Goal: Task Accomplishment & Management: Manage account settings

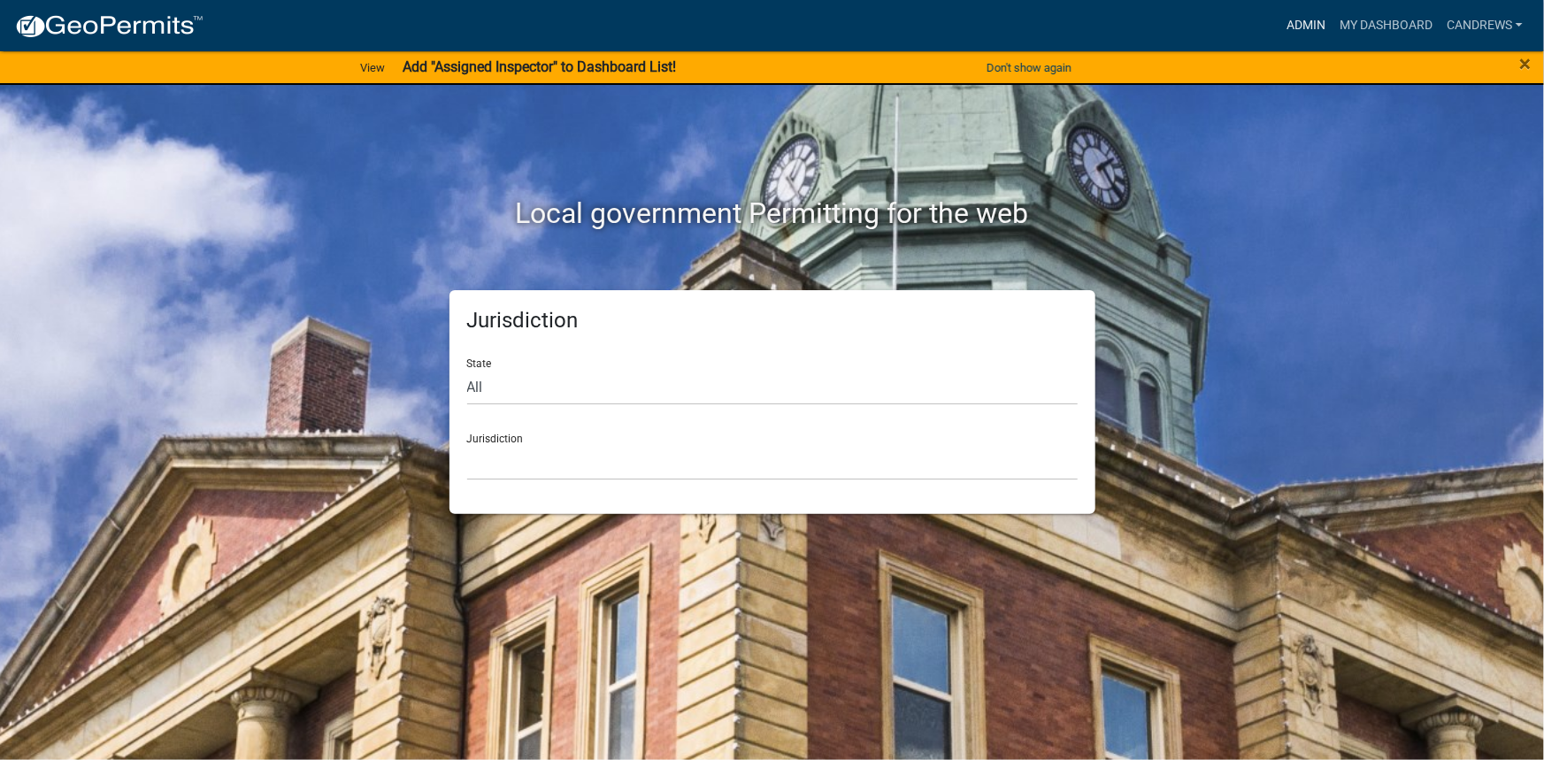
click at [1313, 33] on link "Admin" at bounding box center [1305, 26] width 53 height 34
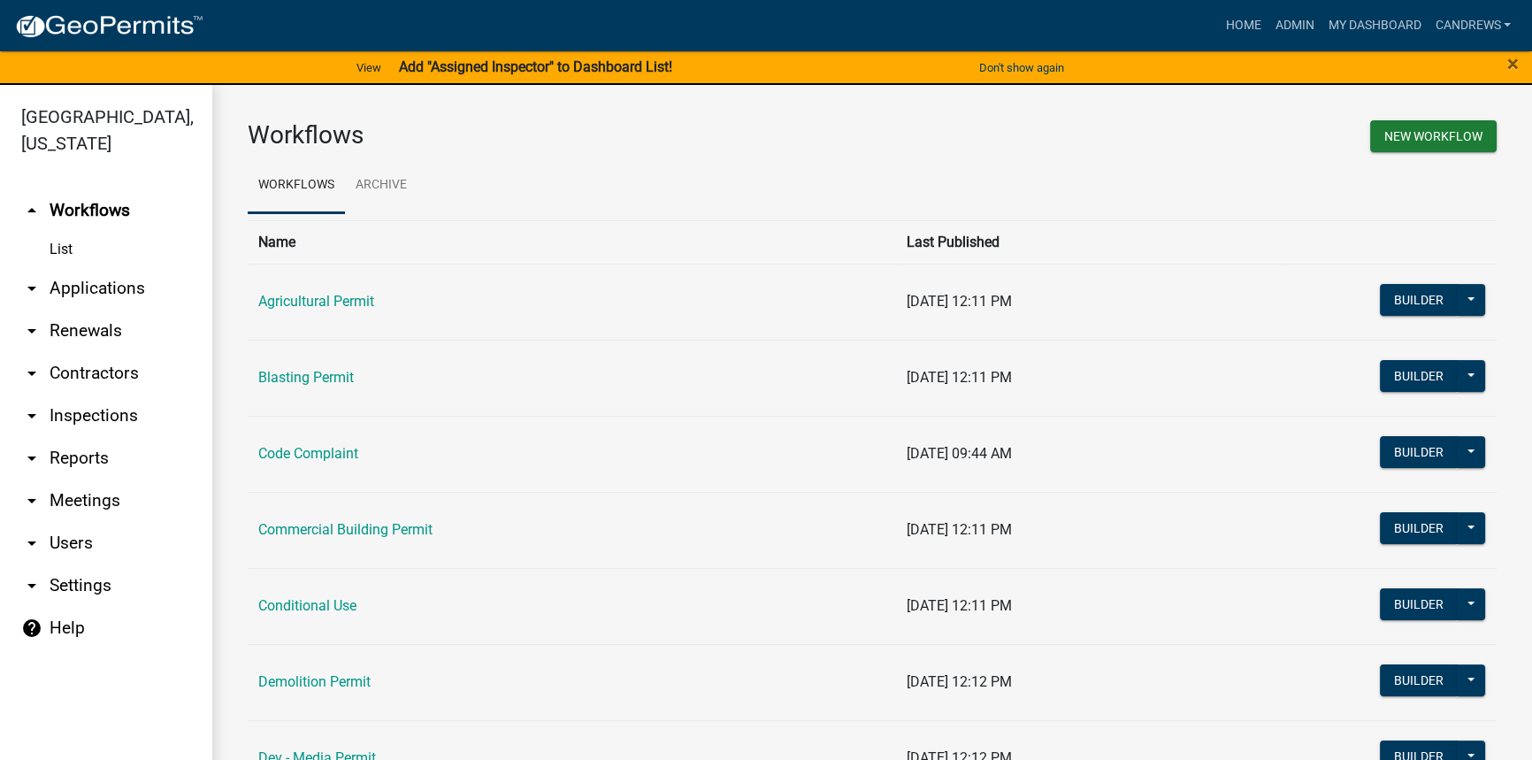
click at [96, 280] on link "arrow_drop_down Applications" at bounding box center [106, 288] width 212 height 42
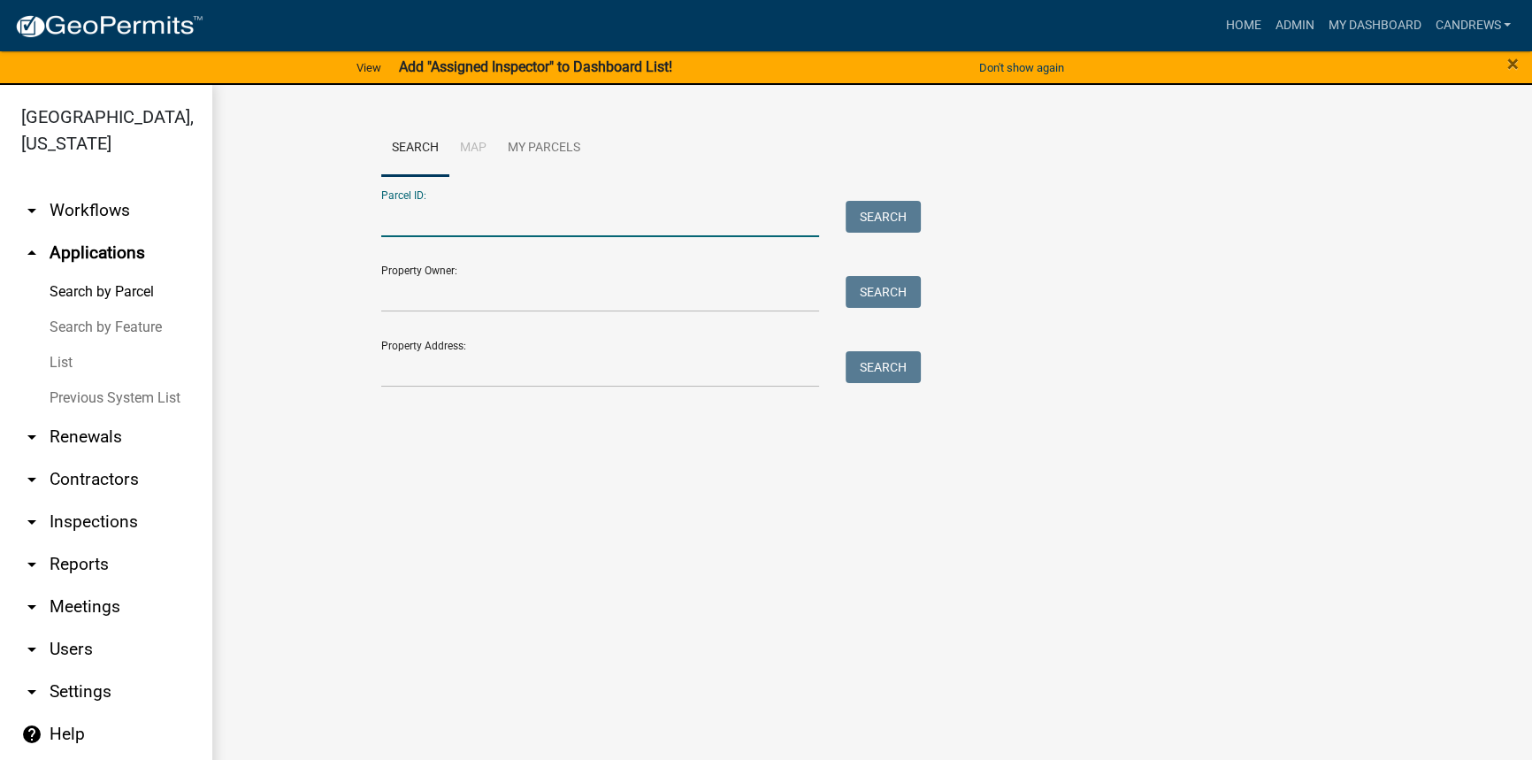
click at [482, 222] on input "Parcel ID:" at bounding box center [600, 219] width 438 height 36
paste input "E005403"
type input "E005403"
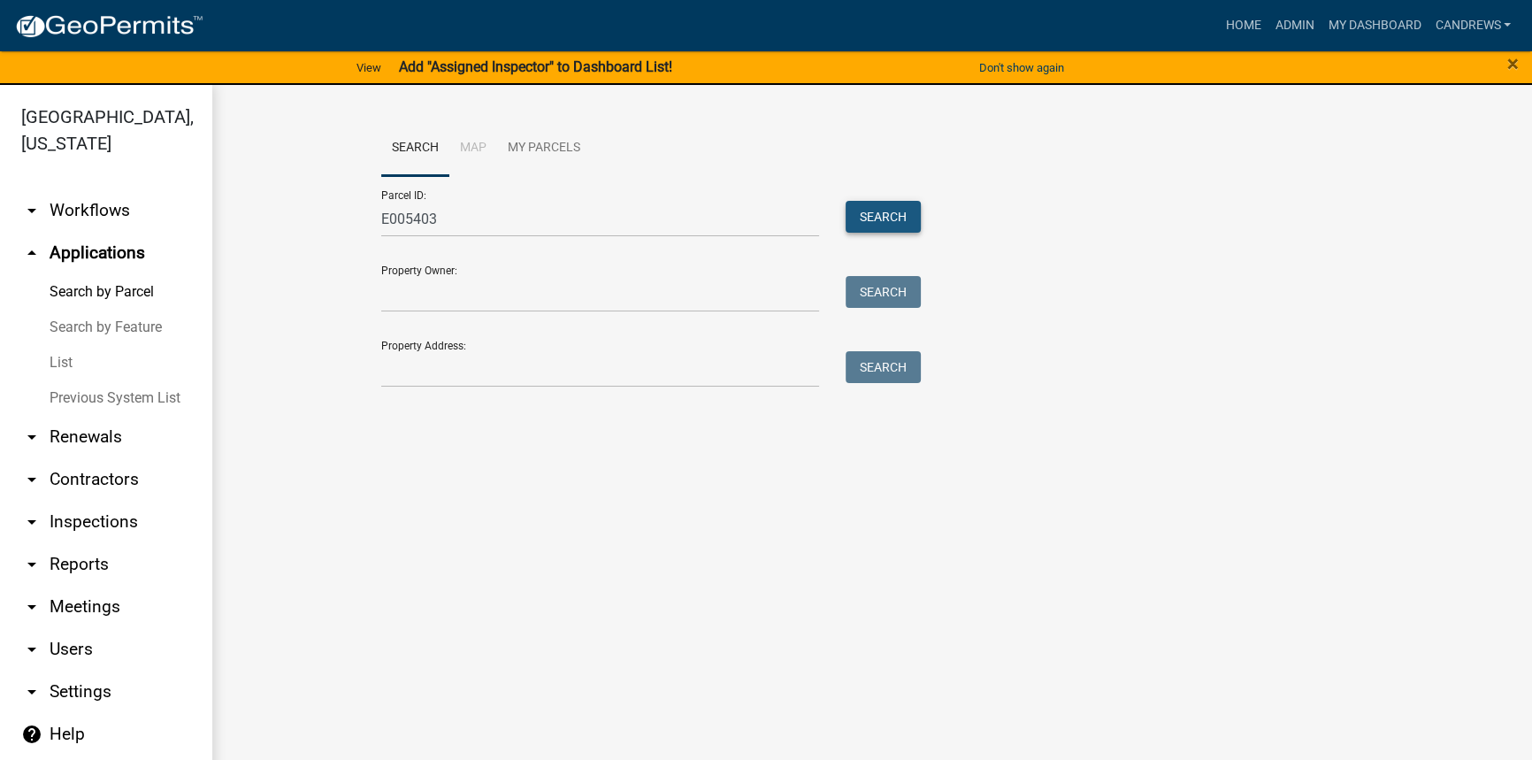
click at [852, 215] on button "Search" at bounding box center [883, 217] width 75 height 32
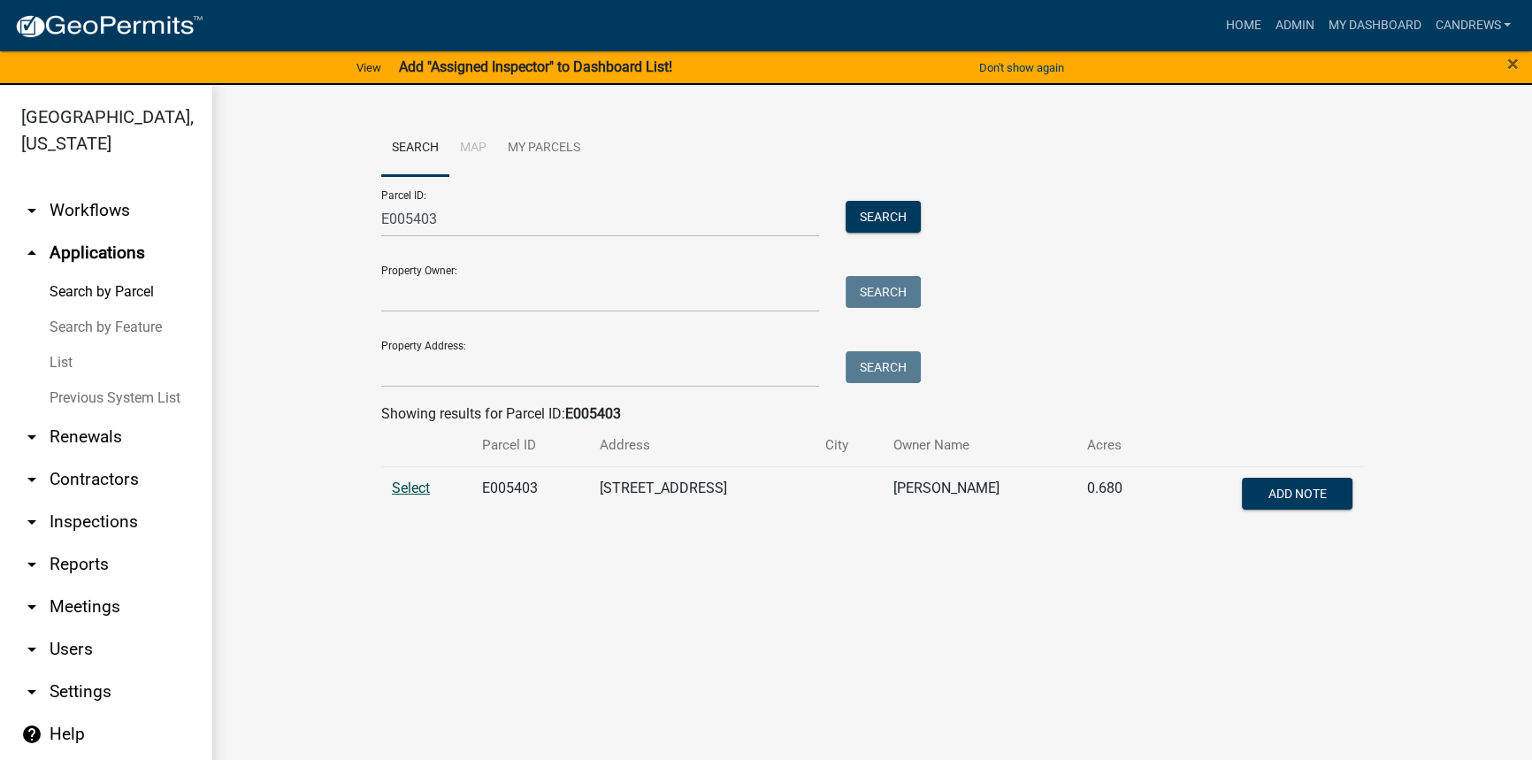
click at [414, 488] on span "Select" at bounding box center [411, 488] width 38 height 17
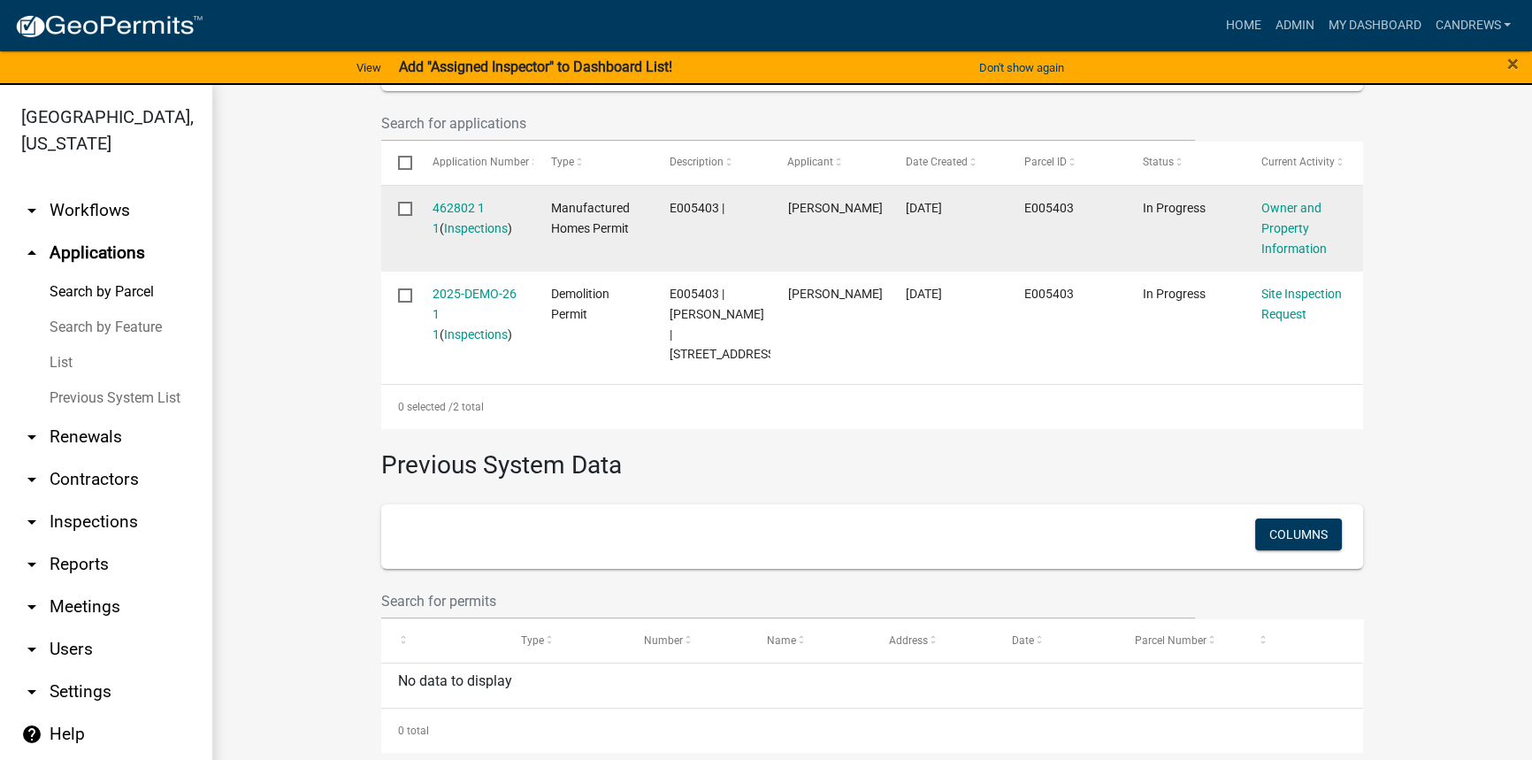
scroll to position [568, 0]
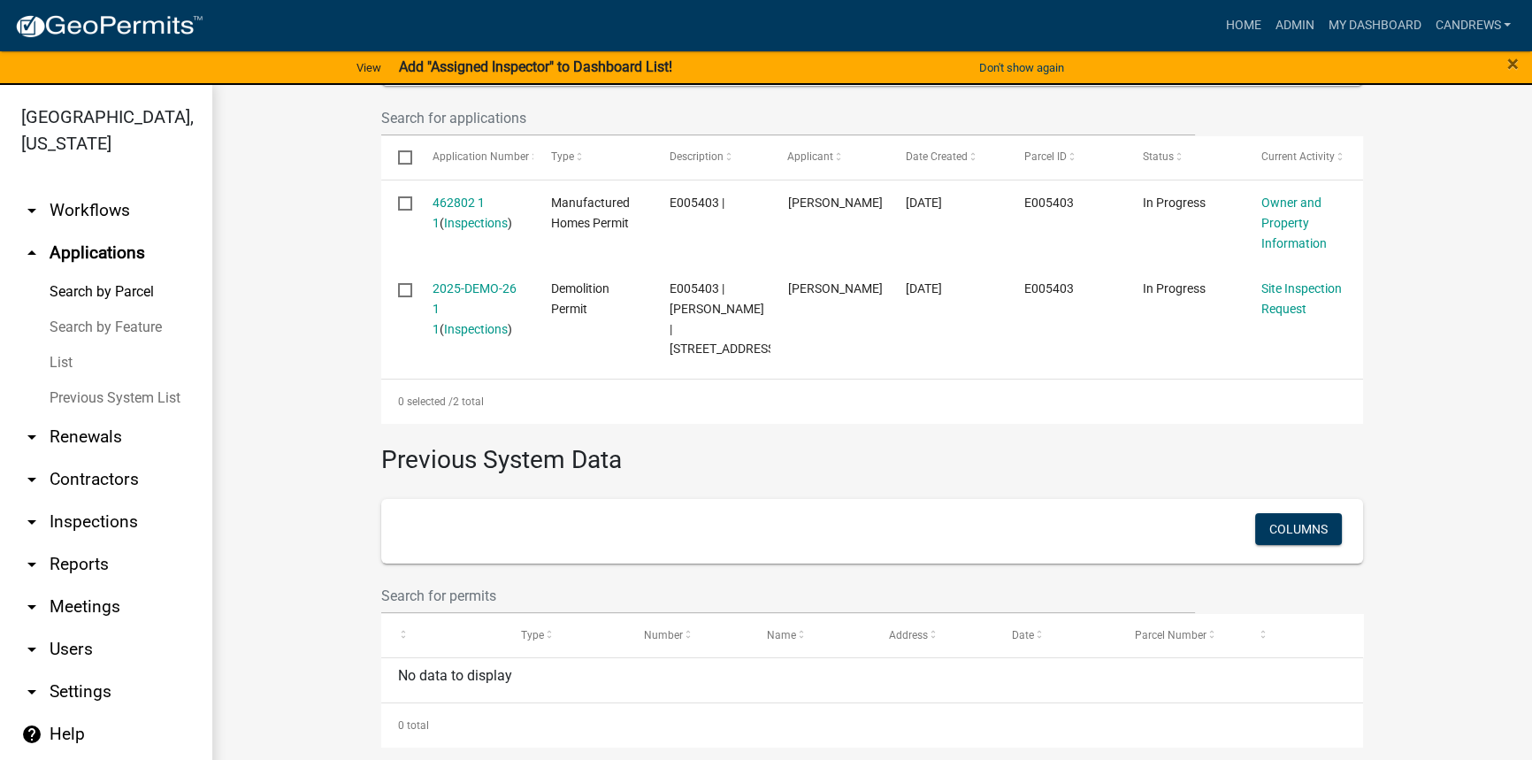
click at [96, 219] on link "arrow_drop_down Workflows" at bounding box center [106, 210] width 212 height 42
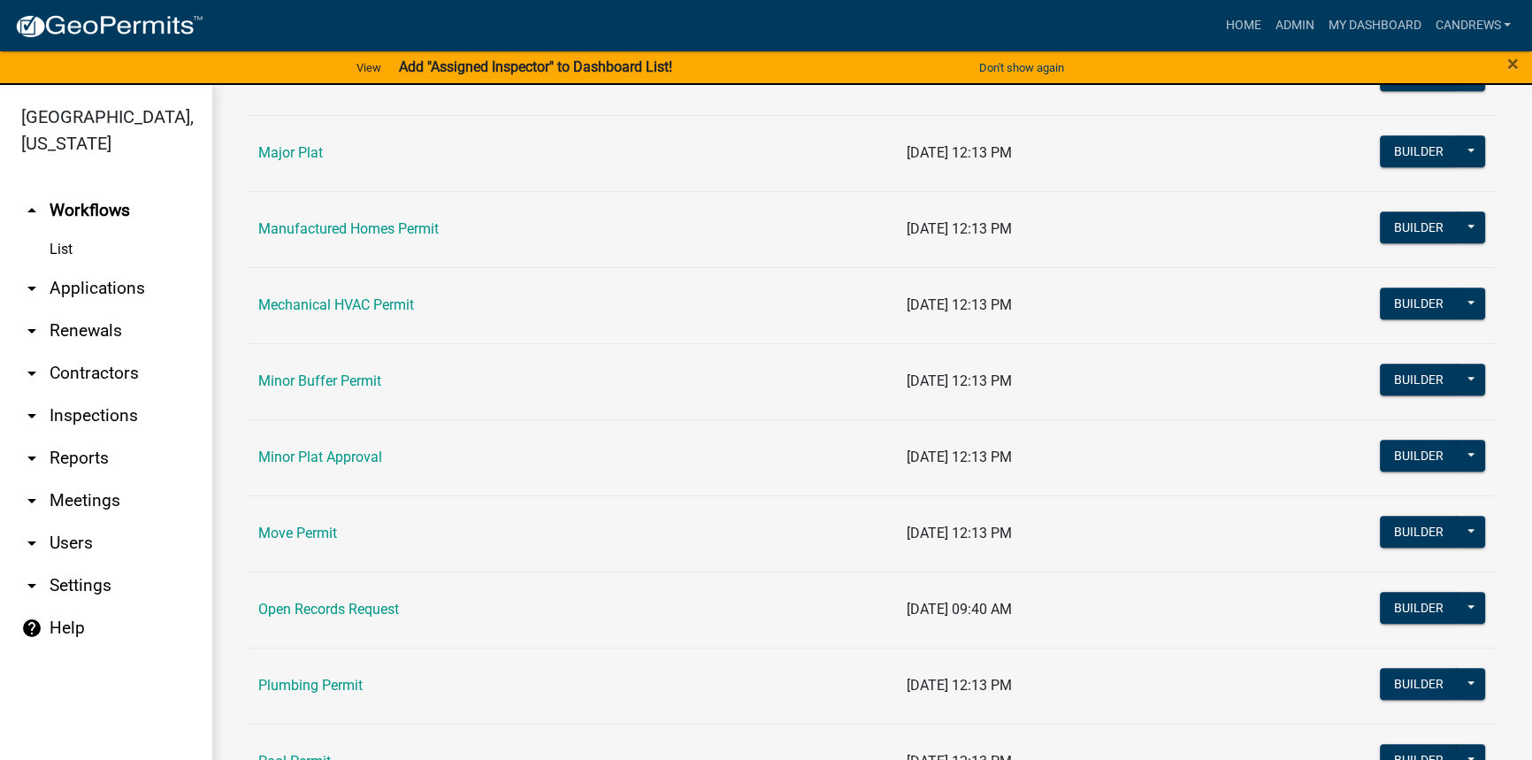
scroll to position [1528, 0]
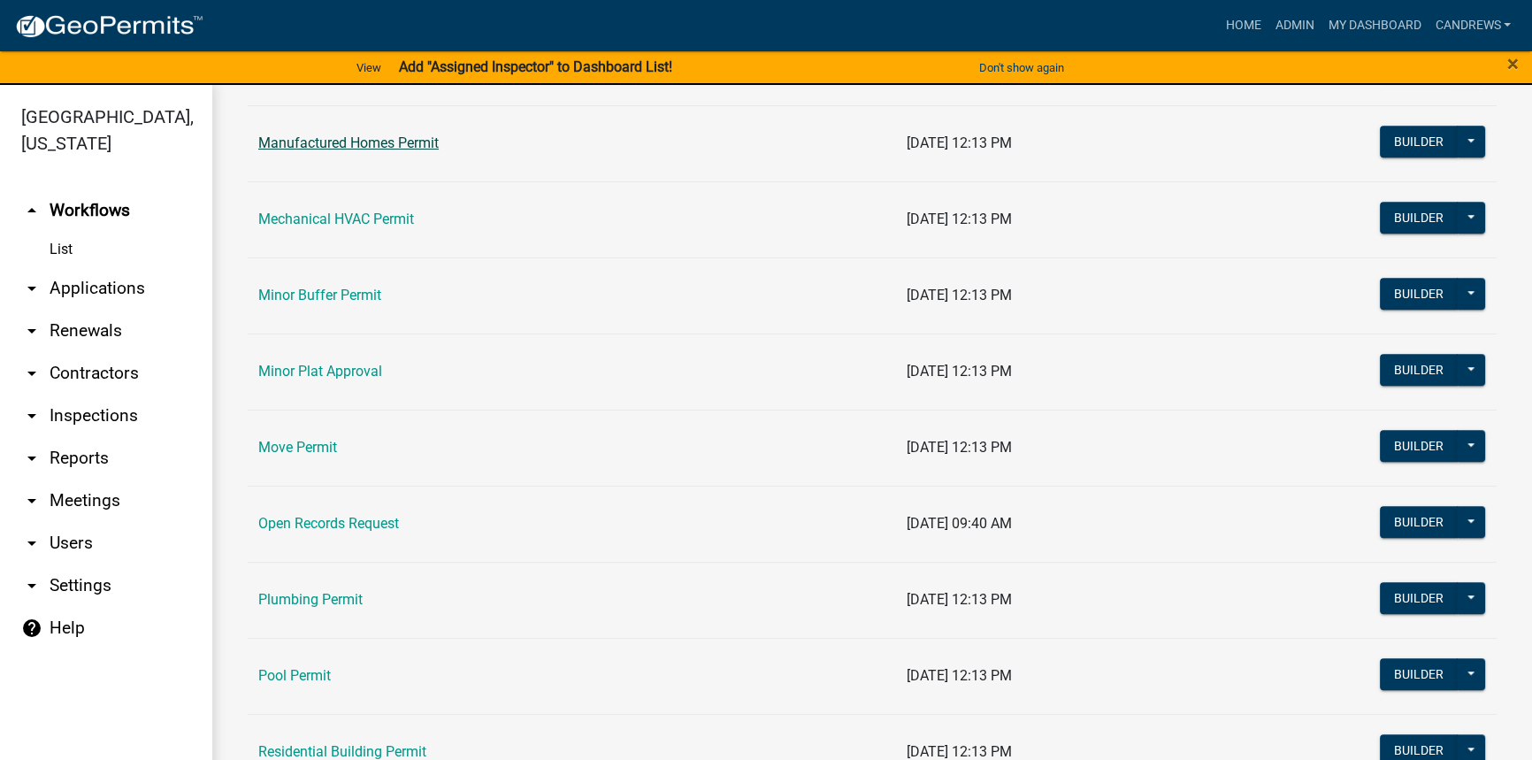
click at [354, 143] on link "Manufactured Homes Permit" at bounding box center [348, 142] width 180 height 17
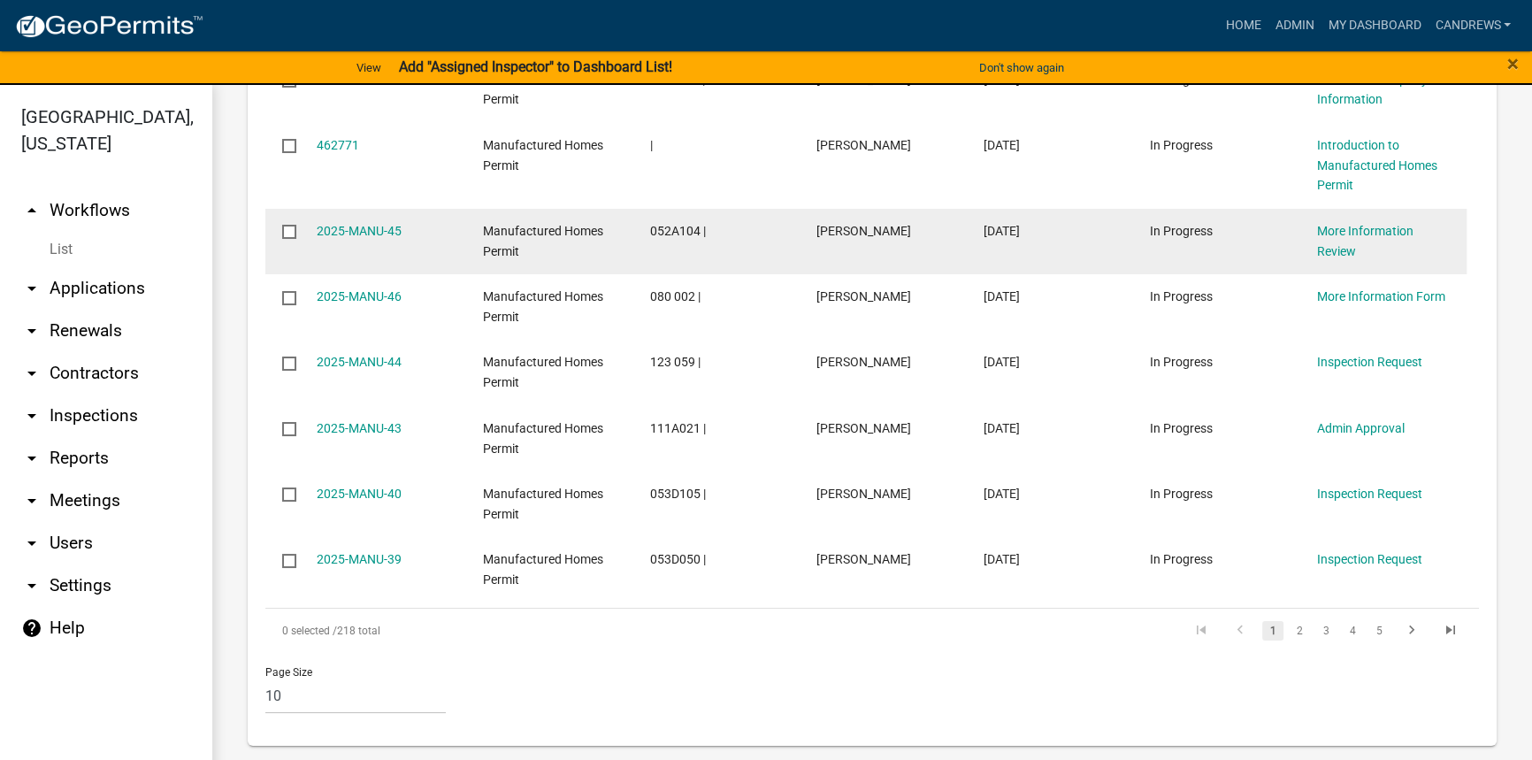
scroll to position [1258, 0]
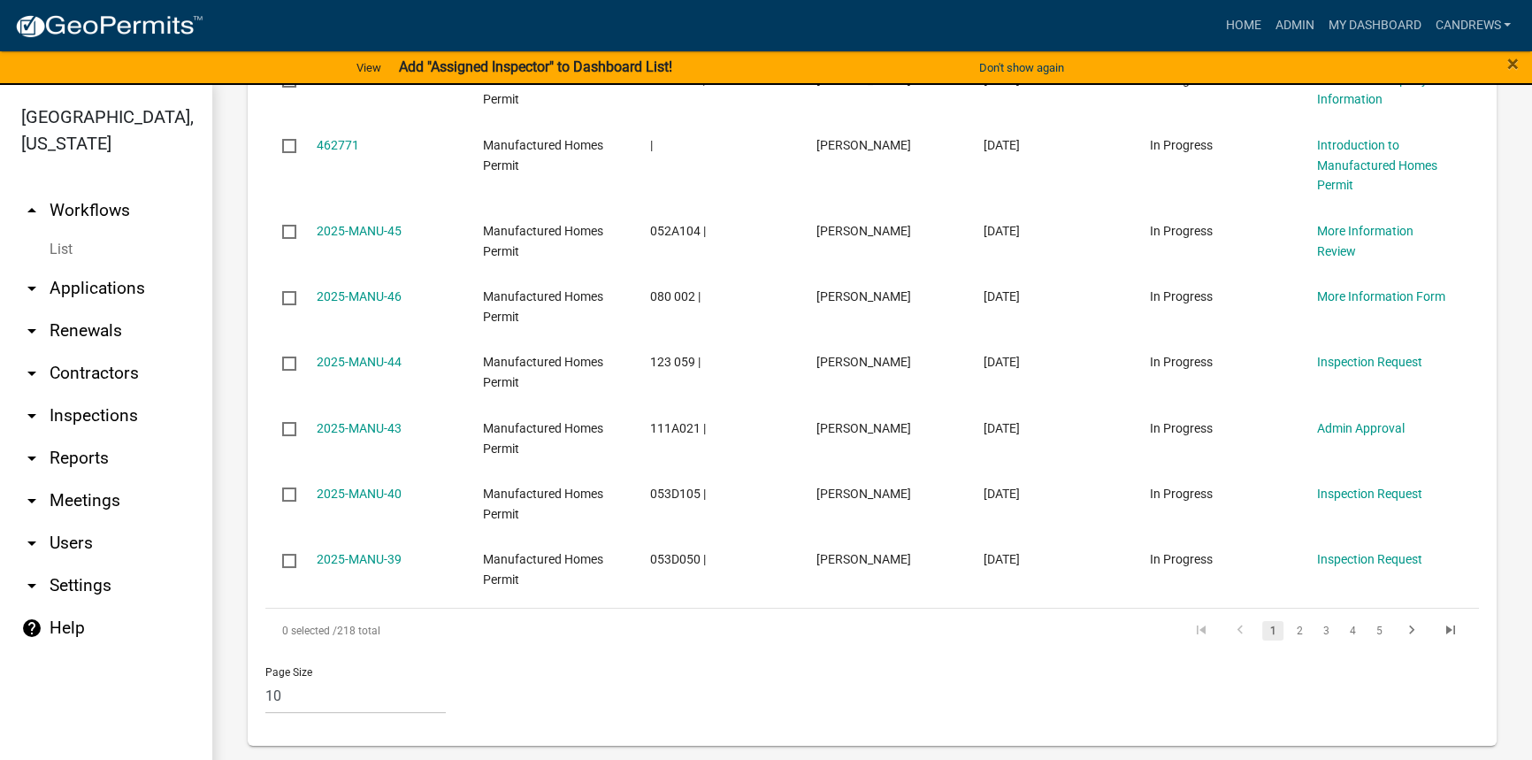
click at [1286, 633] on li "2" at bounding box center [1299, 631] width 27 height 30
click at [1289, 633] on link "2" at bounding box center [1299, 630] width 21 height 19
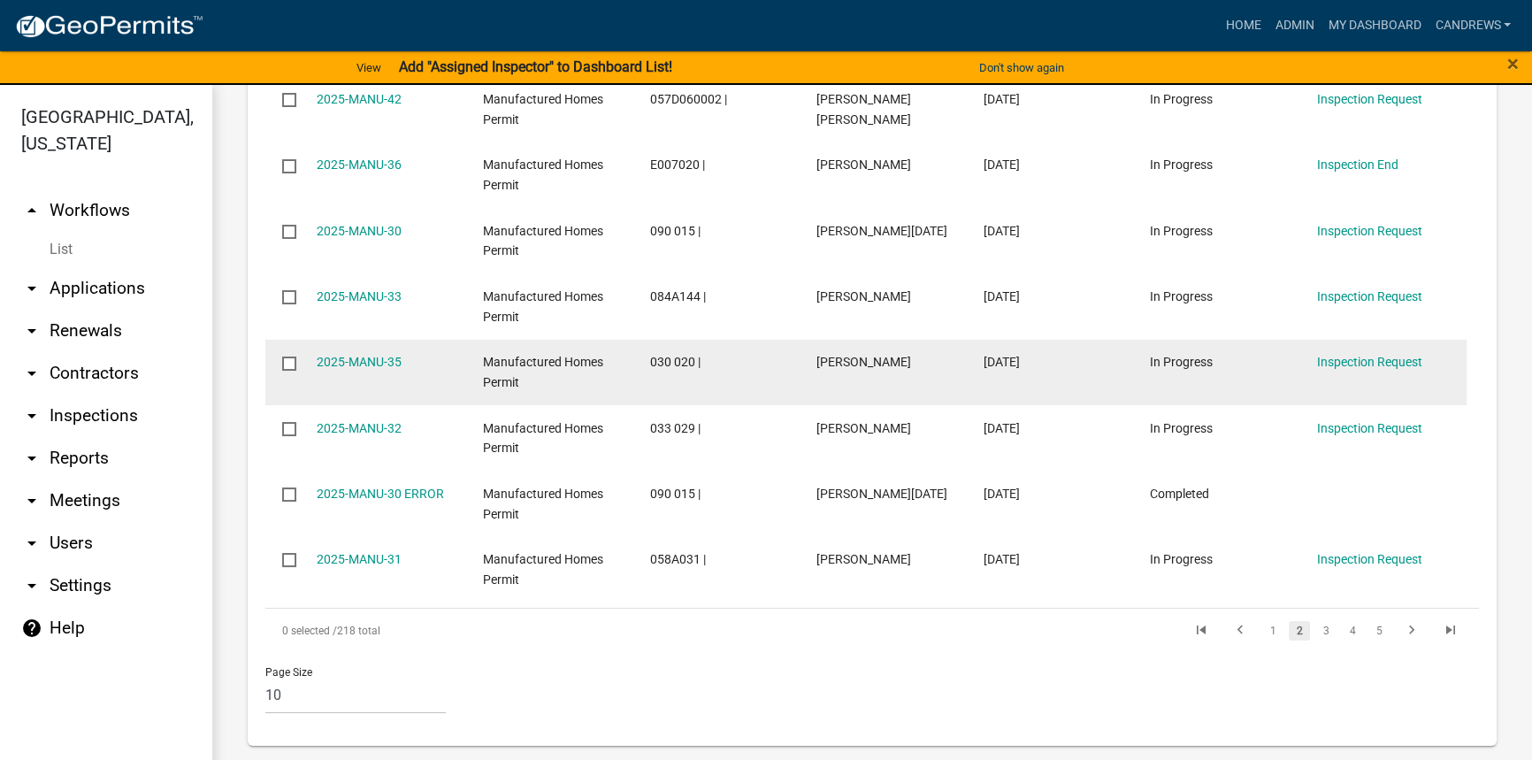
scroll to position [1198, 0]
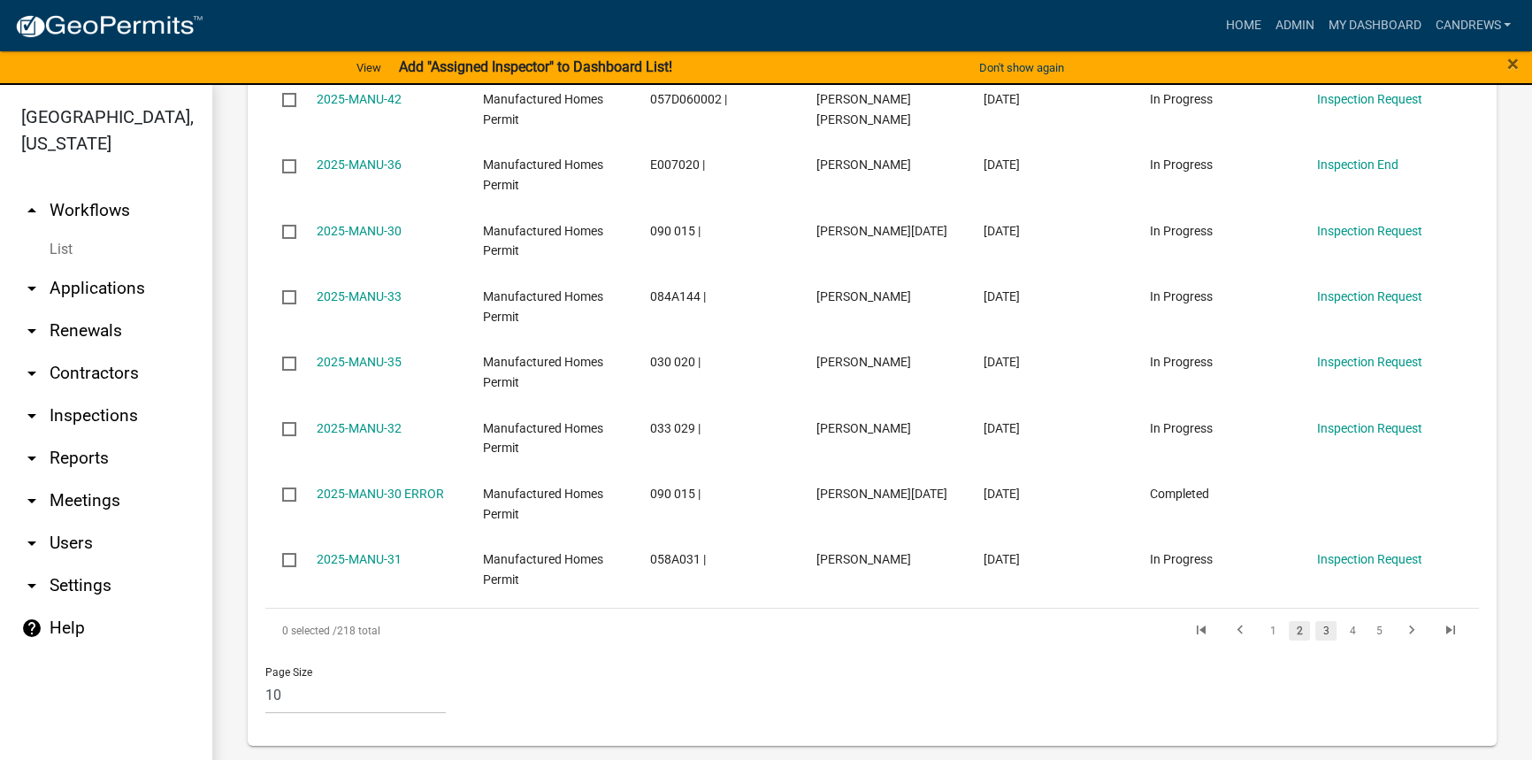
click at [1316, 634] on link "3" at bounding box center [1326, 630] width 21 height 19
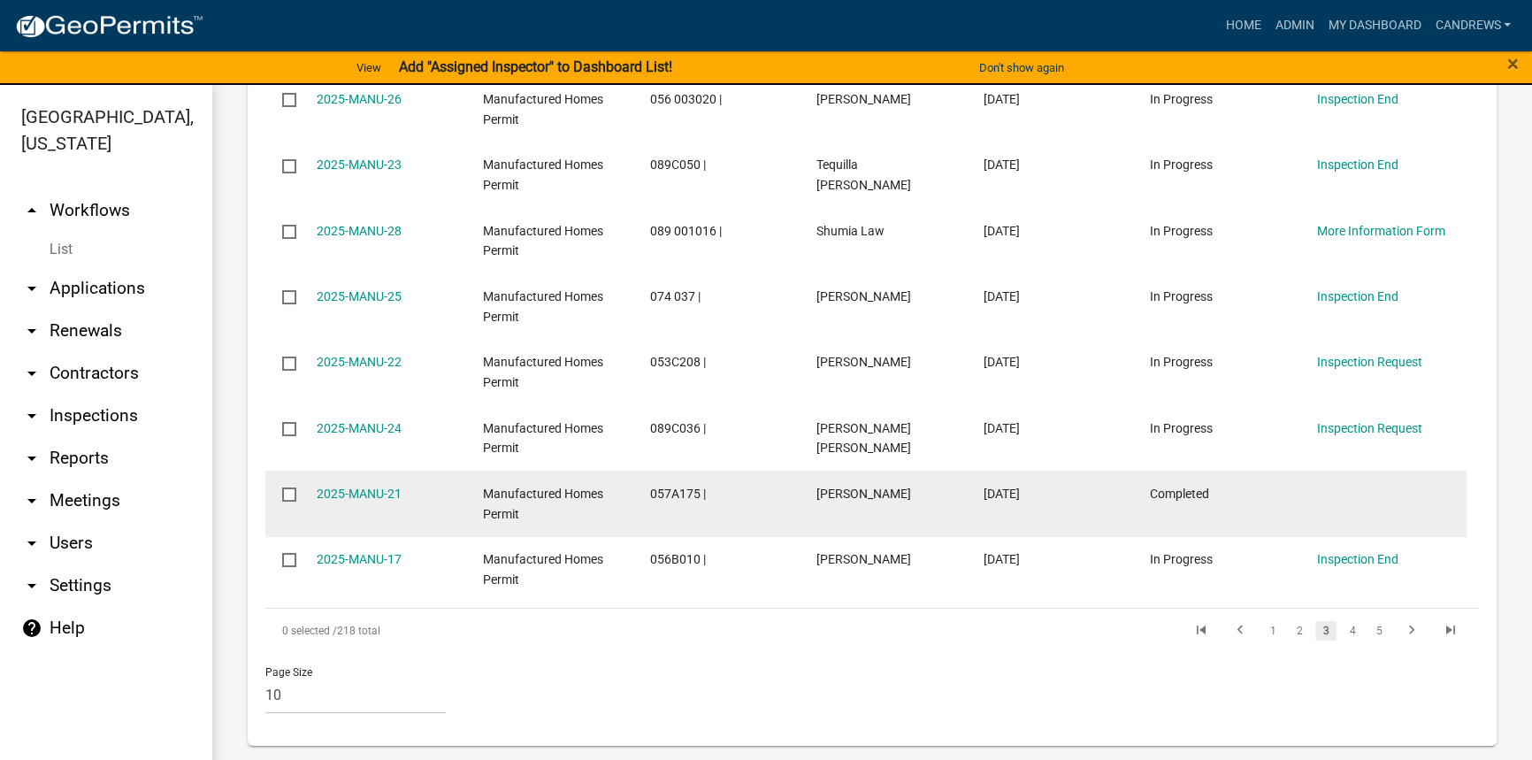
scroll to position [1198, 0]
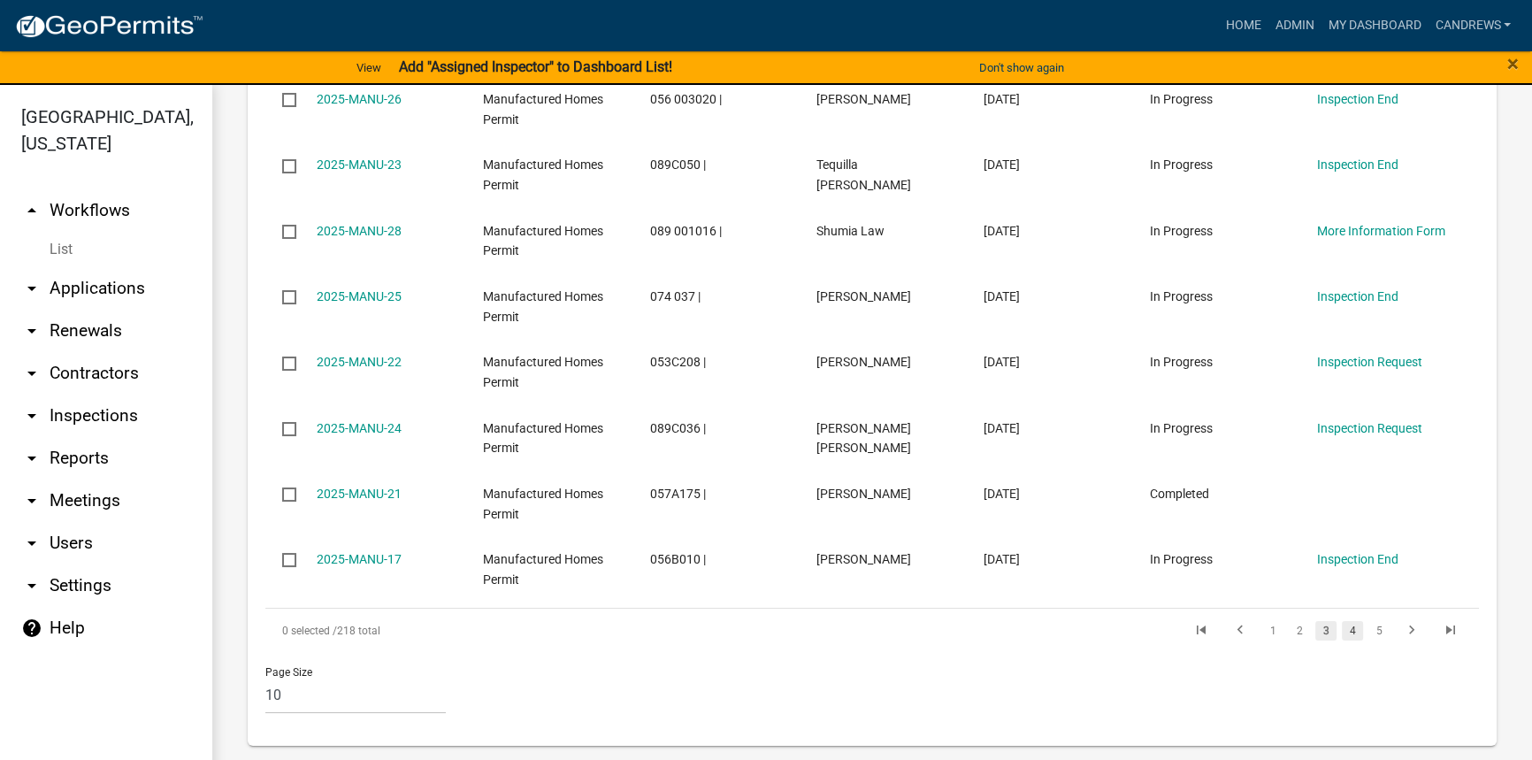
click at [1350, 637] on link "4" at bounding box center [1352, 630] width 21 height 19
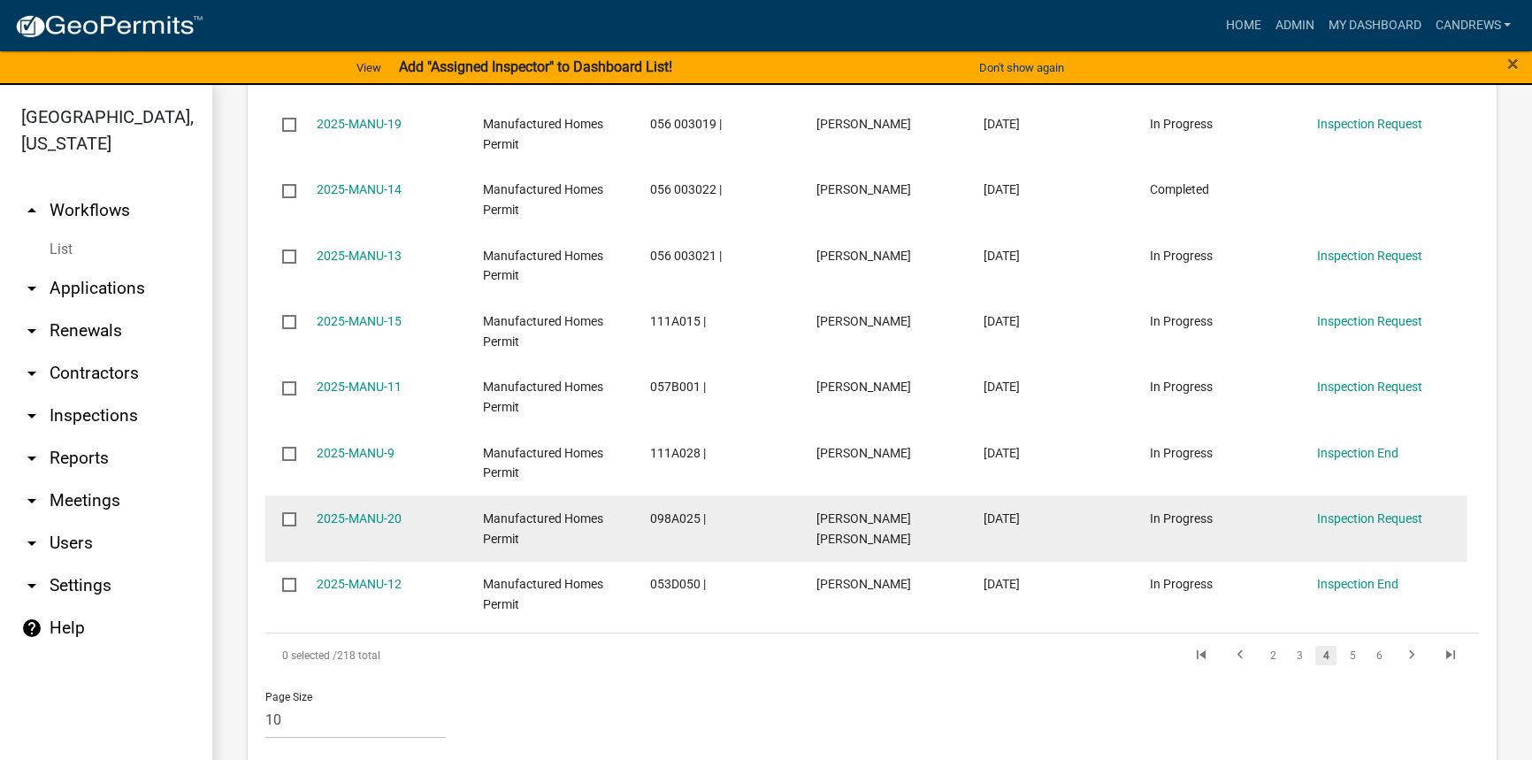
scroll to position [1198, 0]
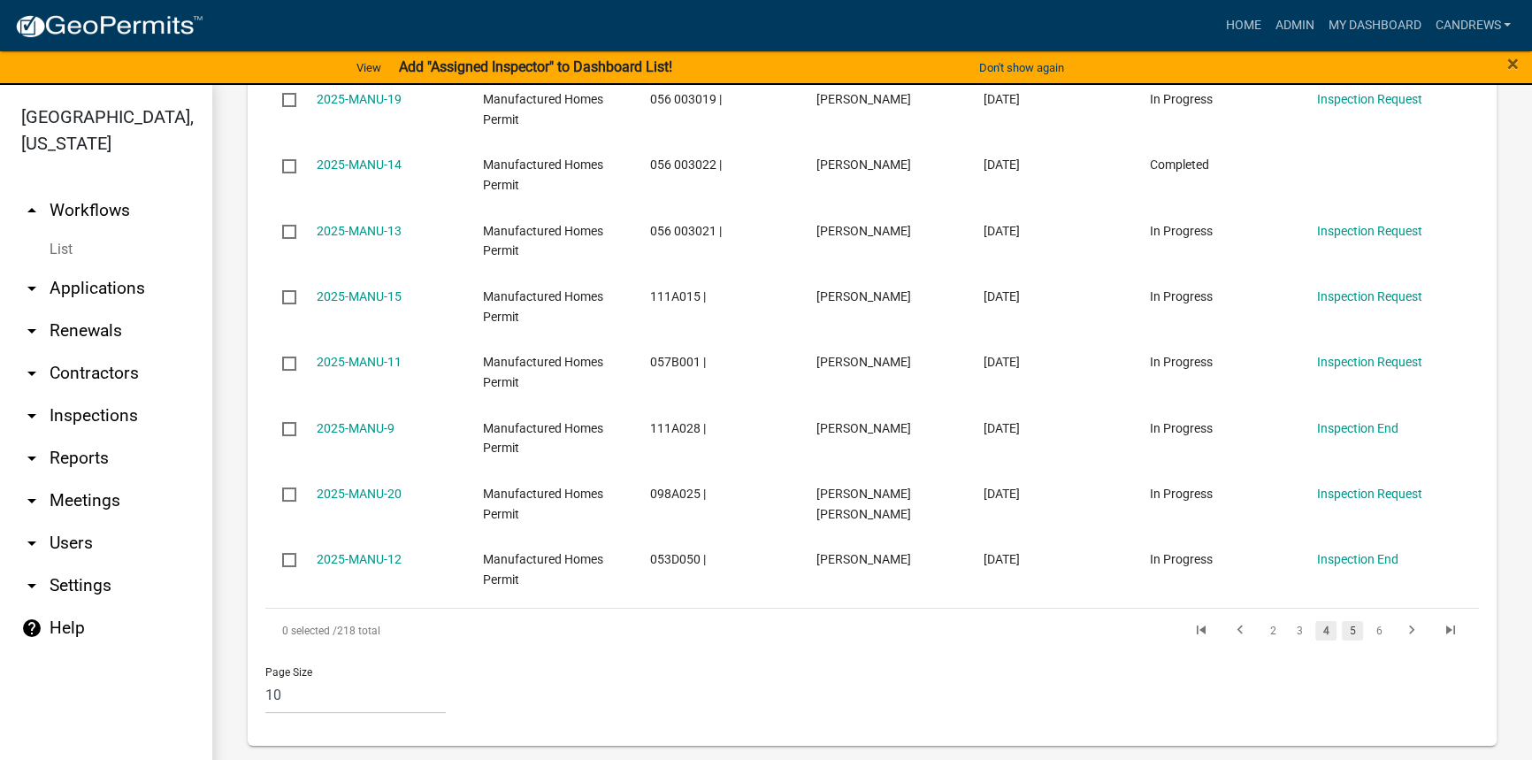
click at [1342, 633] on link "5" at bounding box center [1352, 630] width 21 height 19
click at [1342, 633] on link "6" at bounding box center [1352, 630] width 21 height 19
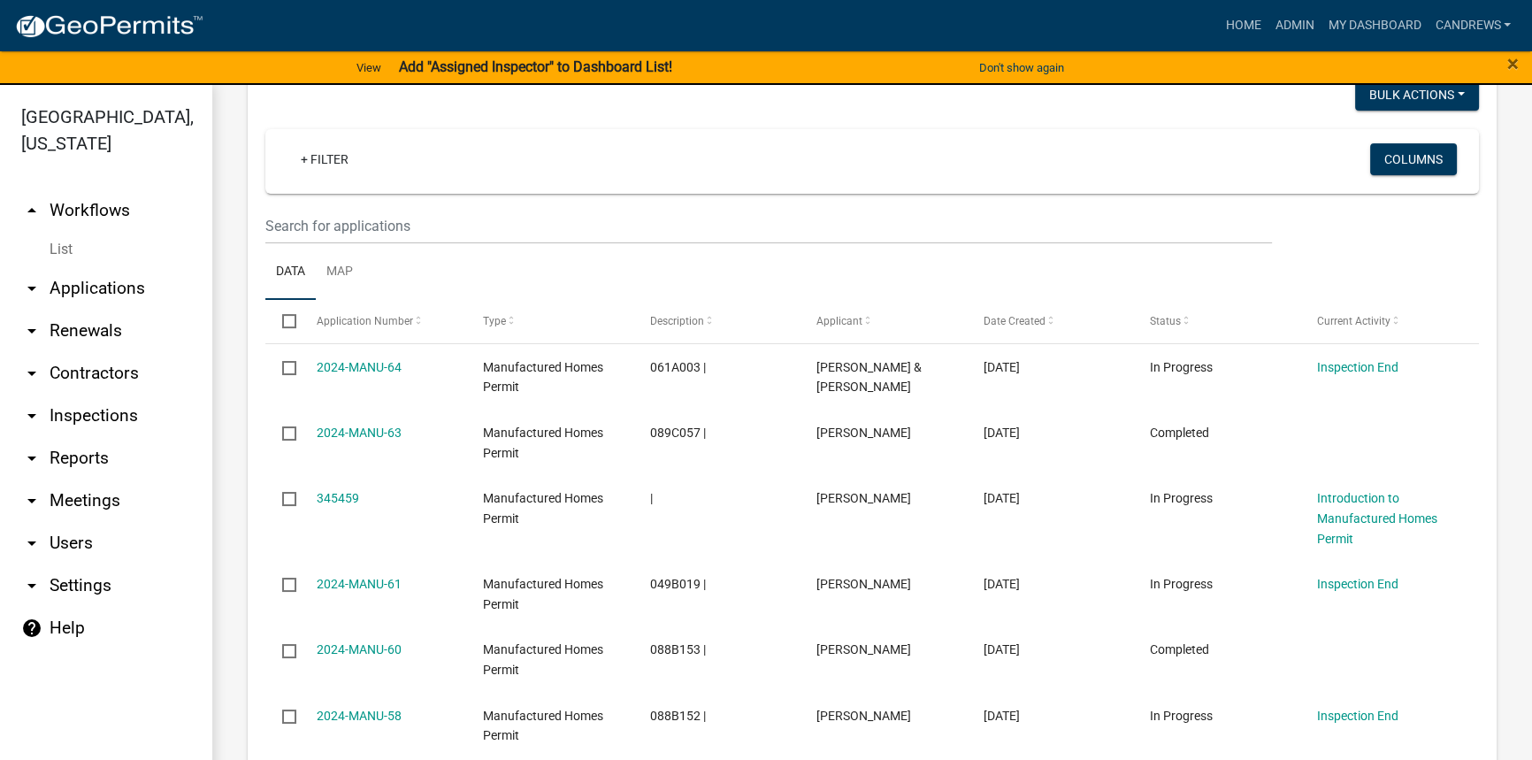
scroll to position [655, 0]
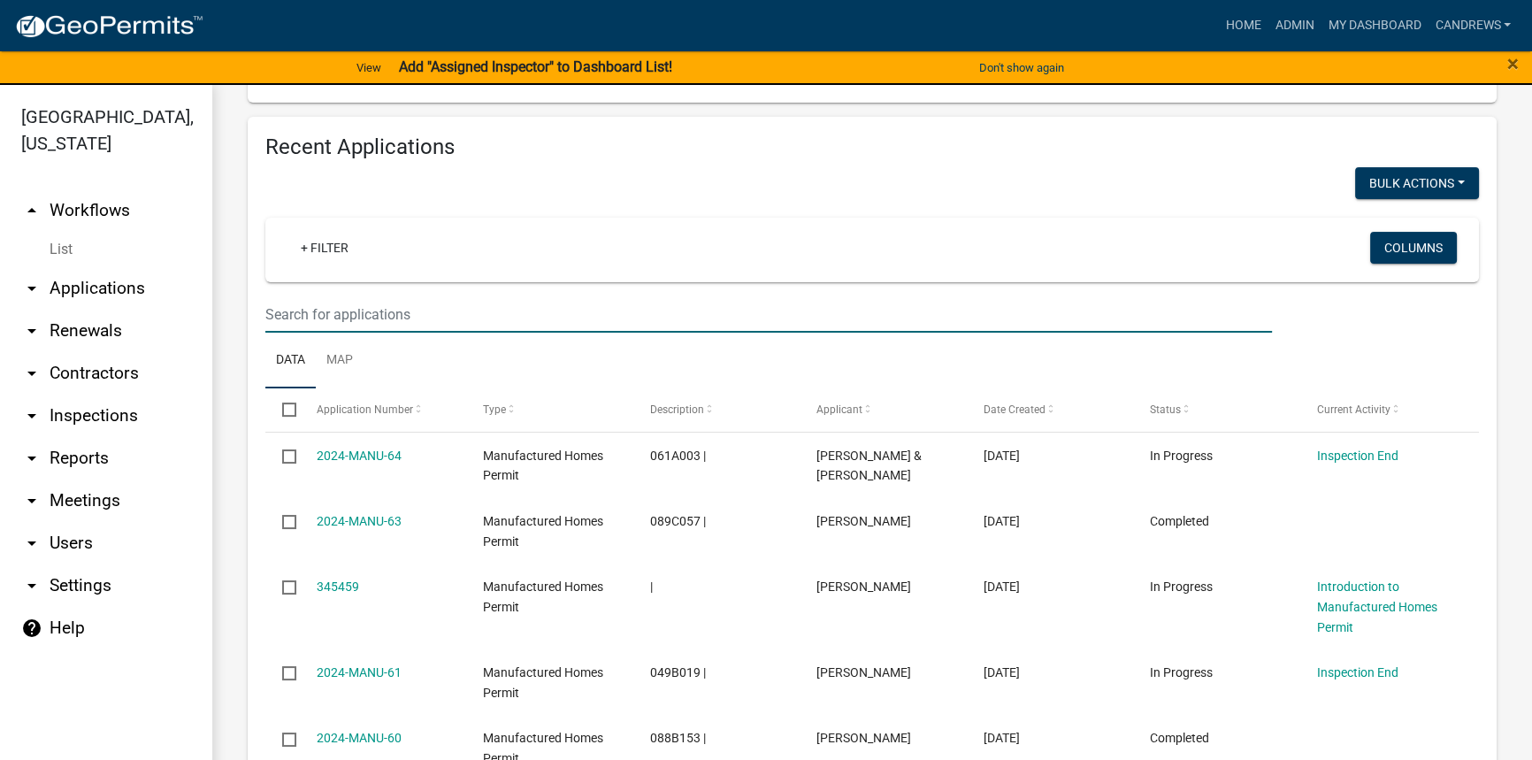
click at [550, 333] on input "text" at bounding box center [768, 314] width 1007 height 36
type input "ramon"
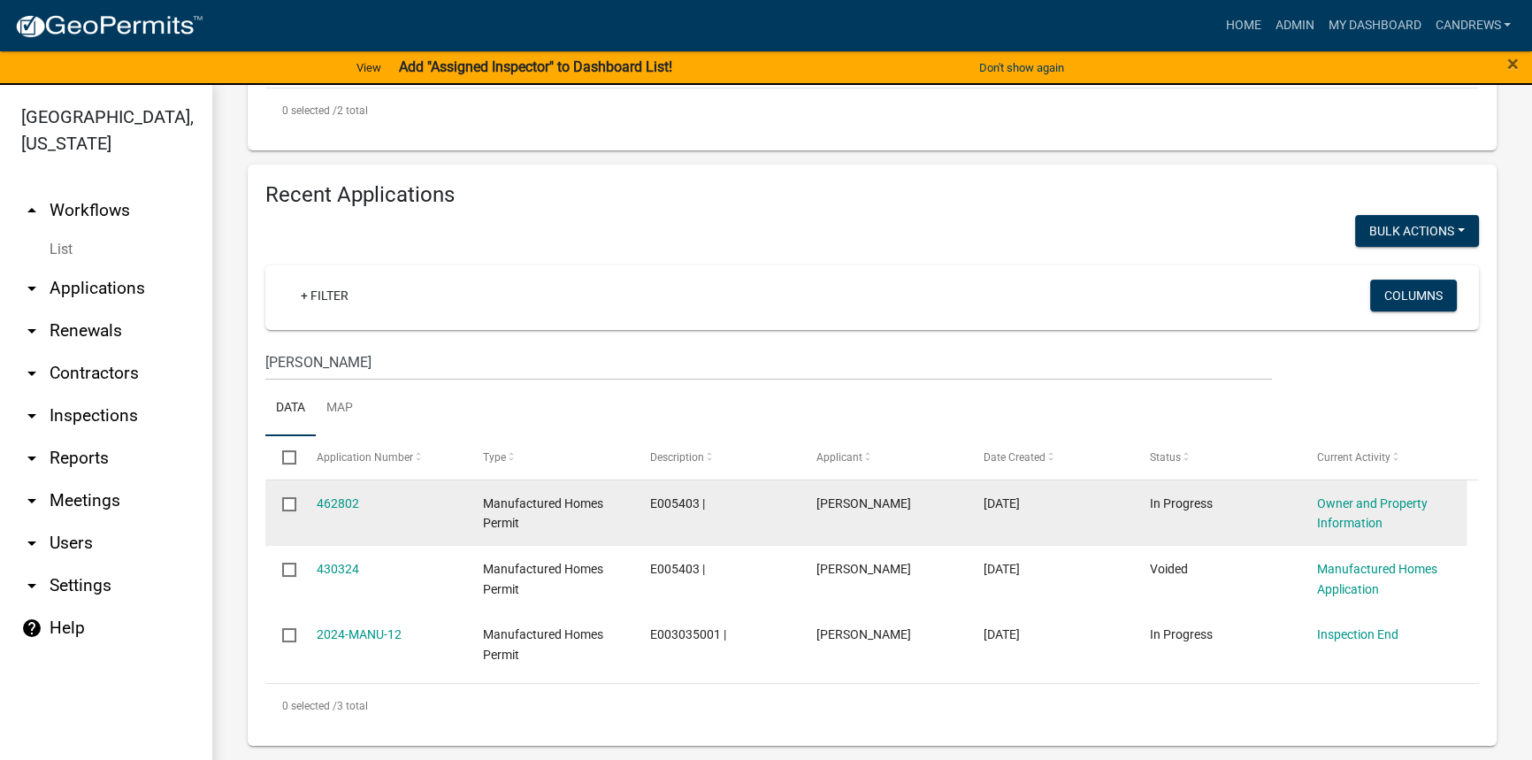
scroll to position [664, 0]
drag, startPoint x: 646, startPoint y: 499, endPoint x: 695, endPoint y: 500, distance: 49.6
click at [695, 500] on datatable-body-cell "E005403 |" at bounding box center [716, 512] width 167 height 65
copy span "E005403"
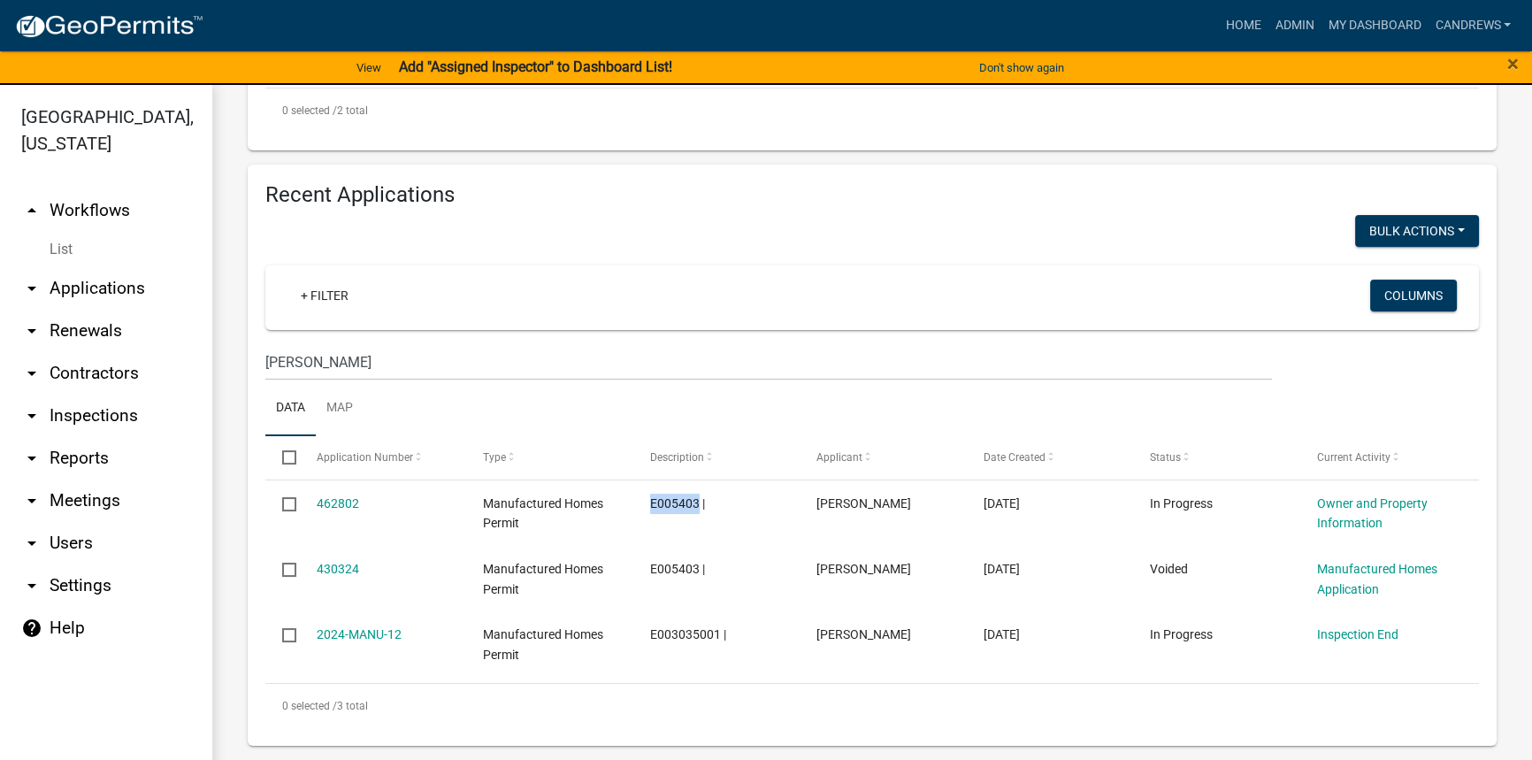
click at [105, 289] on link "arrow_drop_down Applications" at bounding box center [106, 288] width 212 height 42
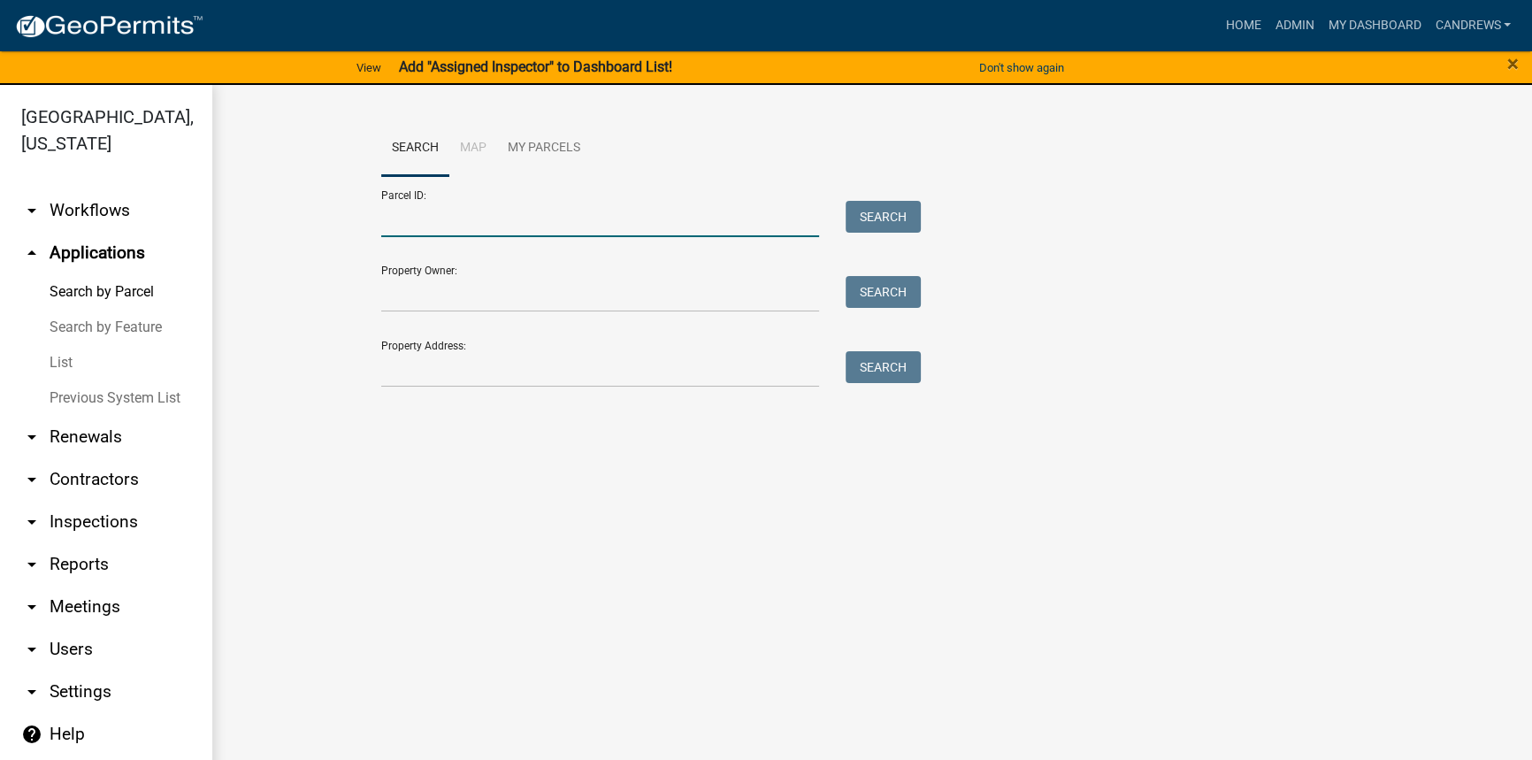
click at [451, 222] on input "Parcel ID:" at bounding box center [600, 219] width 438 height 36
paste input "E005403"
type input "E005403"
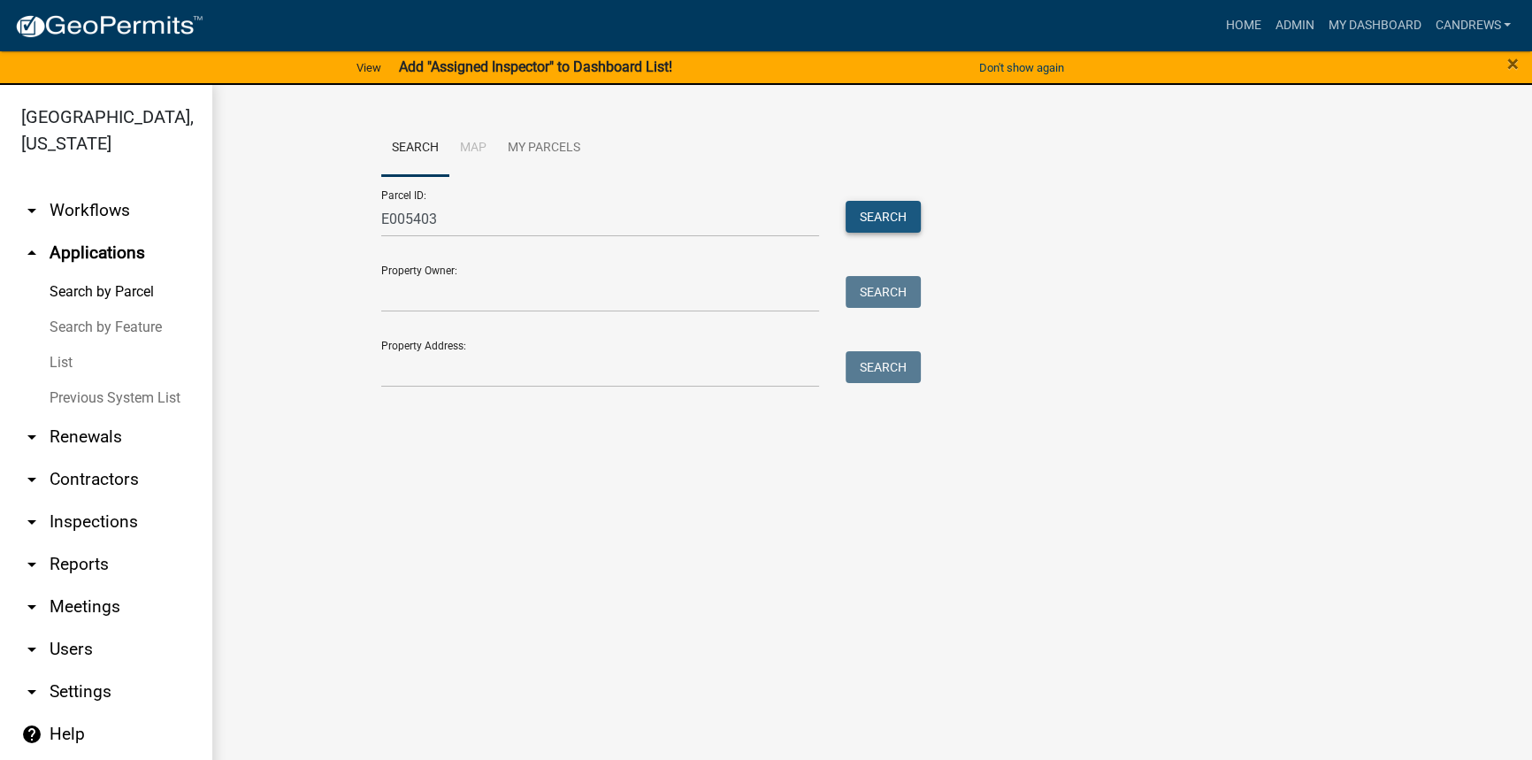
click at [904, 209] on button "Search" at bounding box center [883, 217] width 75 height 32
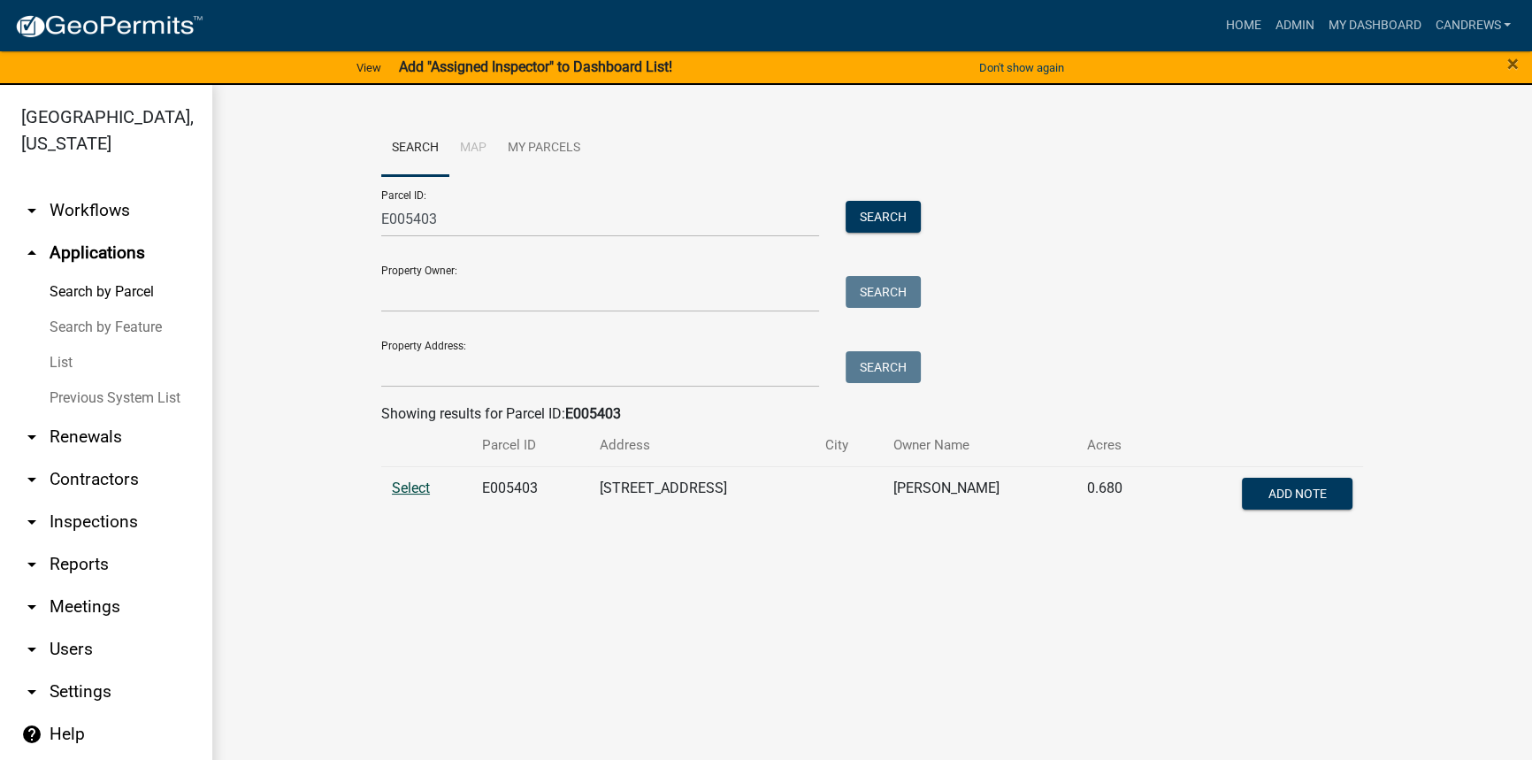
click at [403, 491] on span "Select" at bounding box center [411, 488] width 38 height 17
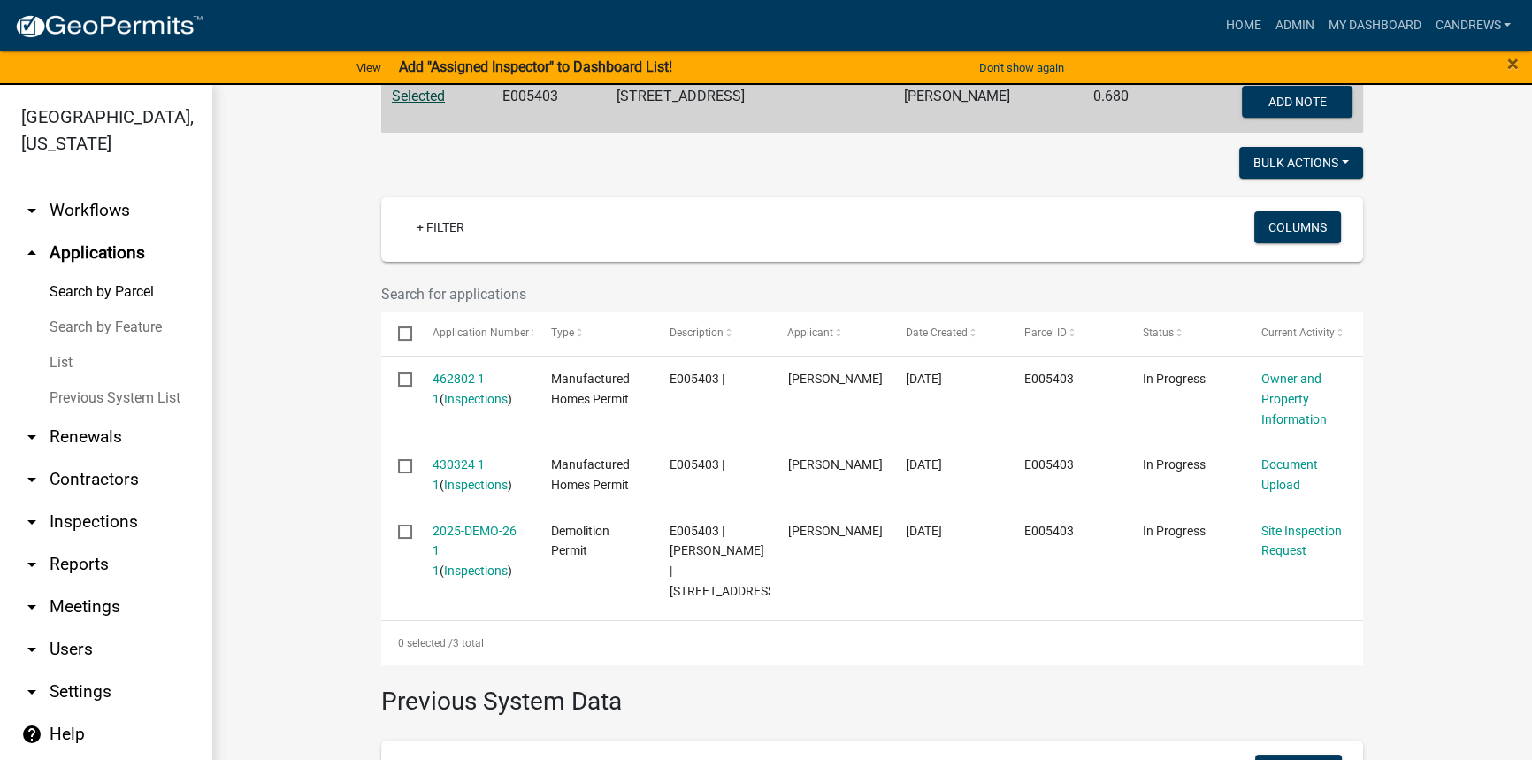
scroll to position [402, 0]
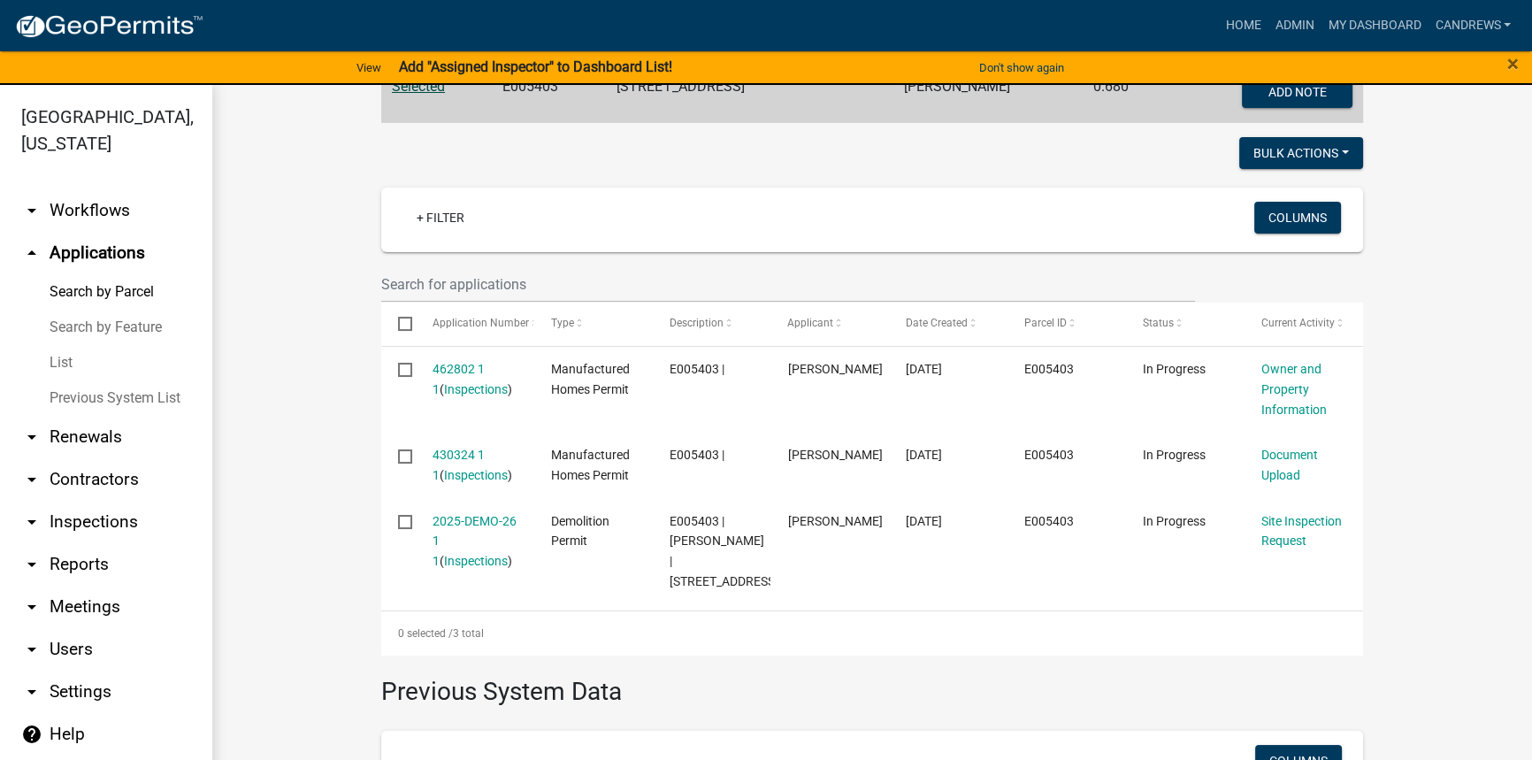
click at [84, 515] on link "arrow_drop_down Inspections" at bounding box center [106, 522] width 212 height 42
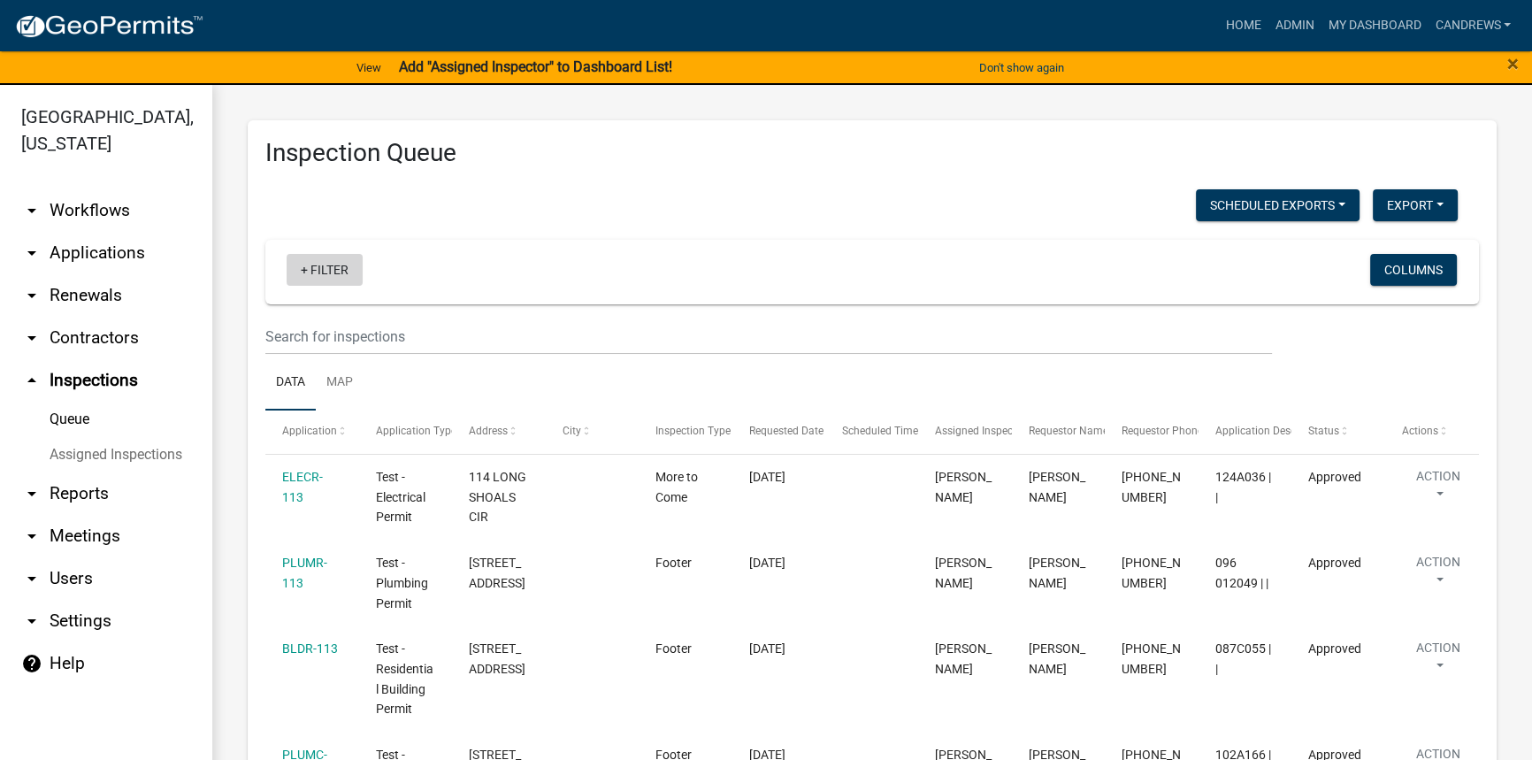
click at [332, 267] on link "+ Filter" at bounding box center [325, 270] width 76 height 32
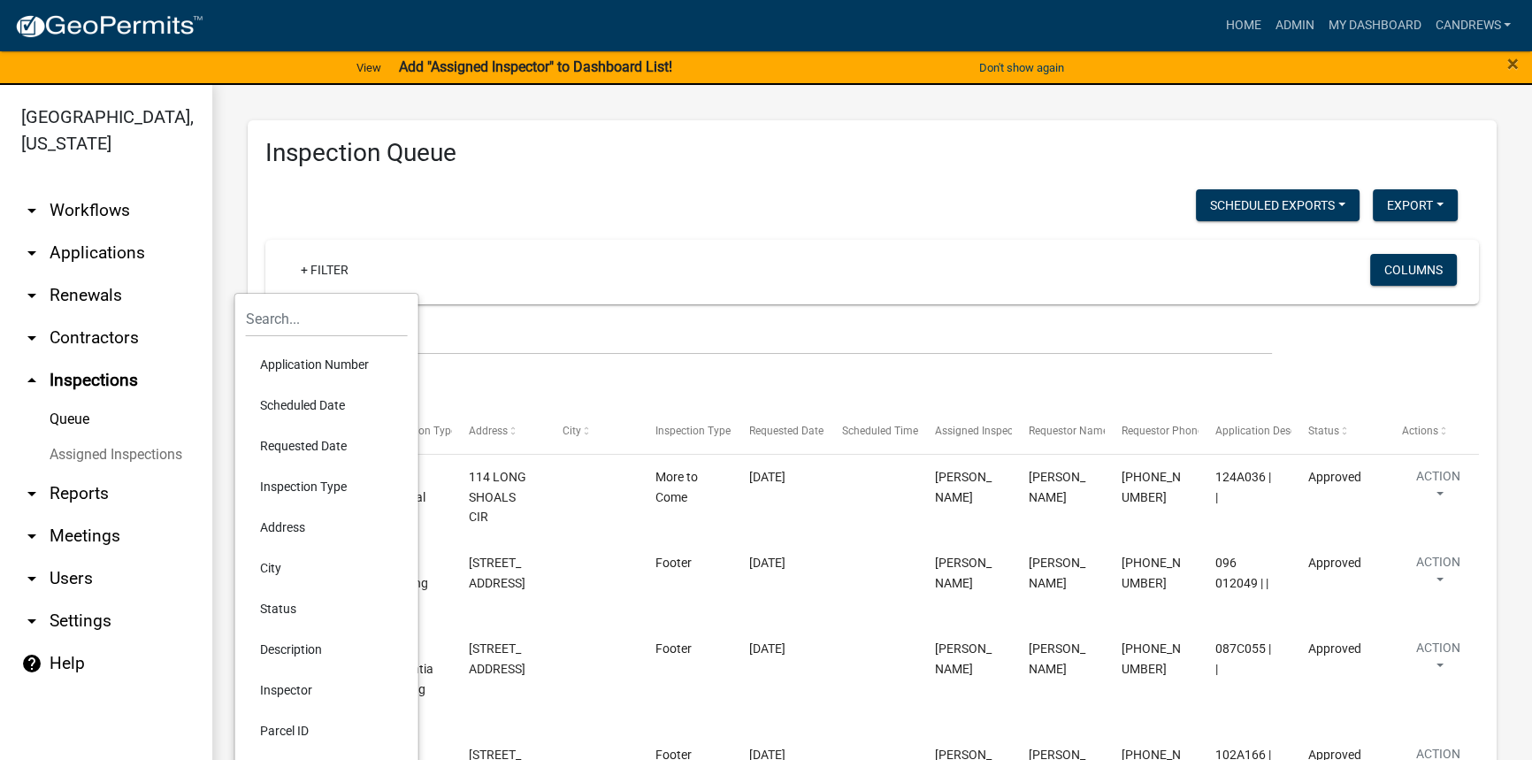
click at [308, 406] on li "Scheduled Date" at bounding box center [327, 405] width 162 height 41
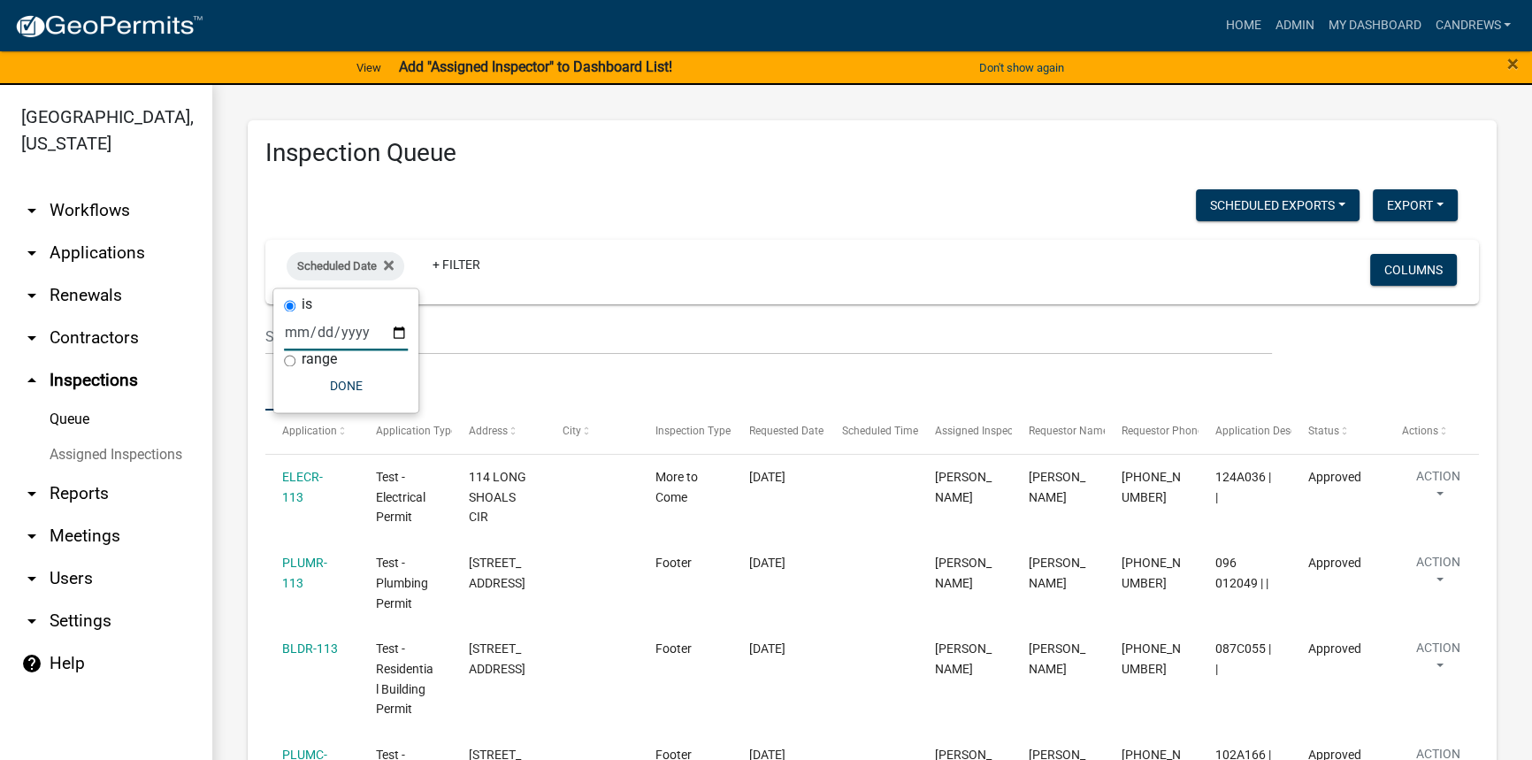
click at [391, 334] on input "date" at bounding box center [346, 332] width 124 height 36
type input "2025-08-18"
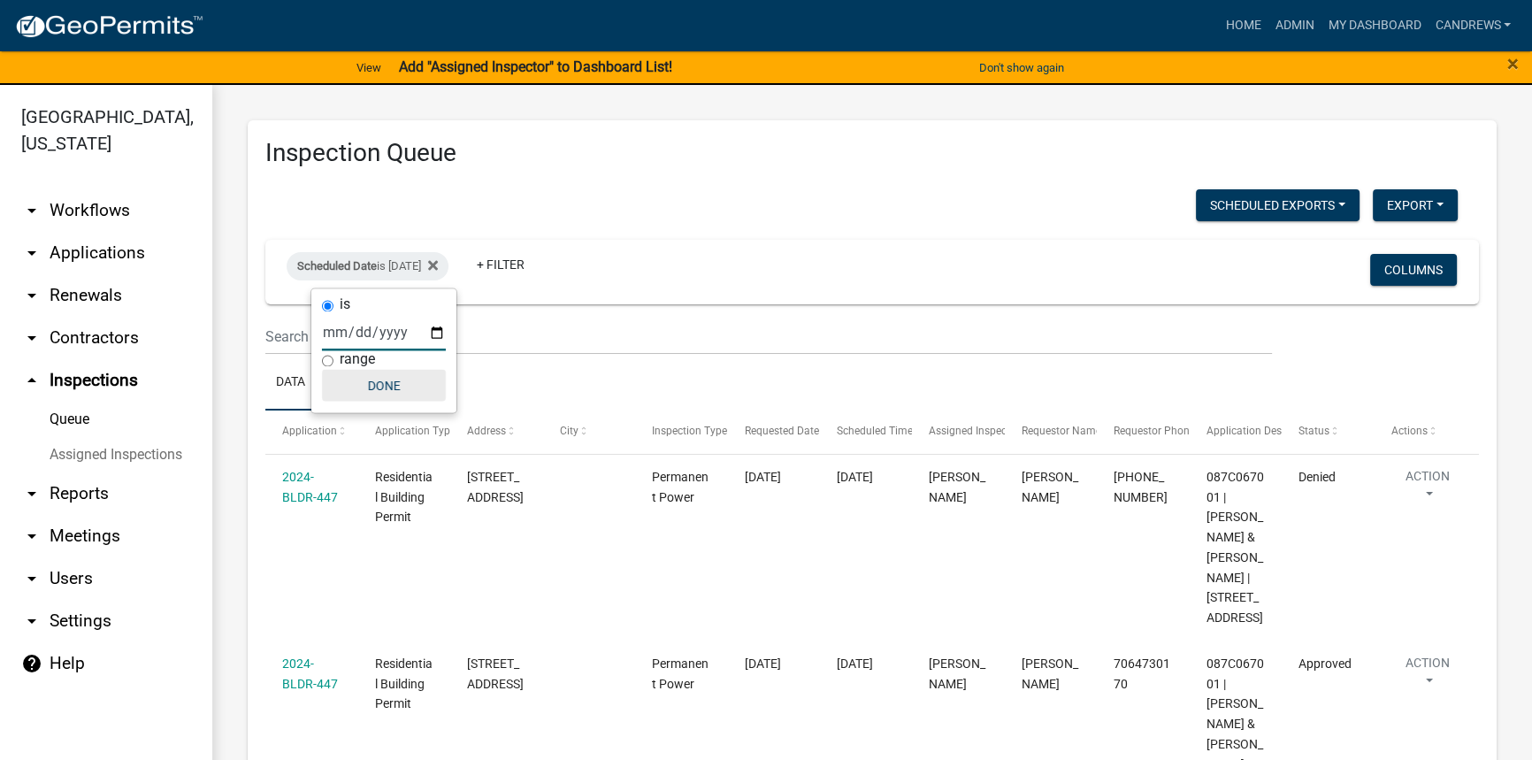
click at [394, 388] on button "Done" at bounding box center [384, 385] width 124 height 32
click at [1291, 26] on link "Admin" at bounding box center [1294, 26] width 53 height 34
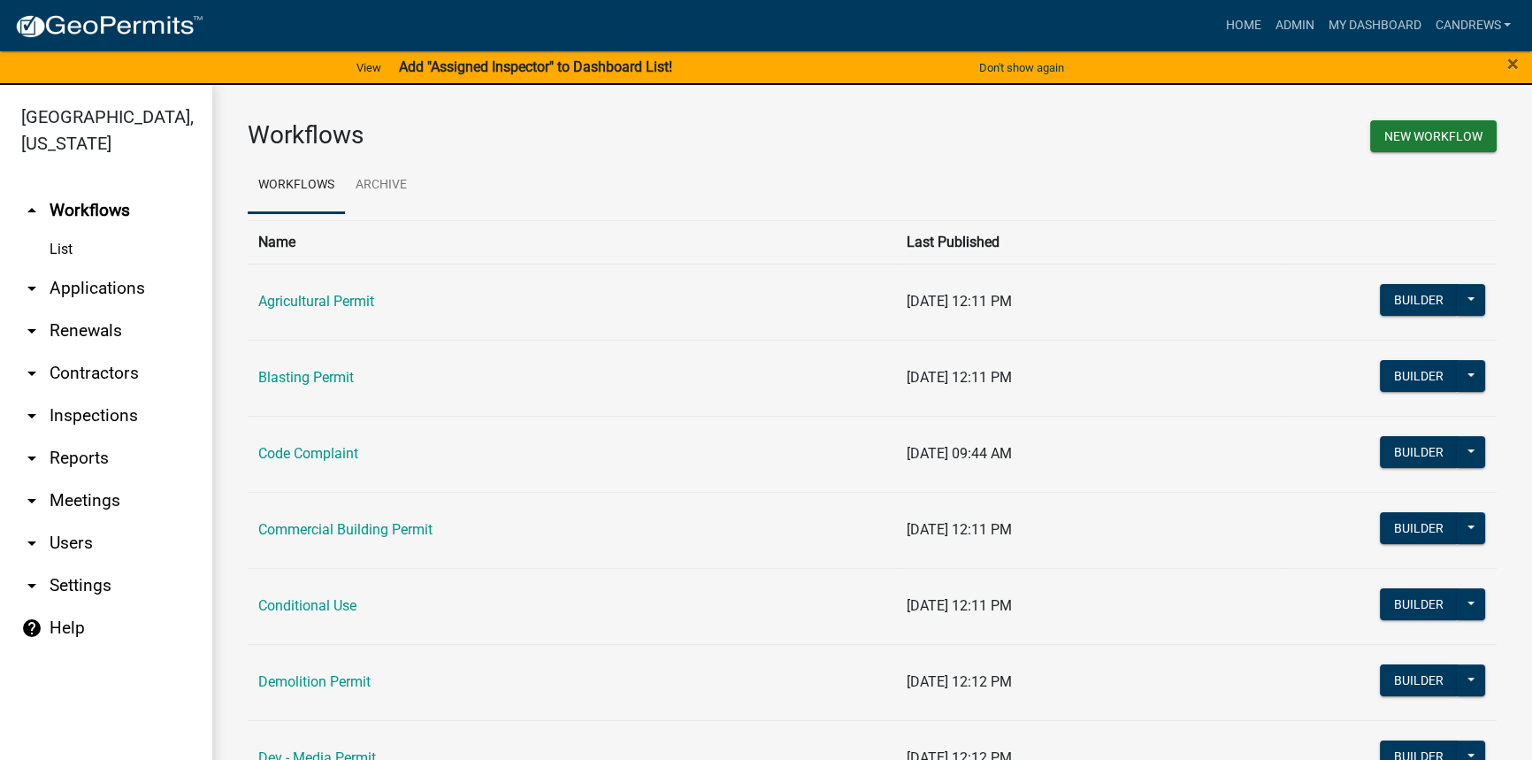
click at [139, 278] on link "arrow_drop_down Applications" at bounding box center [106, 288] width 212 height 42
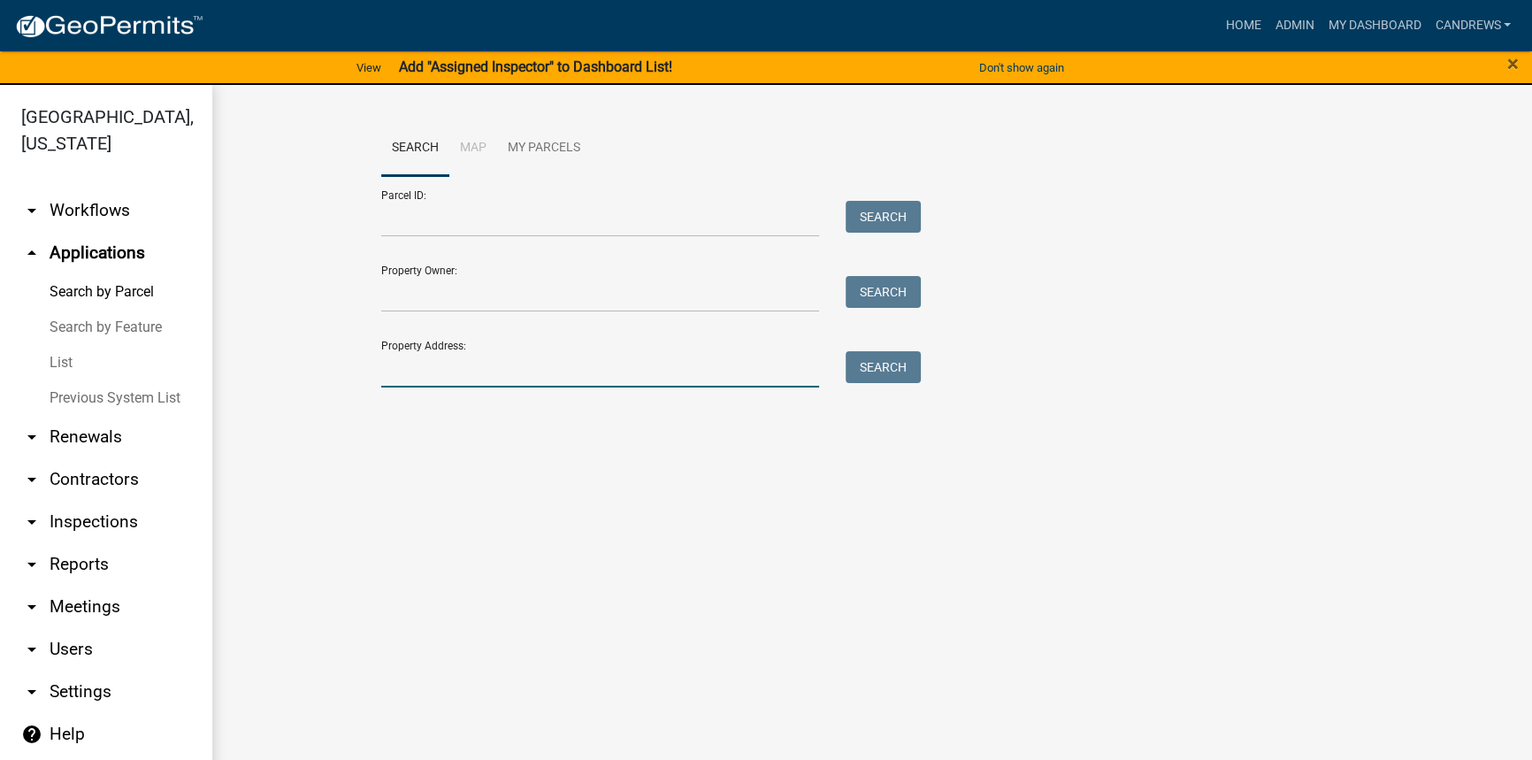
click at [513, 371] on input "Property Address:" at bounding box center [600, 369] width 438 height 36
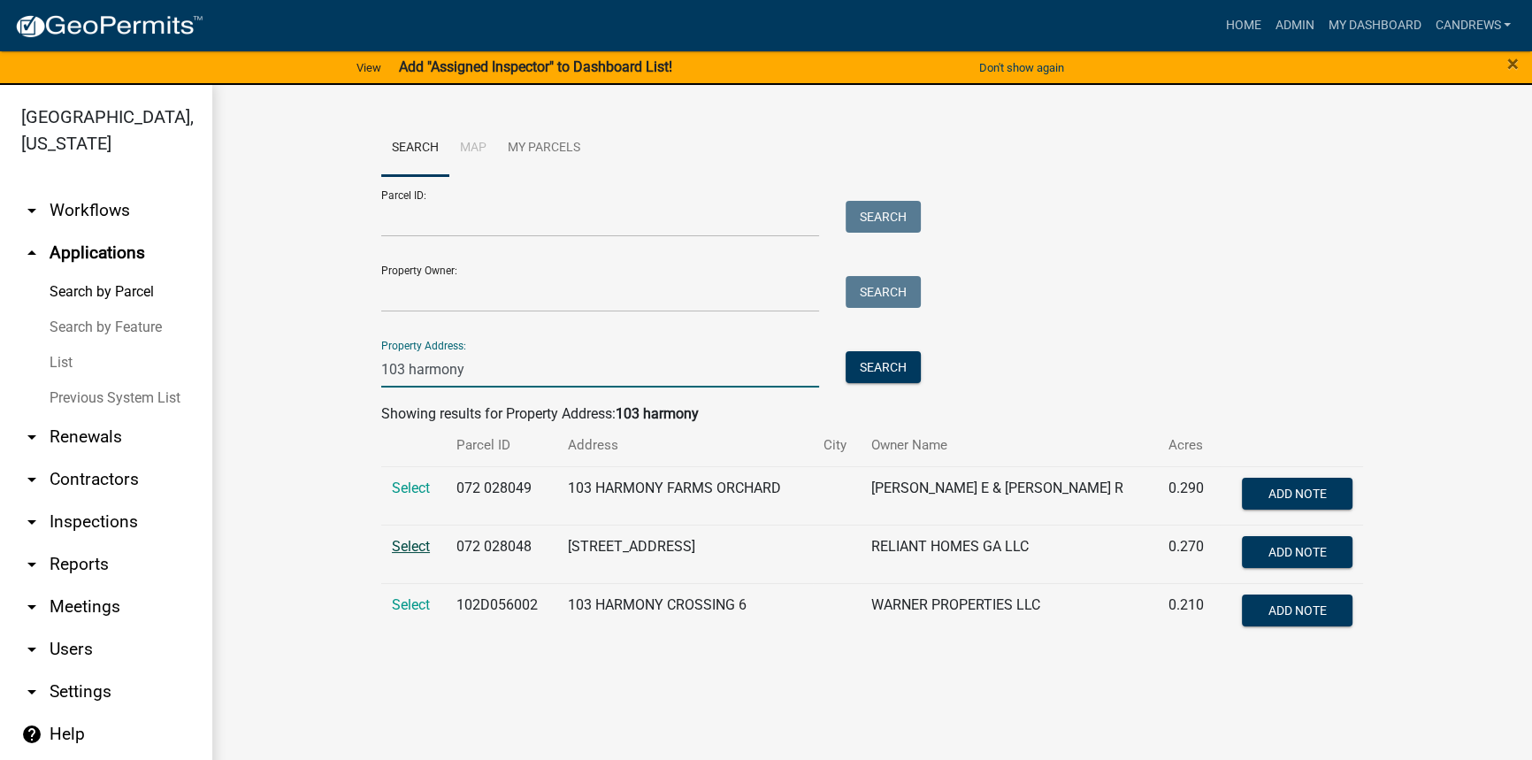
click at [418, 544] on span "Select" at bounding box center [411, 546] width 38 height 17
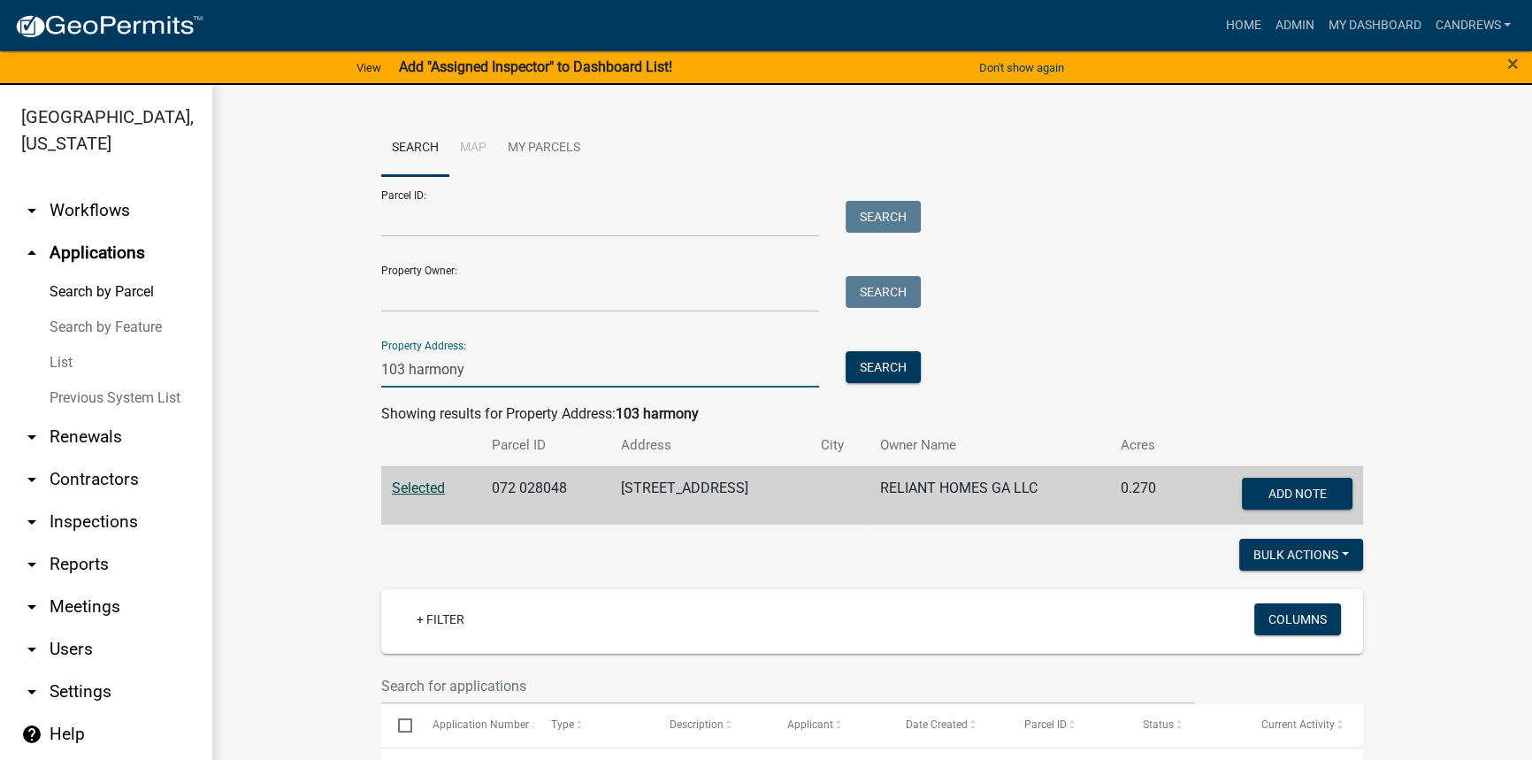
drag, startPoint x: 468, startPoint y: 380, endPoint x: 286, endPoint y: 383, distance: 182.3
type input "630"
click at [104, 513] on link "arrow_drop_down Inspections" at bounding box center [106, 522] width 212 height 42
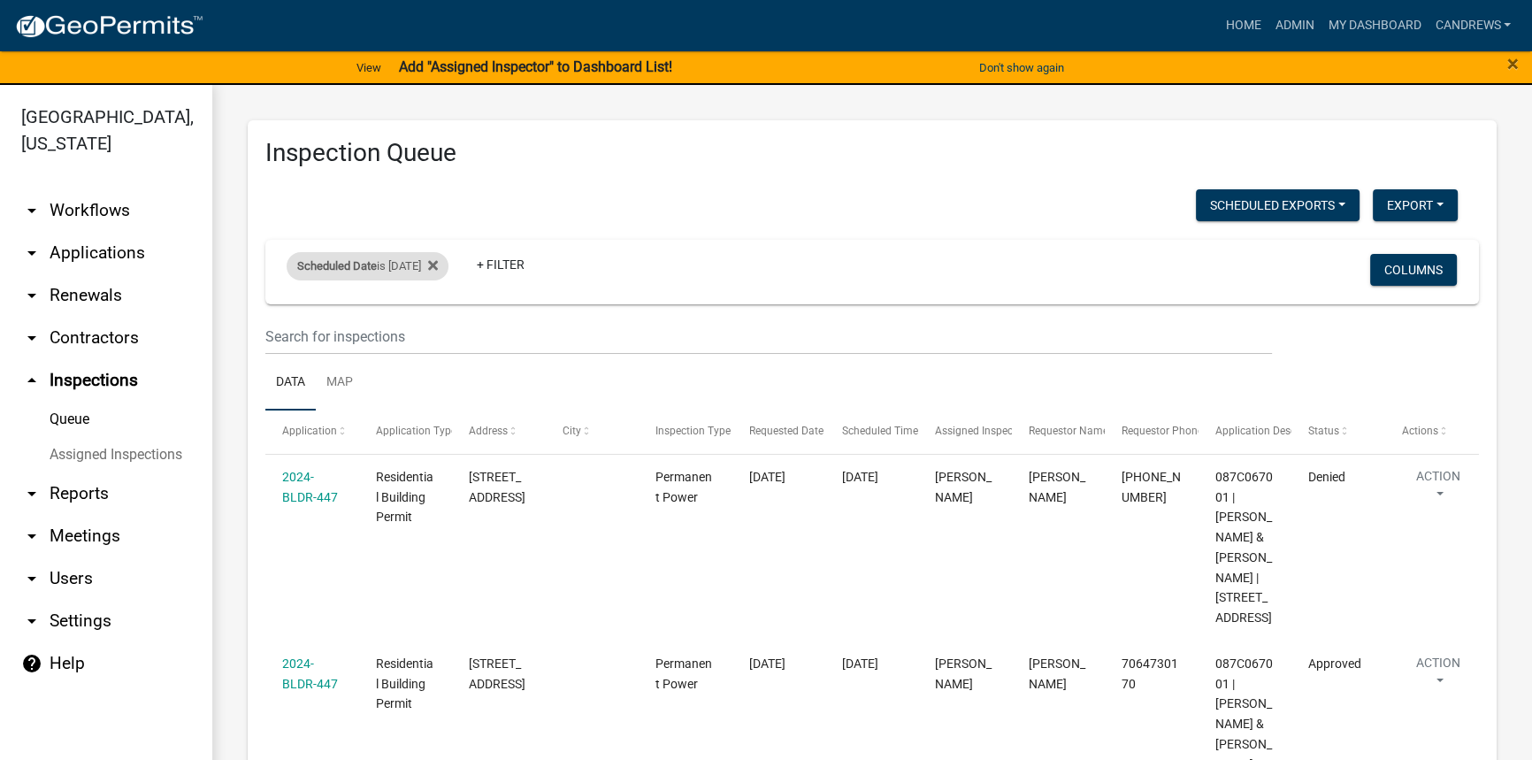
click at [403, 270] on div "Scheduled Date is 08/18/2025" at bounding box center [368, 266] width 162 height 28
click at [438, 261] on icon at bounding box center [433, 265] width 10 height 14
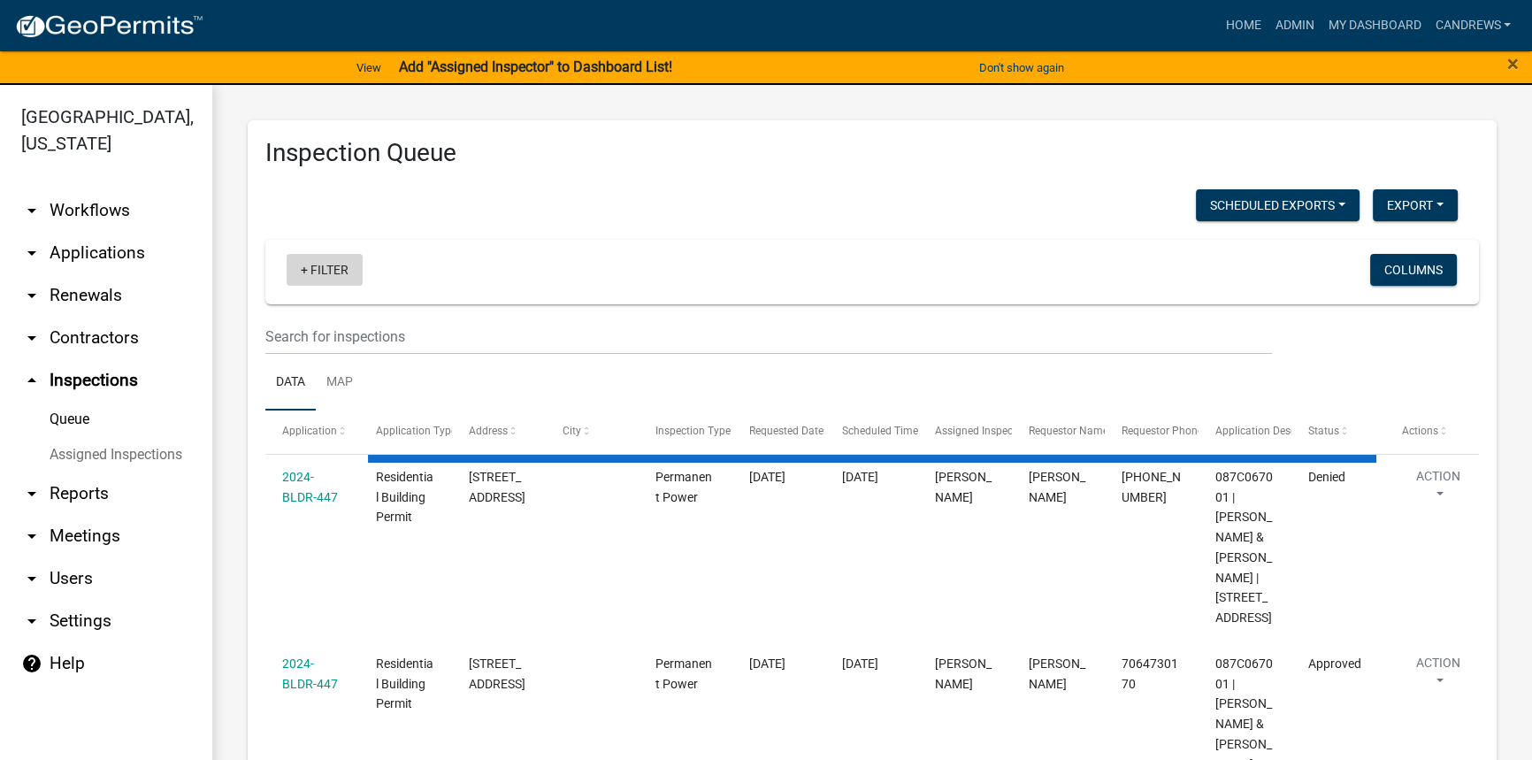
click at [311, 273] on link "+ Filter" at bounding box center [325, 270] width 76 height 32
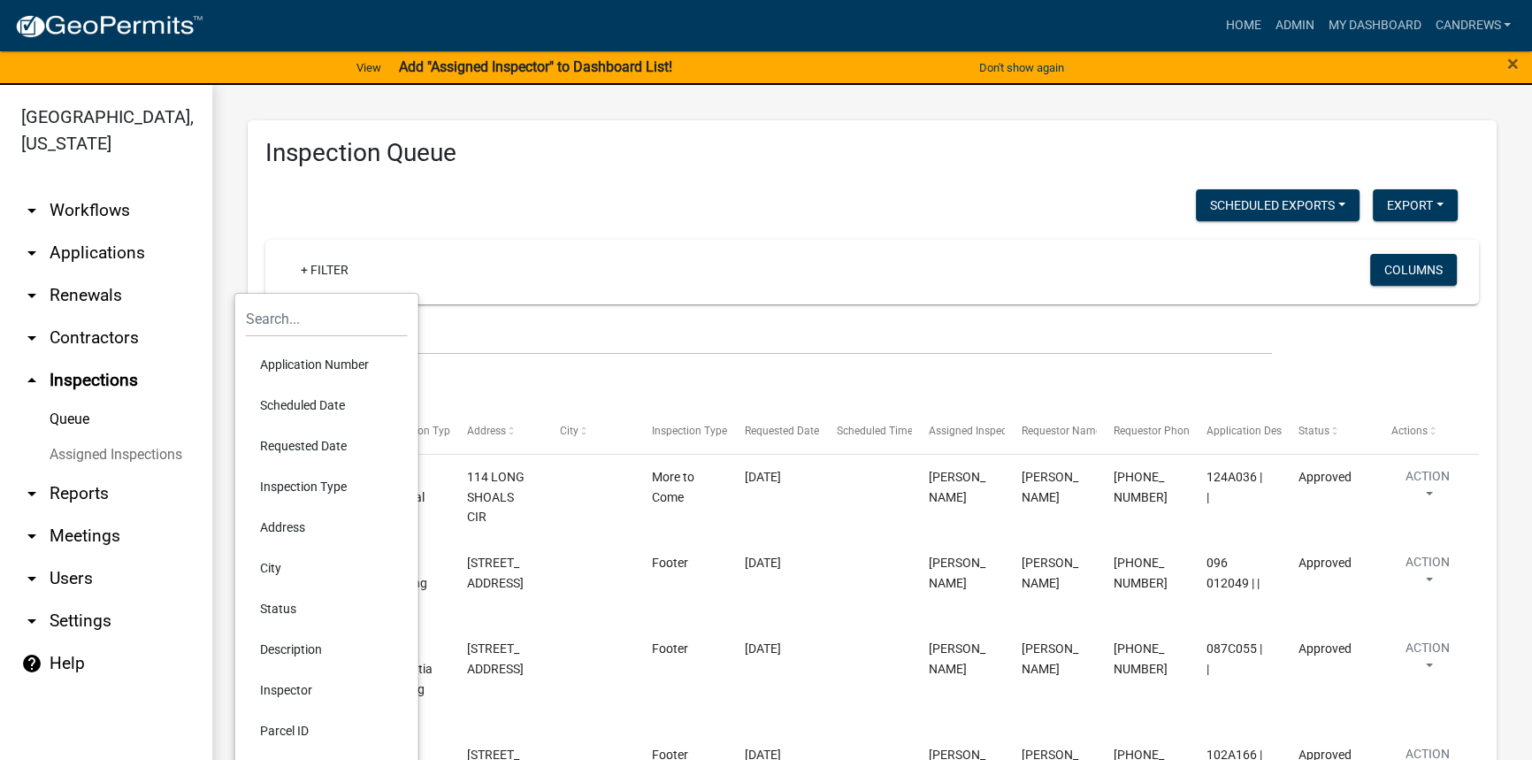
click at [284, 520] on li "Address" at bounding box center [327, 527] width 162 height 41
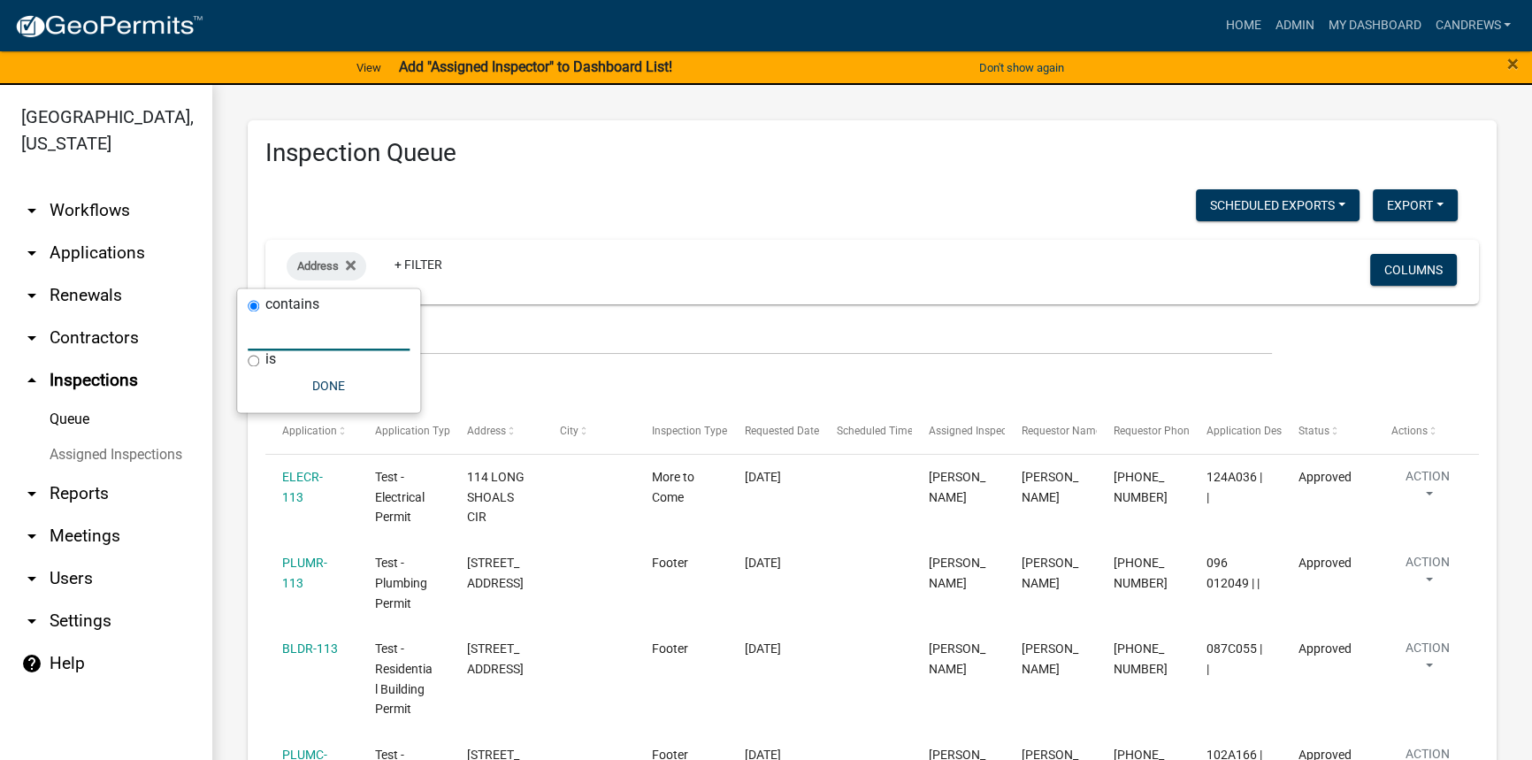
click at [329, 343] on input "text" at bounding box center [329, 332] width 162 height 36
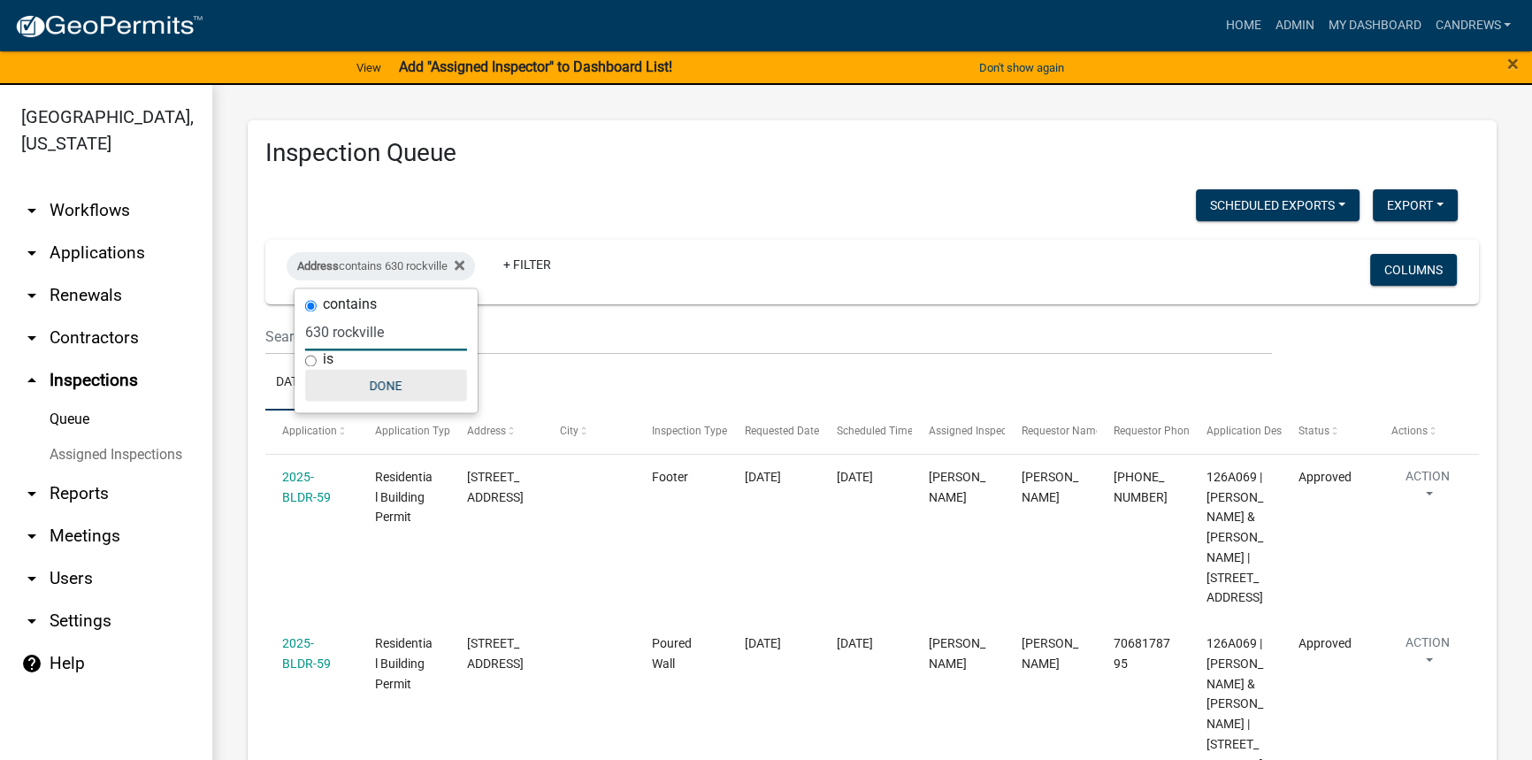
type input "630 rockville"
click at [362, 378] on button "Done" at bounding box center [386, 385] width 162 height 32
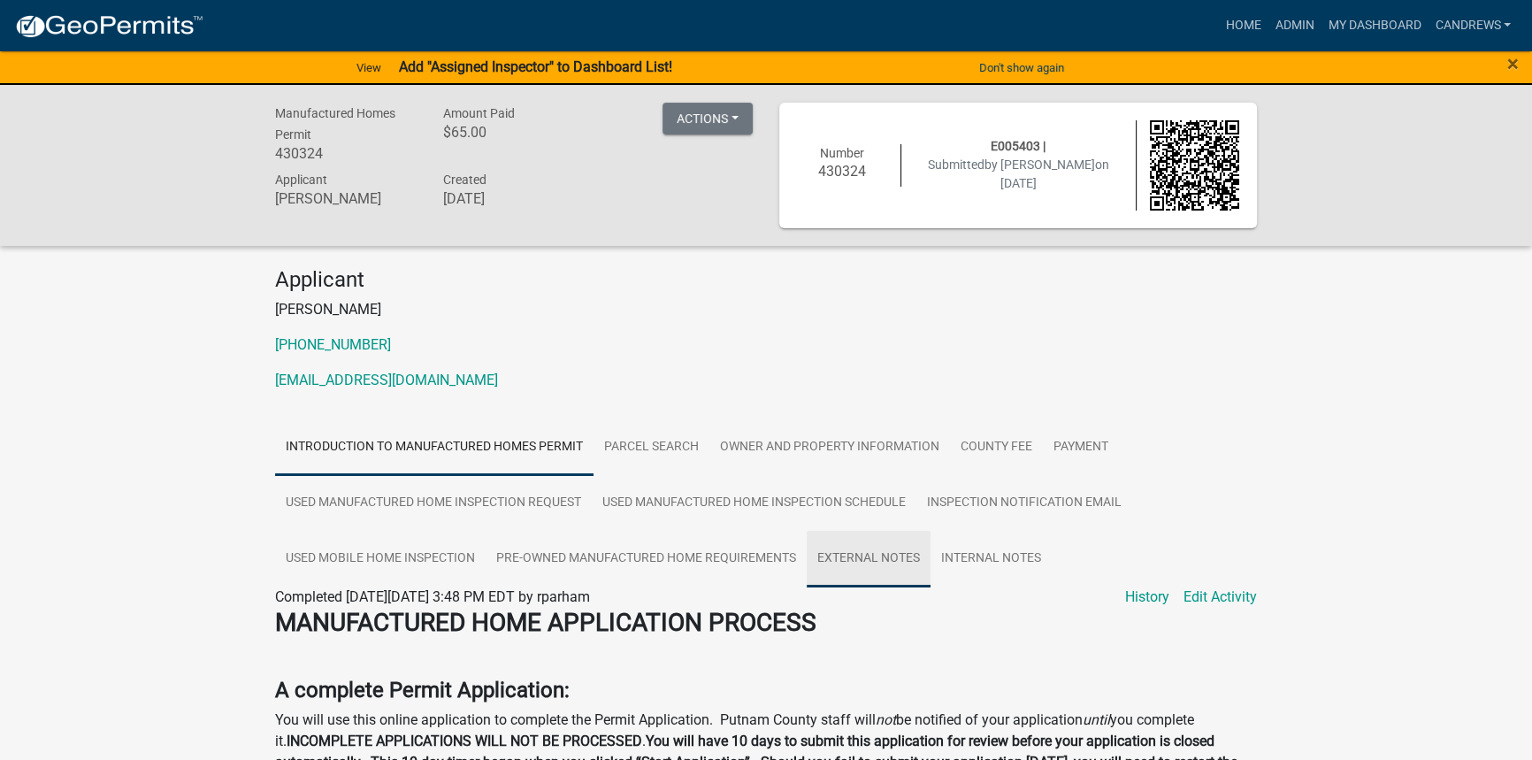
click at [855, 546] on link "External Notes" at bounding box center [869, 559] width 124 height 57
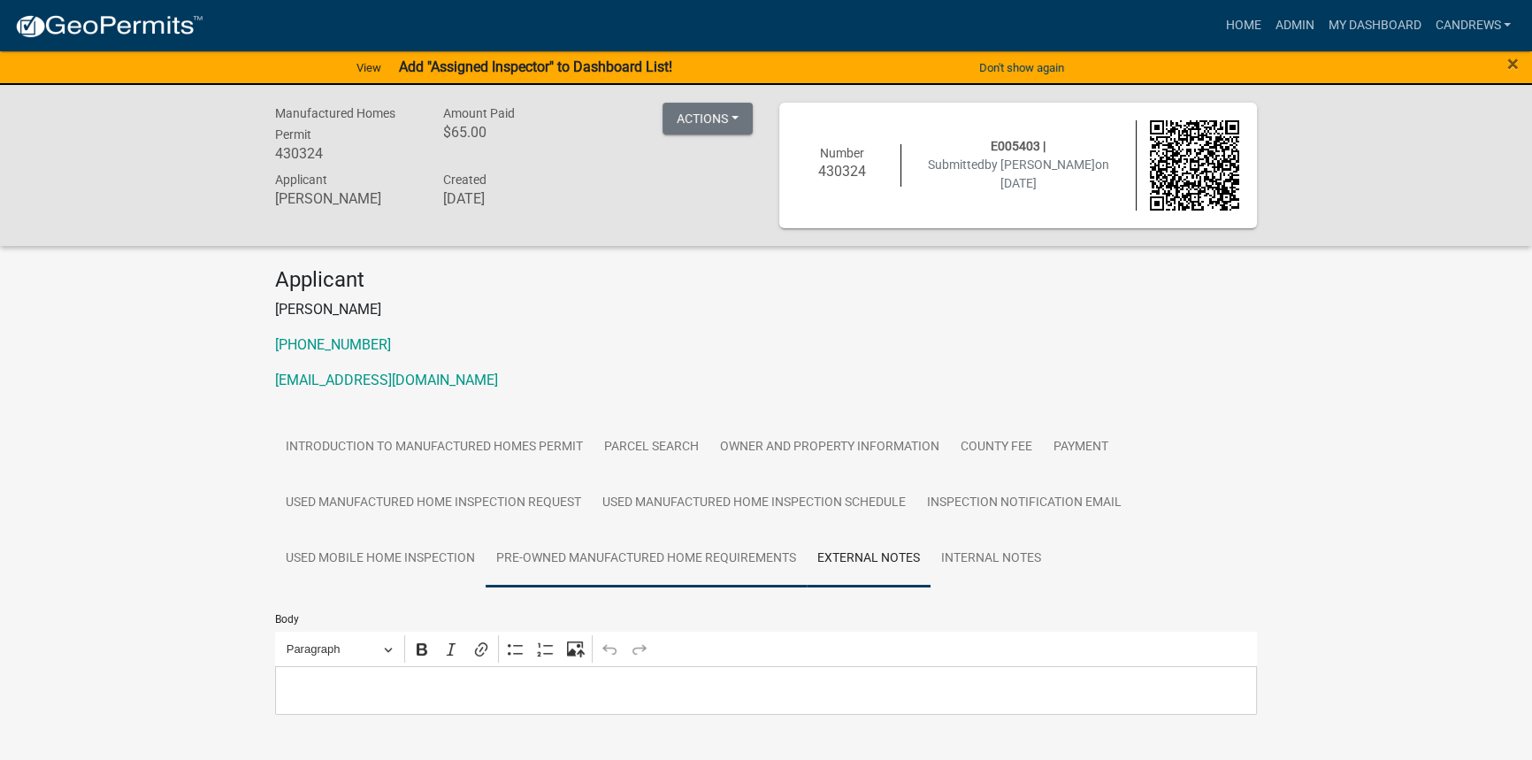
click at [699, 555] on link "Pre-Owned Manufactured Home Requirements" at bounding box center [646, 559] width 321 height 57
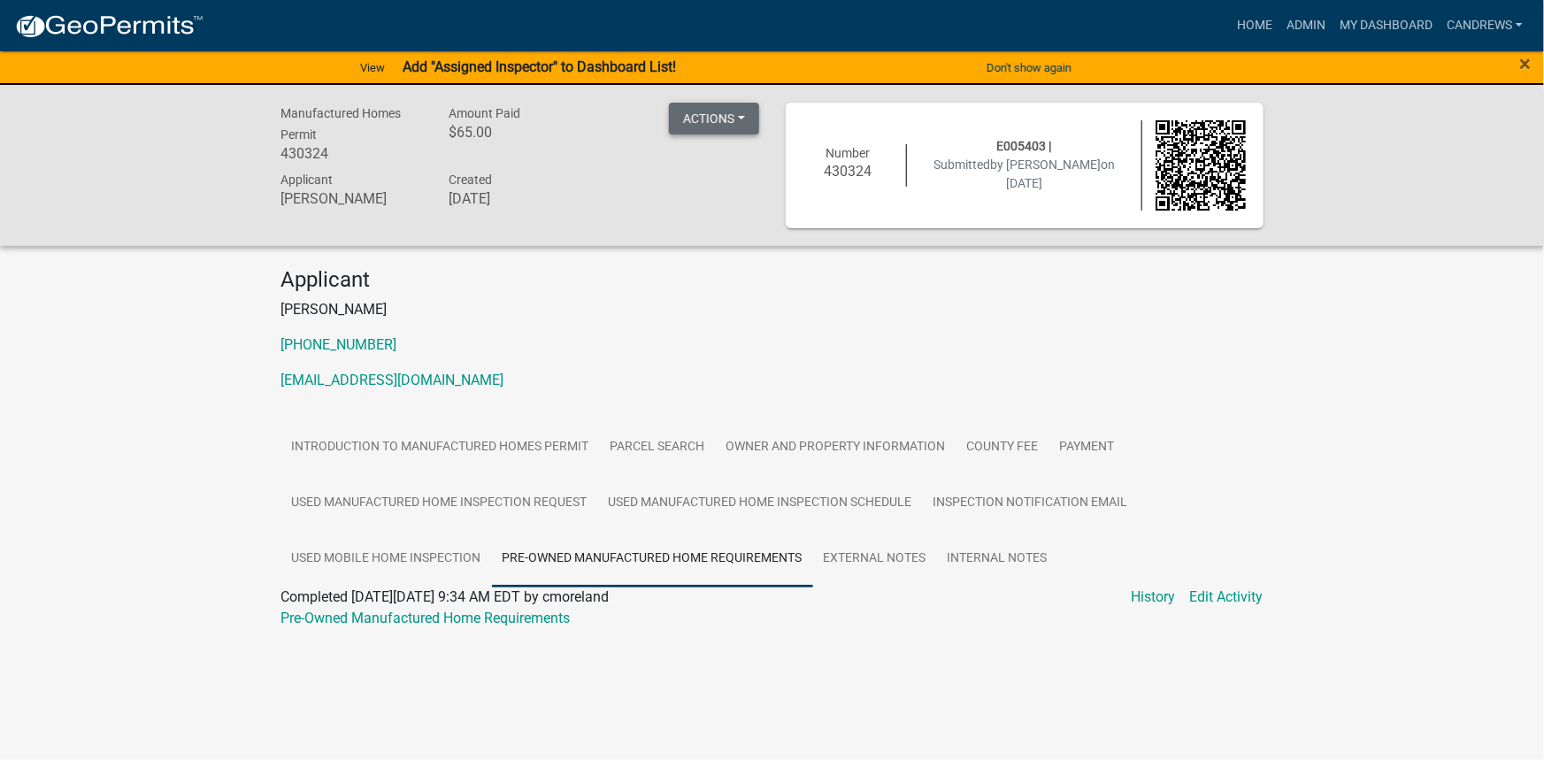
click at [726, 116] on button "Actions" at bounding box center [714, 119] width 90 height 32
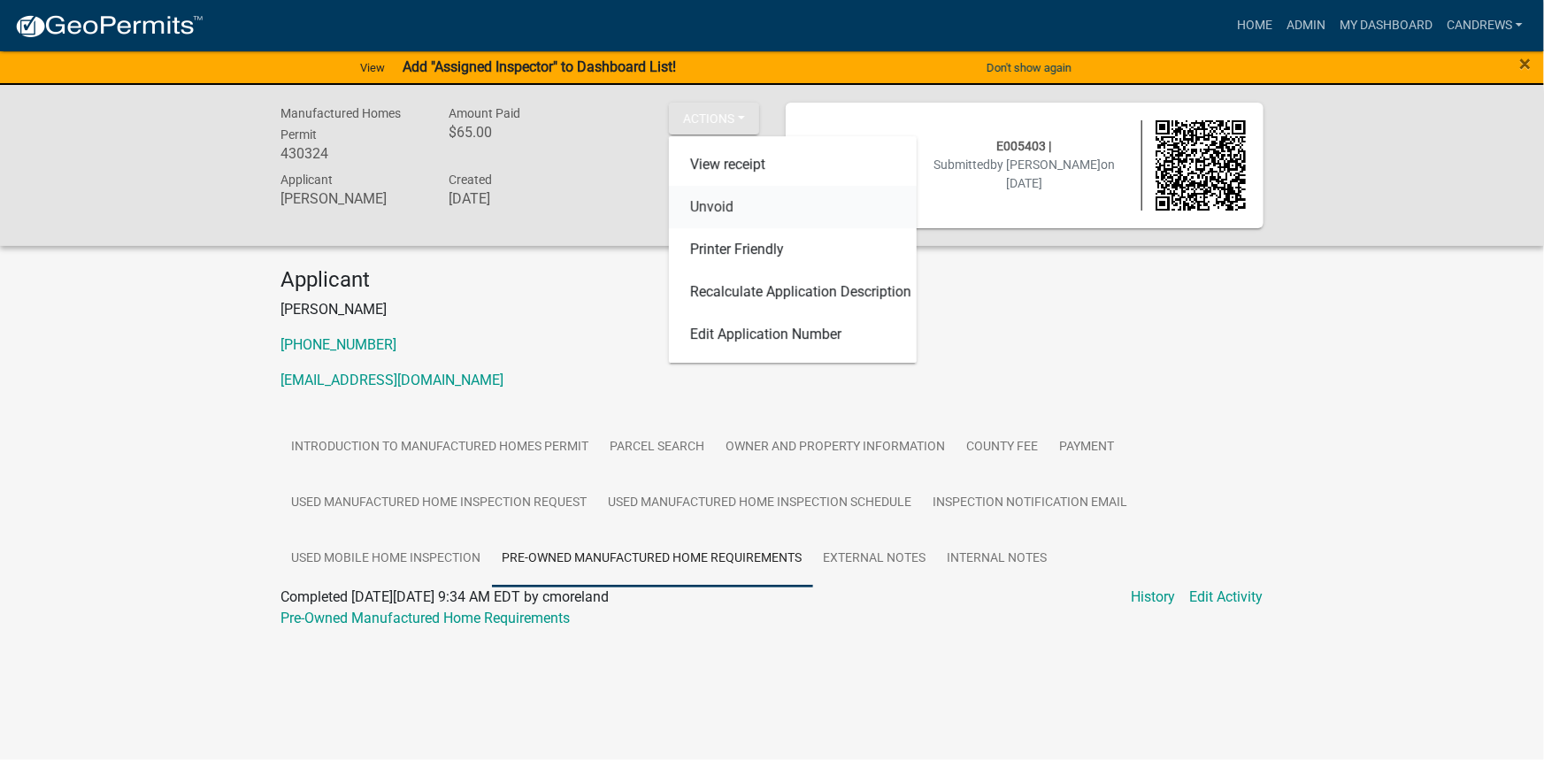
click at [721, 207] on link "Unvoid" at bounding box center [793, 207] width 248 height 42
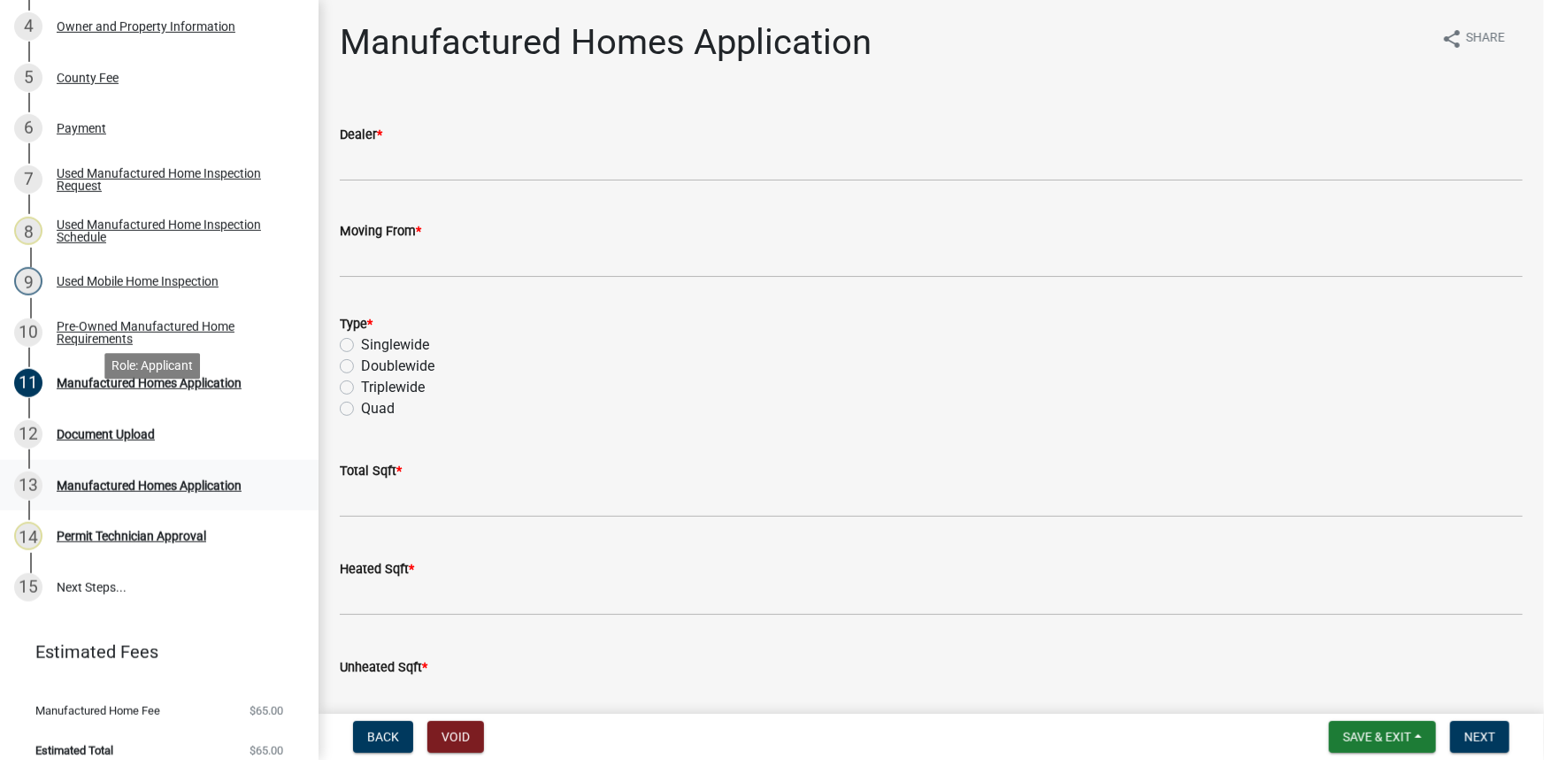
scroll to position [482, 0]
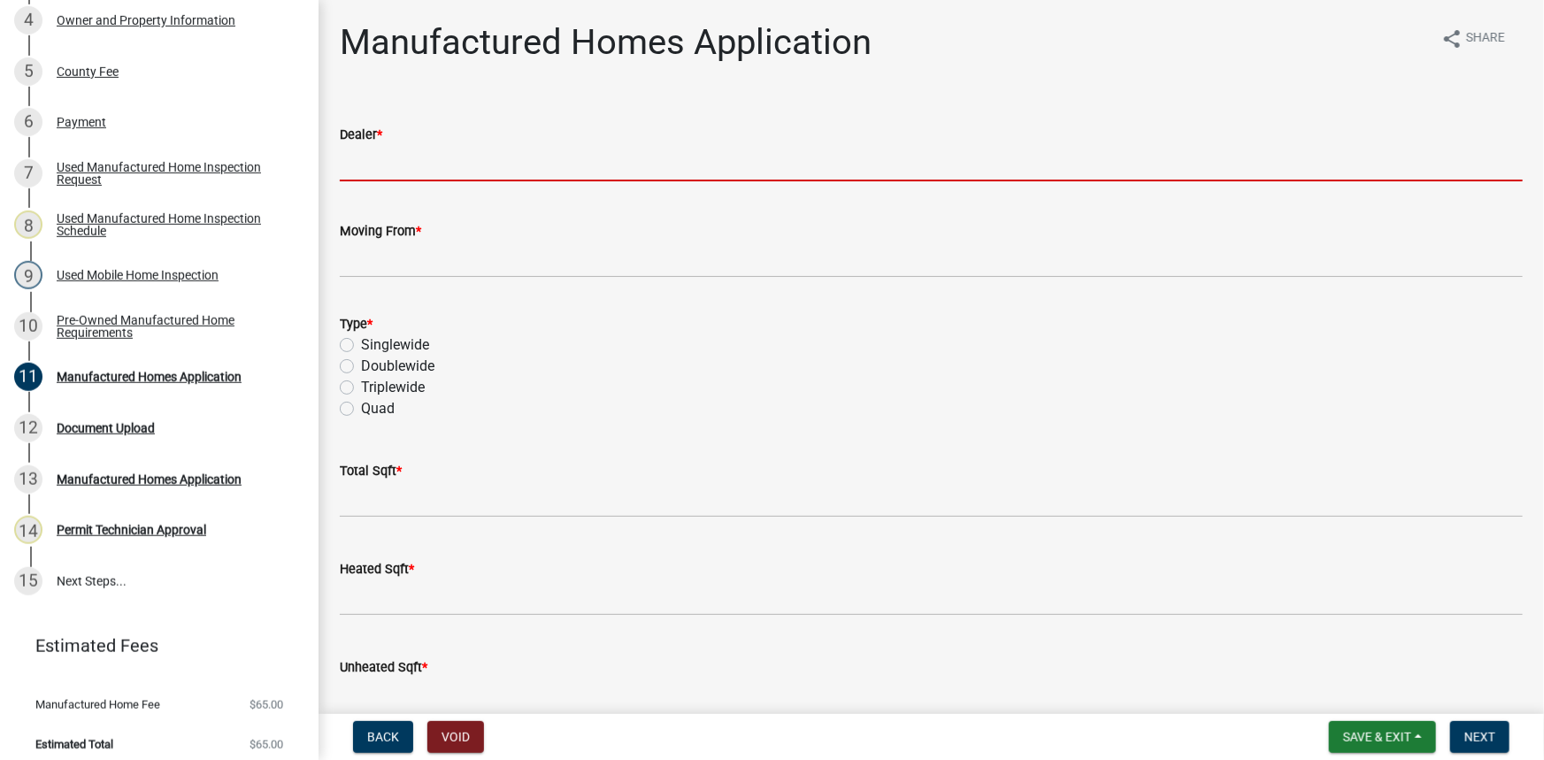
click at [456, 171] on input "Dealer *" at bounding box center [931, 163] width 1183 height 36
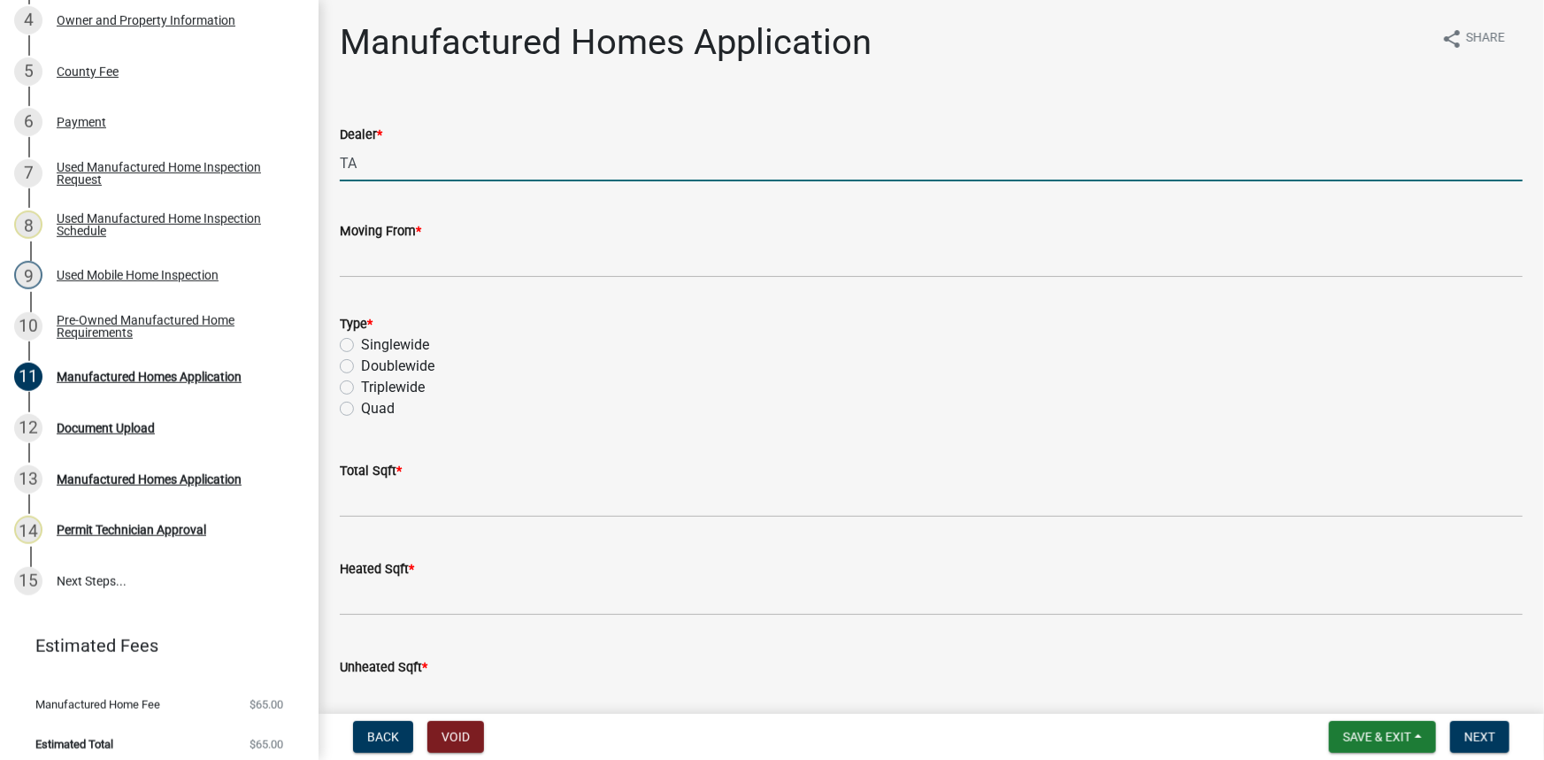
type input "T"
type input "P"
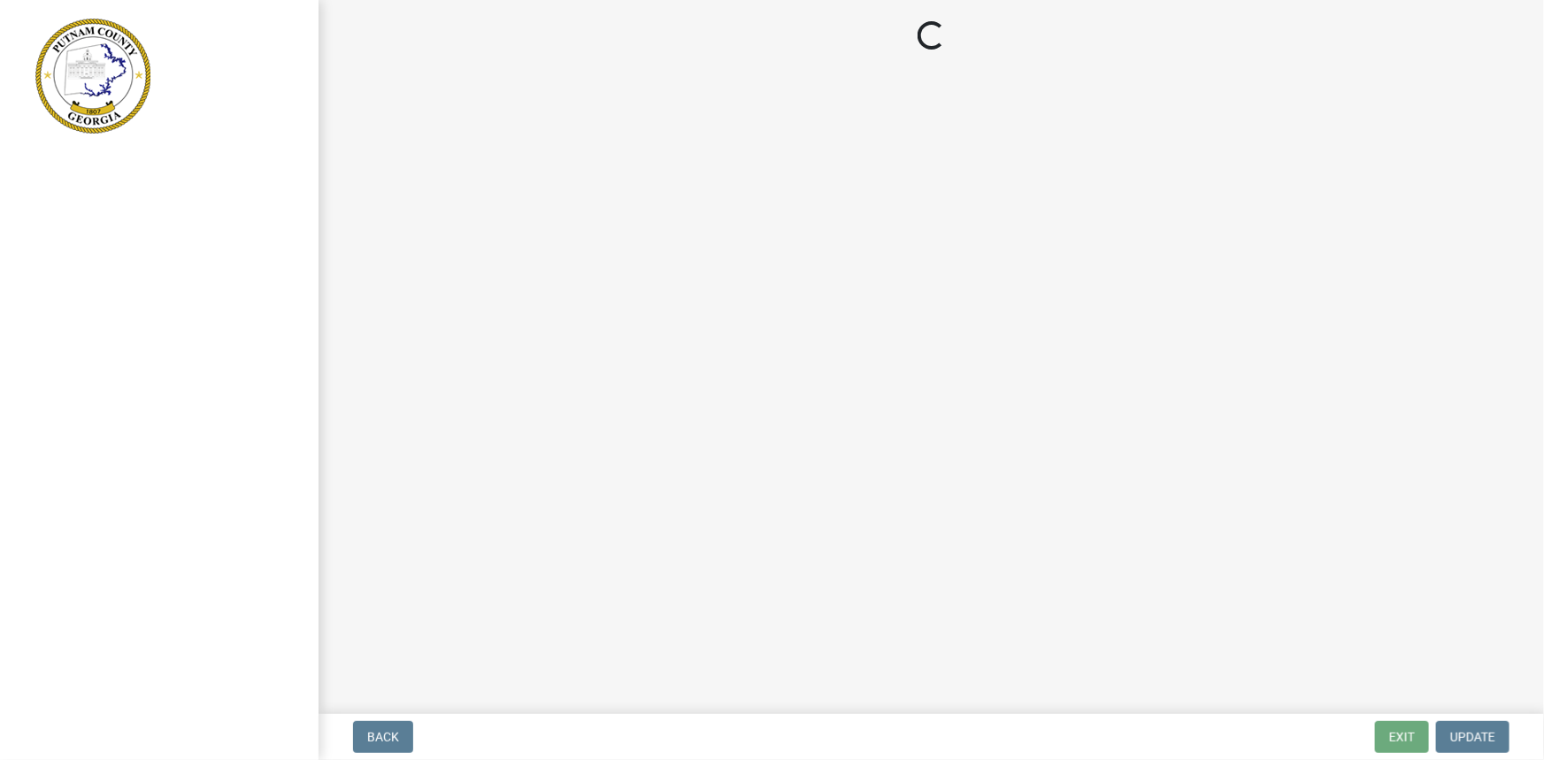
select select "ef7a1fc2-7a7a-426d-b1f0-c9b9b6ca7ff4"
select select "baca39b5-529a-4592-b8f9-0b9bae35b1c2"
select select "95c2f08d-bd21-40ac-acc0-bf0ad2ba7c20"
select select "5f538f89-e289-42c1-95ed-6e08d92bb145"
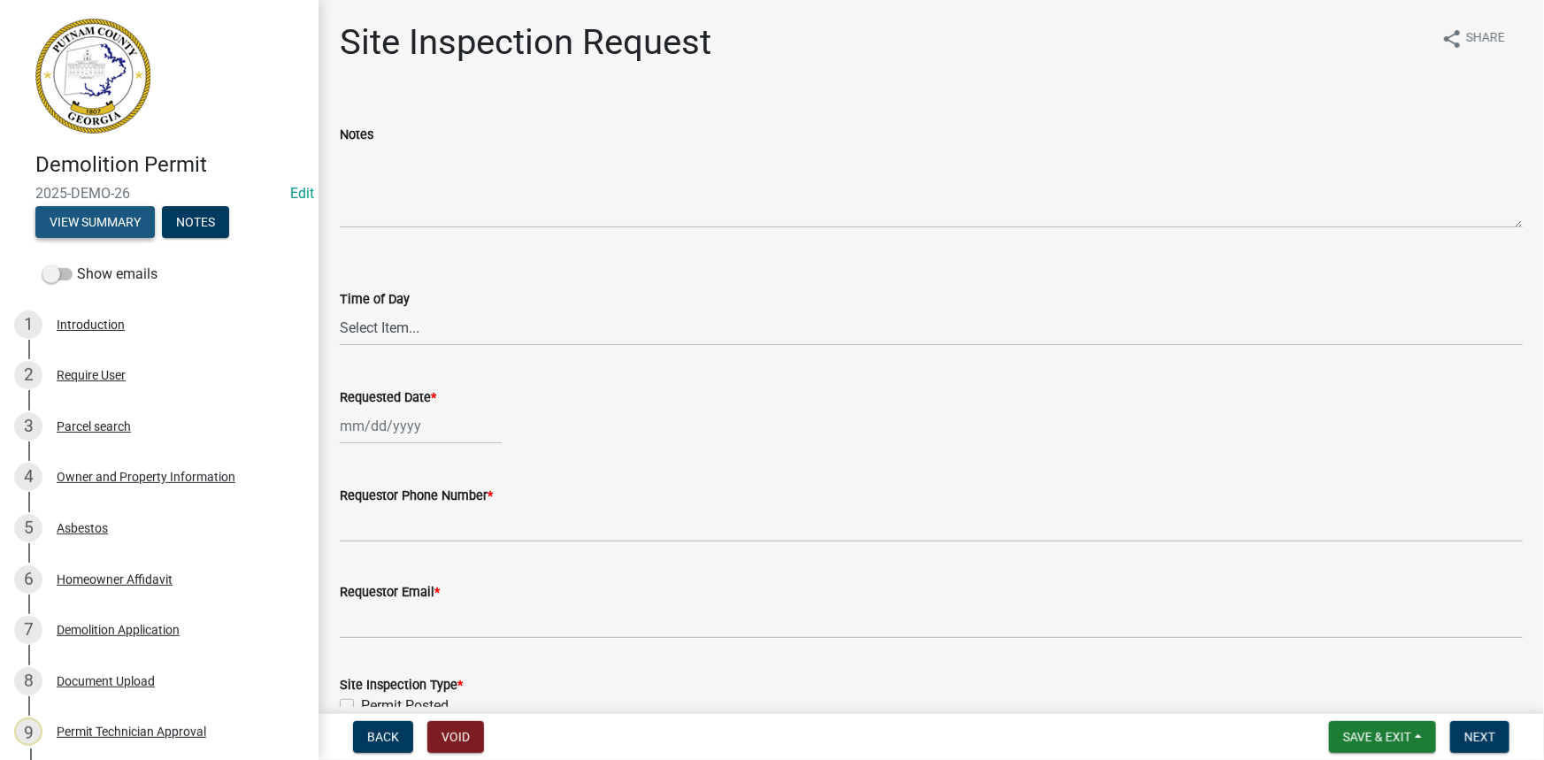
click at [141, 215] on button "View Summary" at bounding box center [94, 222] width 119 height 32
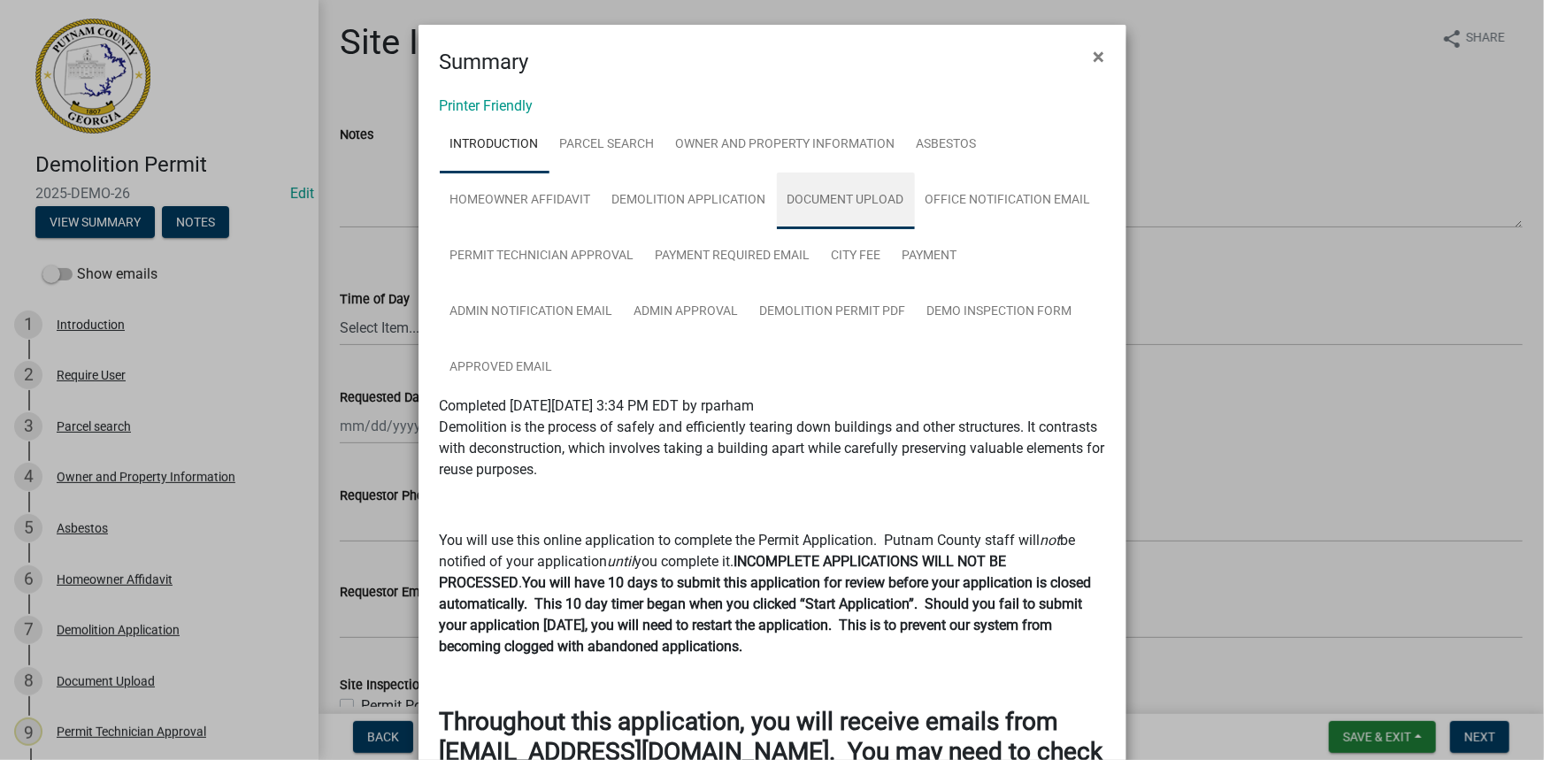
click at [836, 203] on link "Document Upload" at bounding box center [846, 201] width 138 height 57
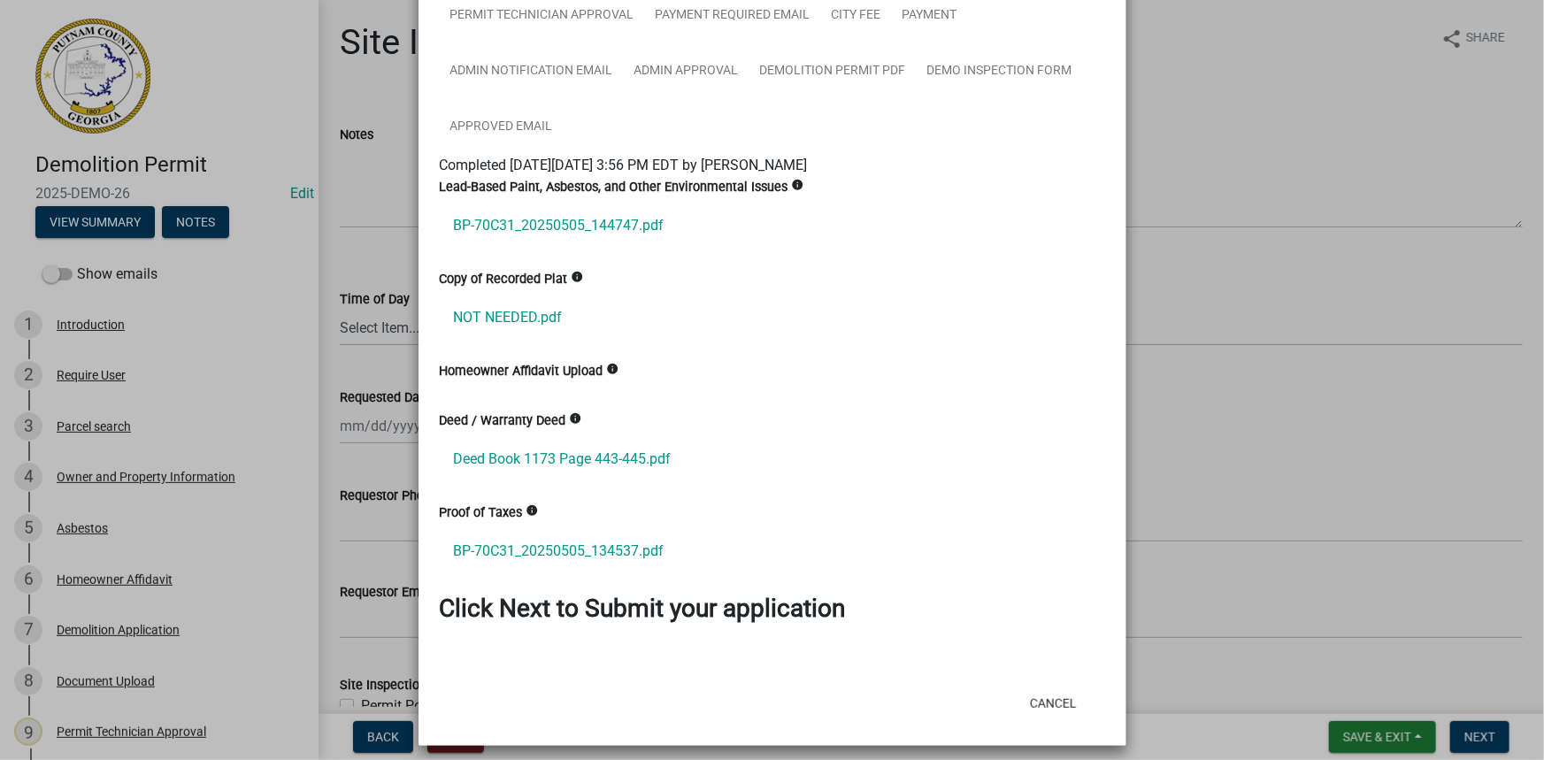
scroll to position [249, 0]
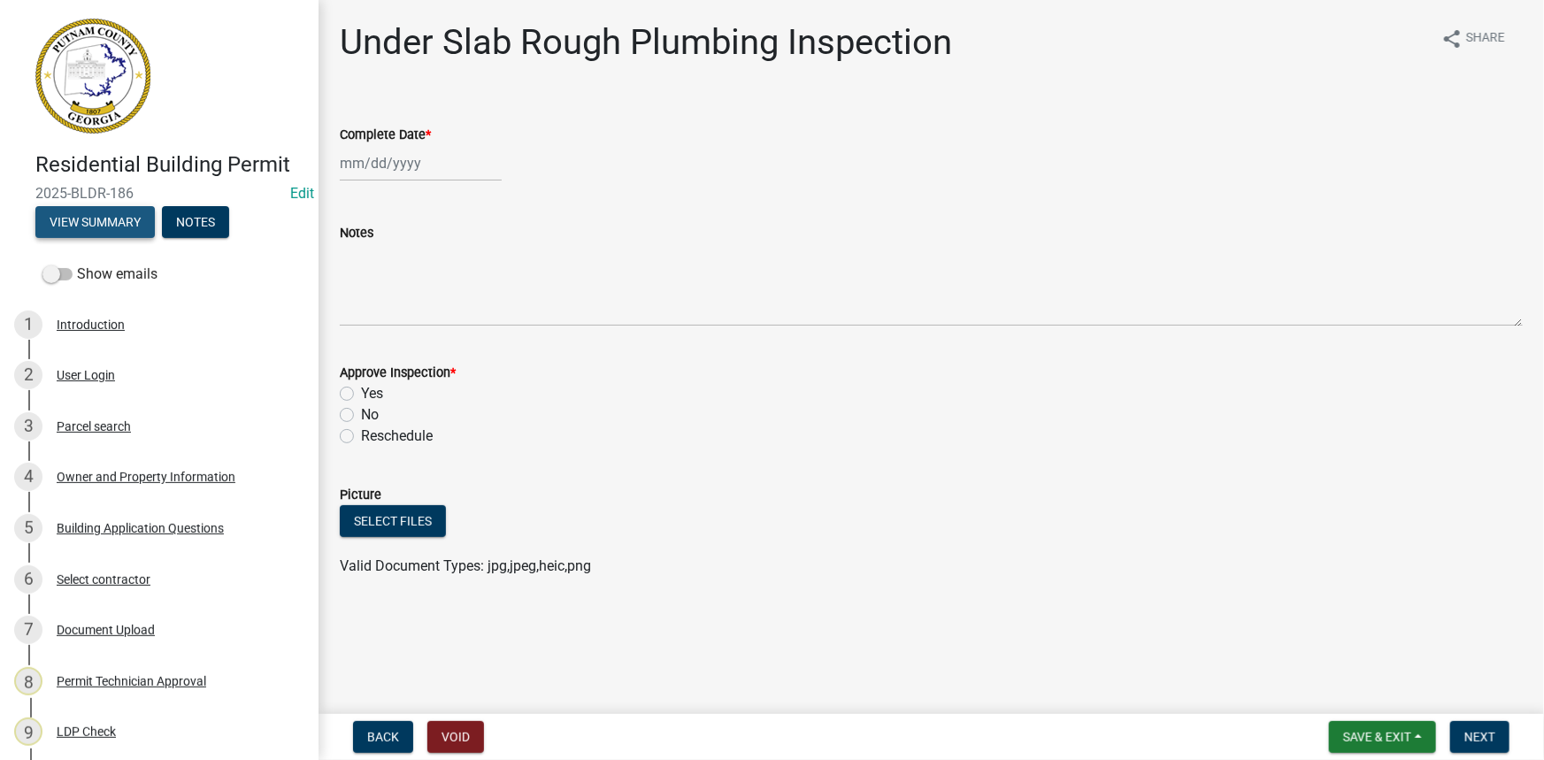
click at [131, 215] on button "View Summary" at bounding box center [94, 222] width 119 height 32
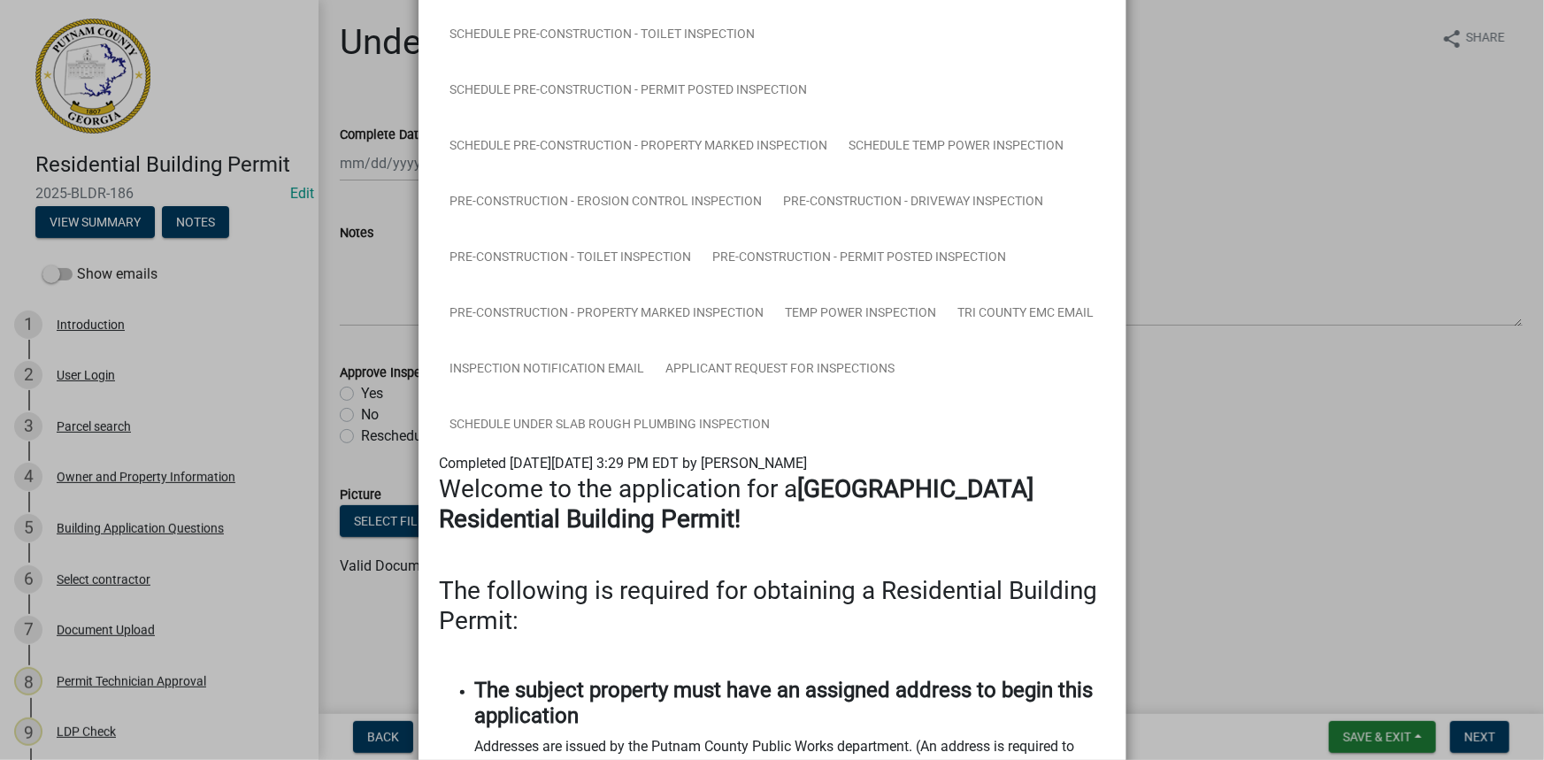
scroll to position [724, 0]
click at [656, 363] on link "Inspection Notification Email" at bounding box center [548, 369] width 216 height 57
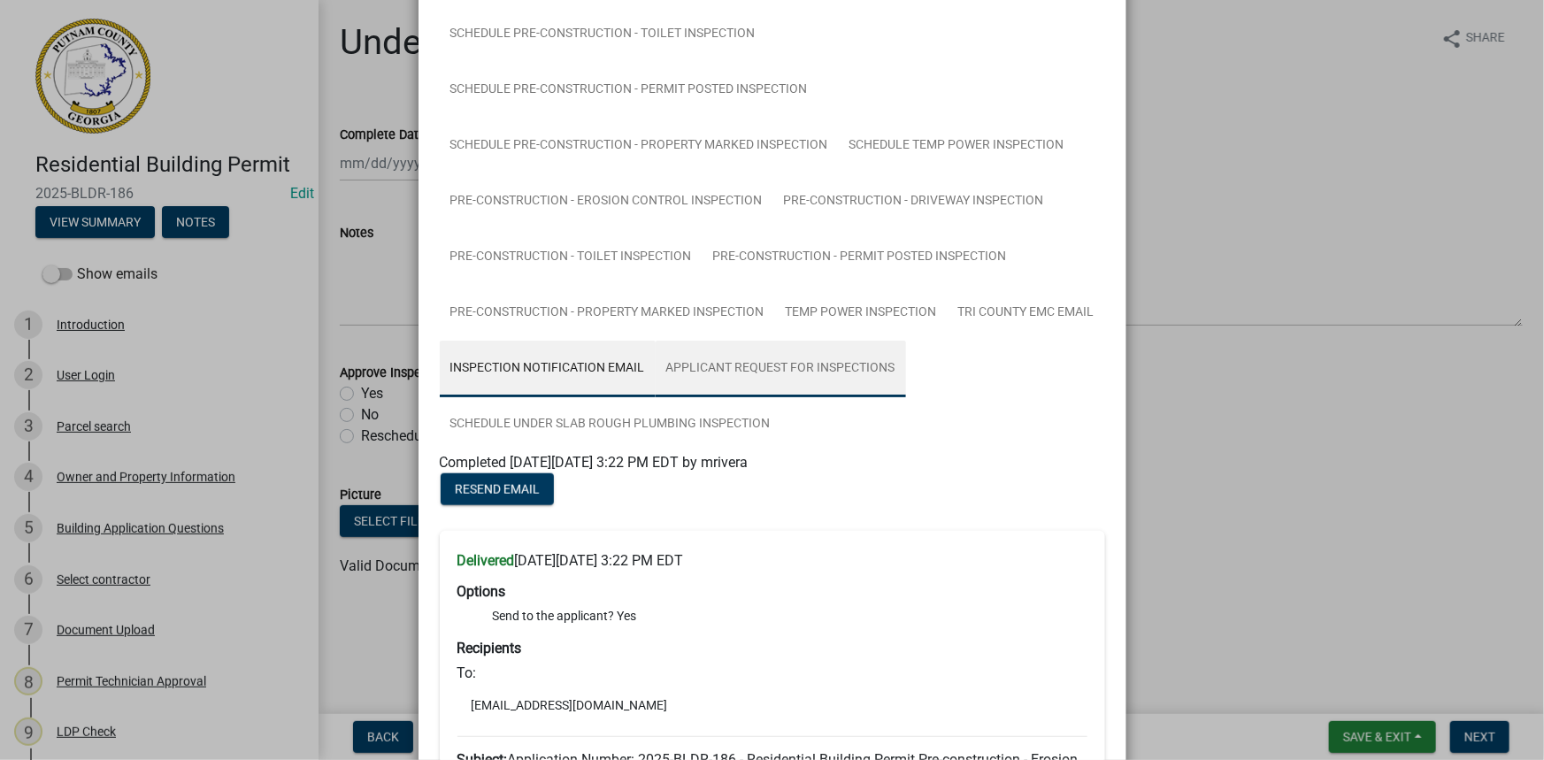
click at [876, 360] on link "Applicant Request for Inspections" at bounding box center [781, 369] width 250 height 57
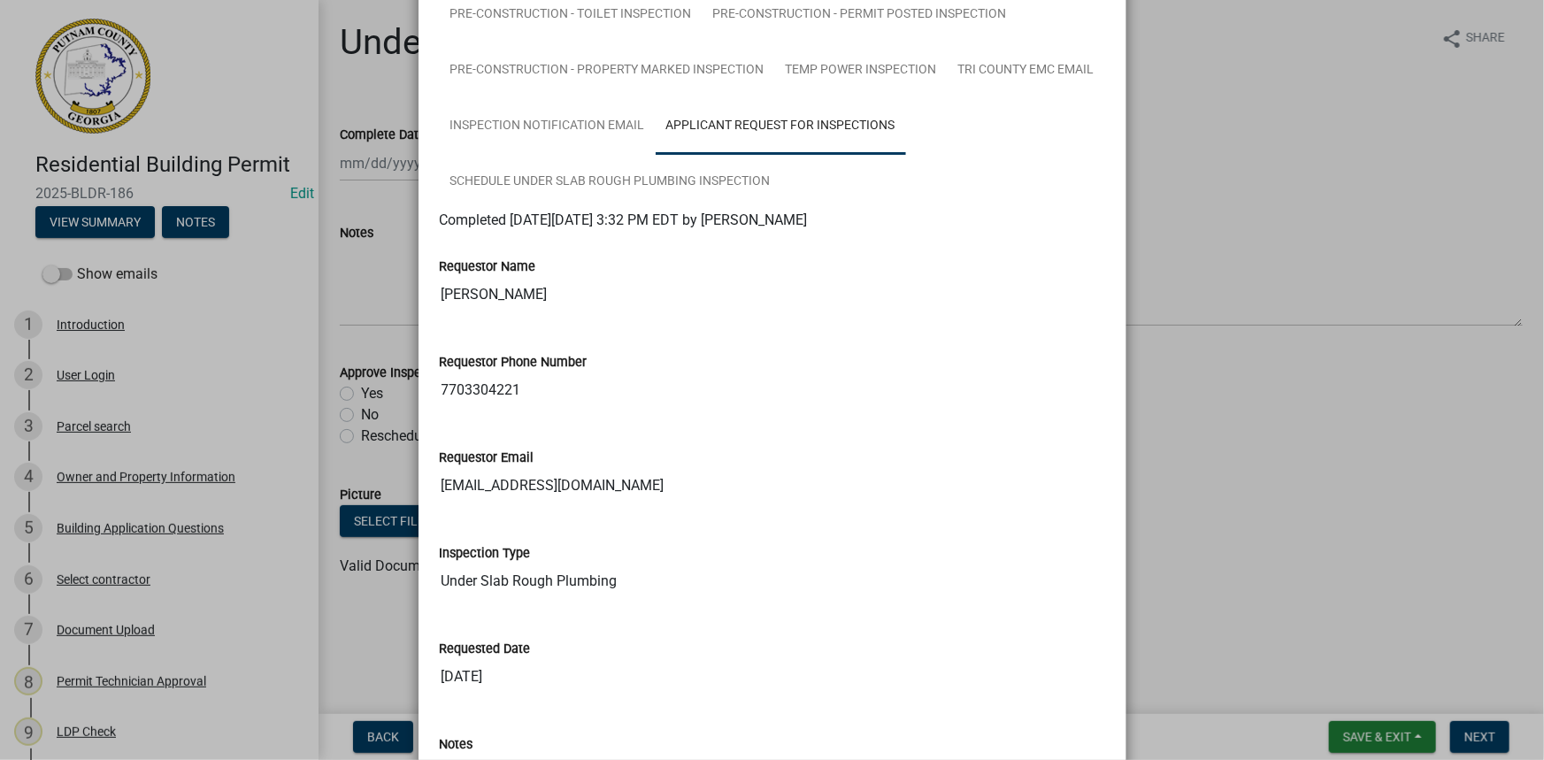
scroll to position [964, 0]
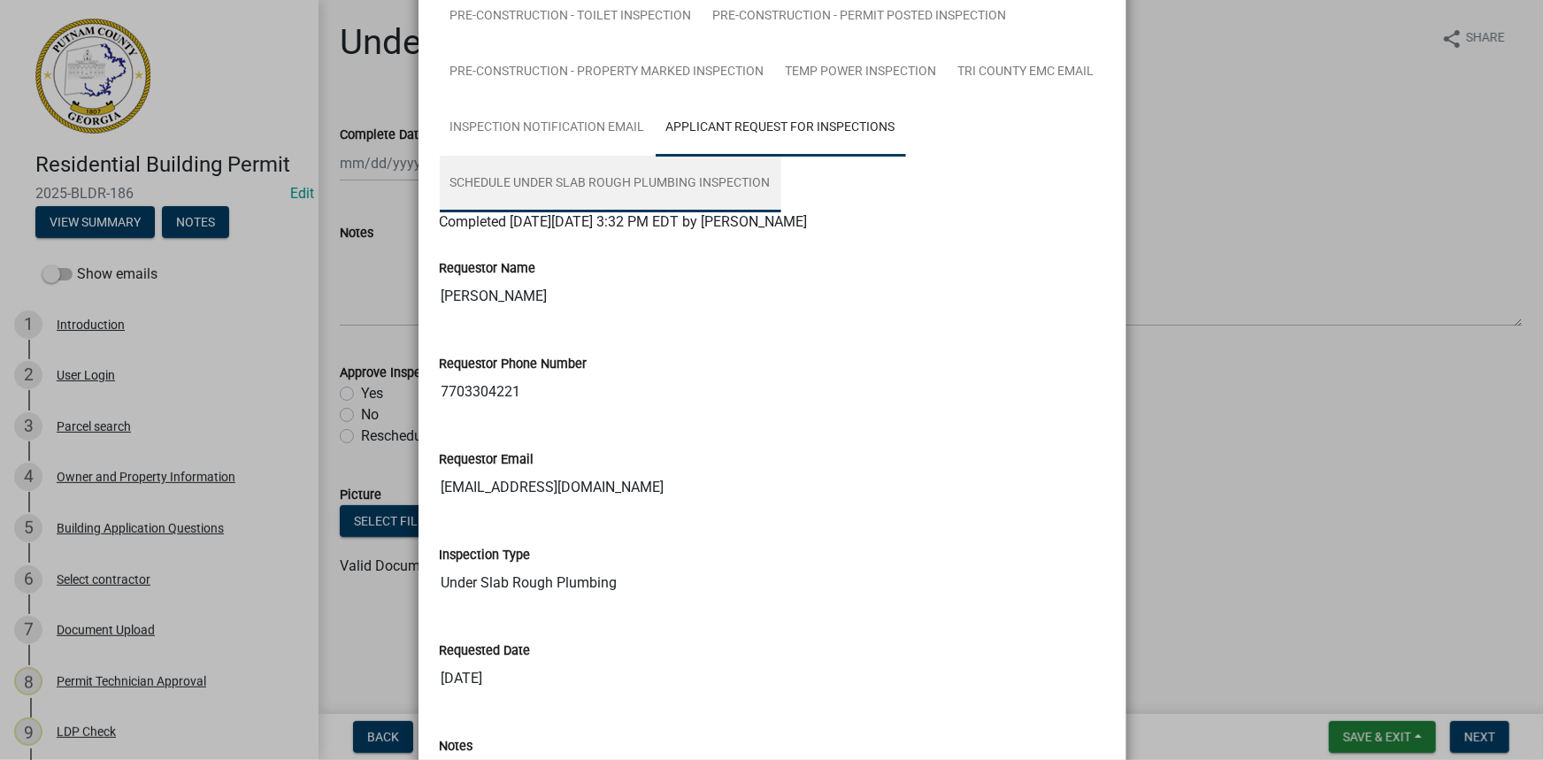
click at [559, 197] on link "Schedule Under Slab Rough Plumbing Inspection" at bounding box center [610, 184] width 341 height 57
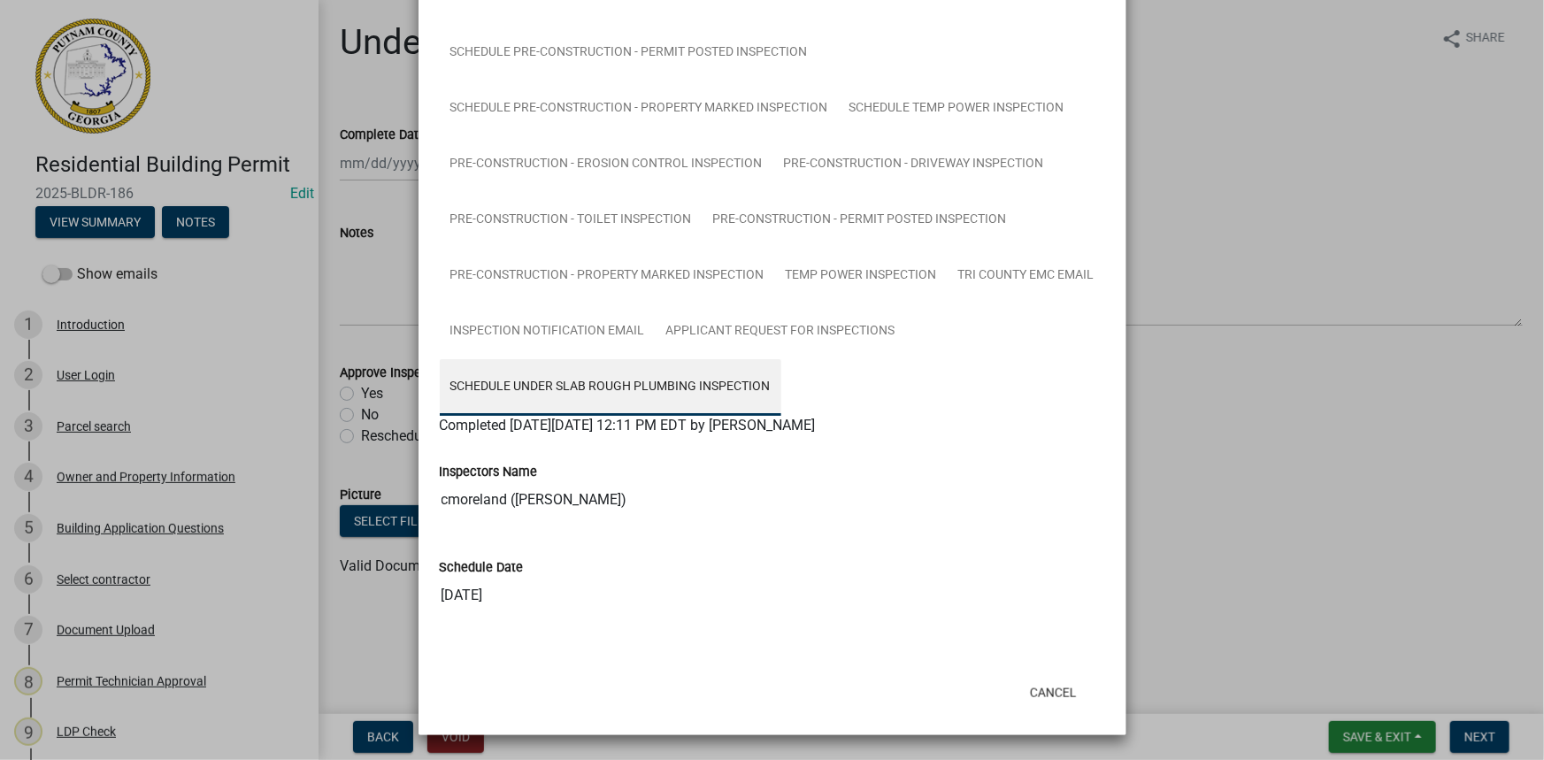
scroll to position [756, 0]
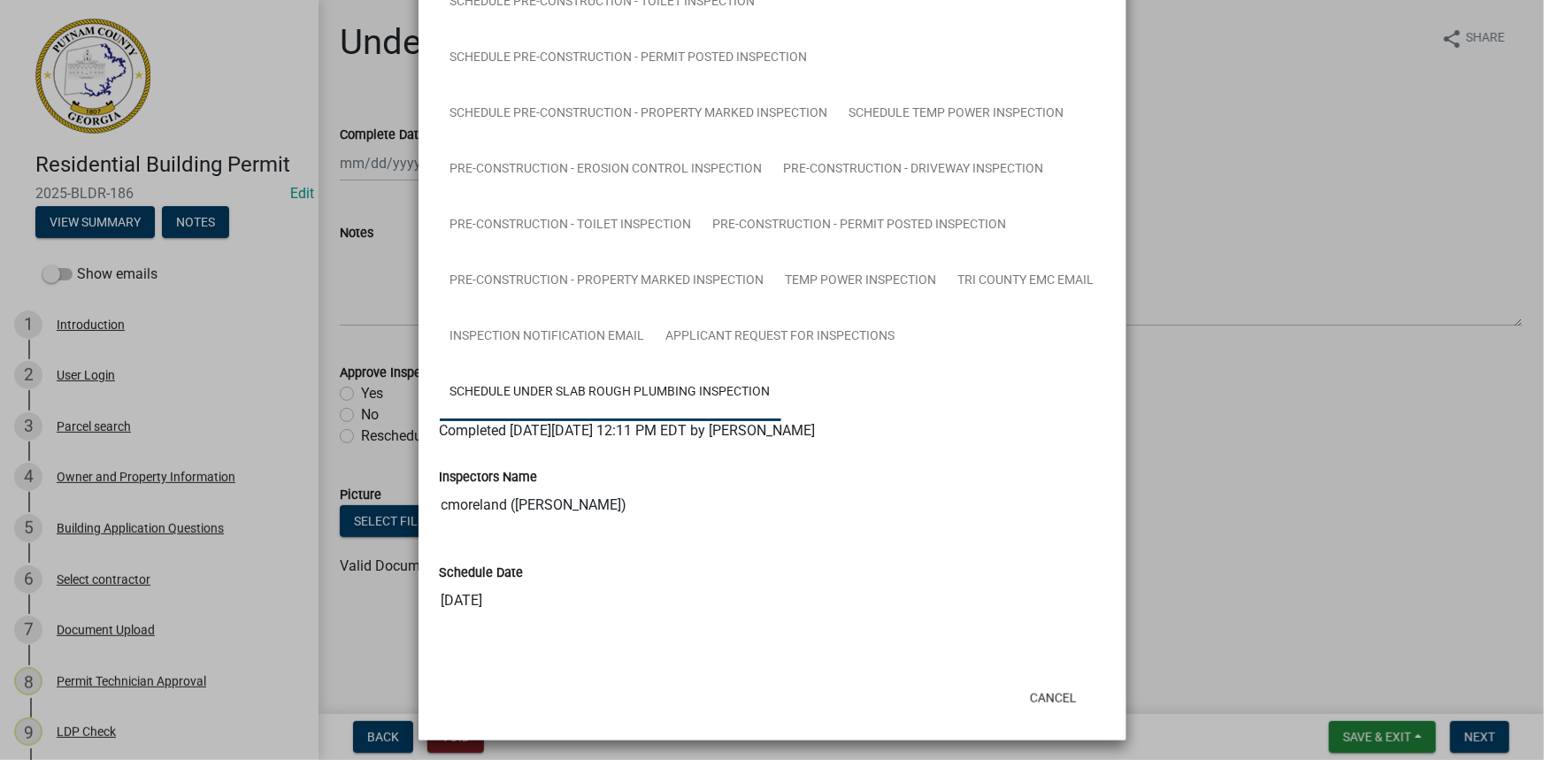
click at [1126, 369] on ngb-modal-window "Summary × Printer Friendly Introduction Parcel search Owner and Property Inform…" at bounding box center [772, 380] width 1544 height 760
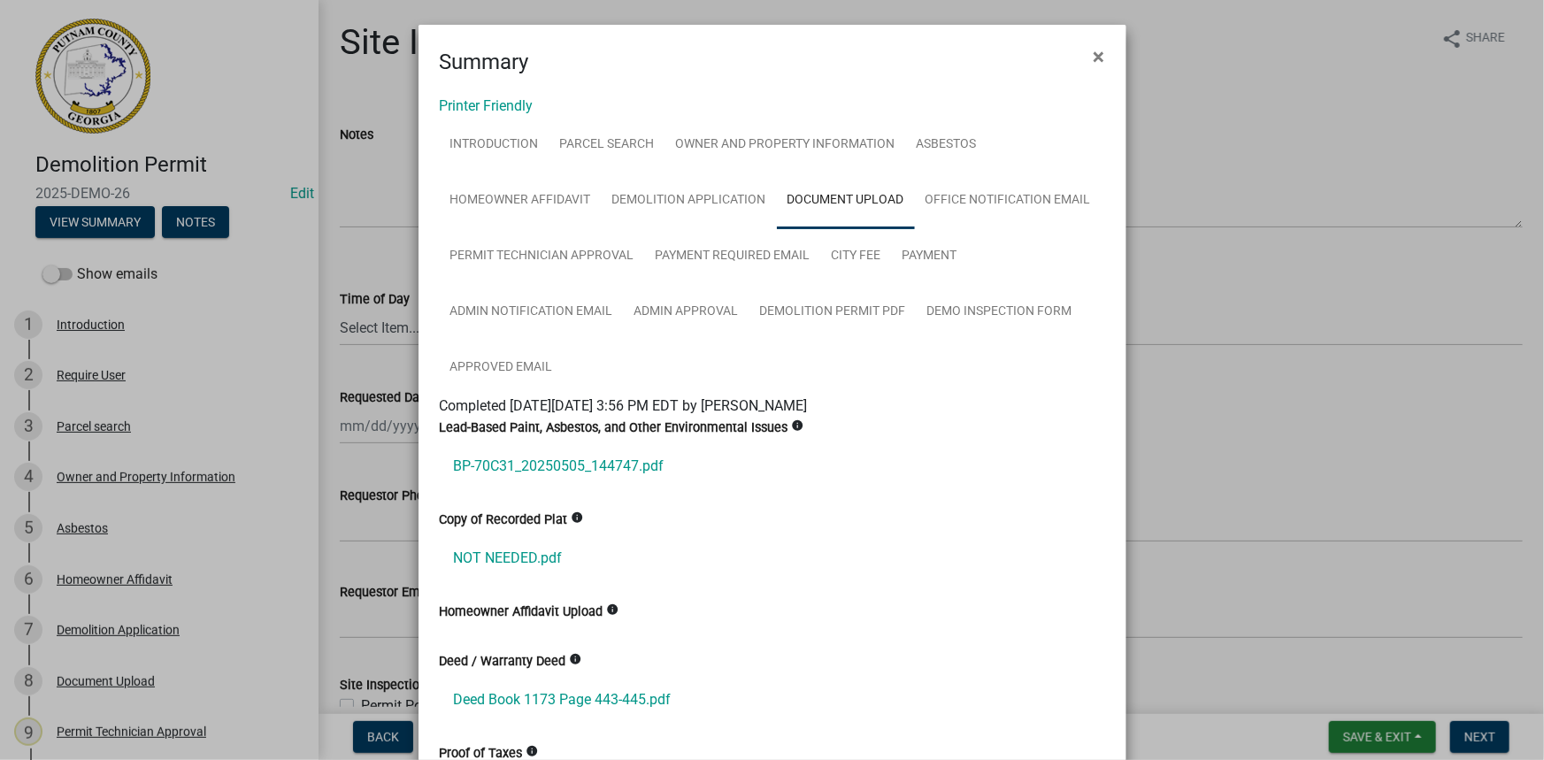
scroll to position [249, 0]
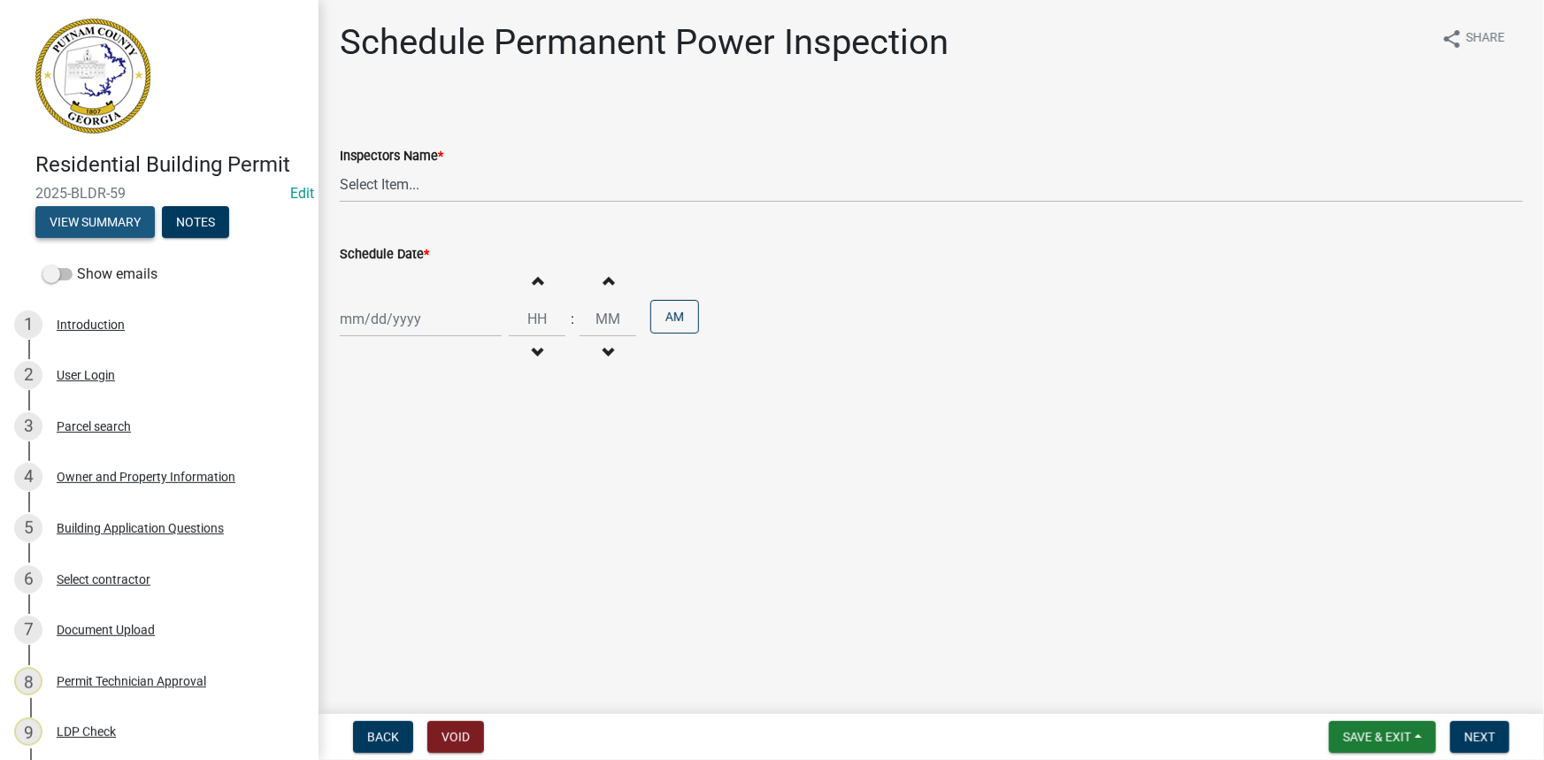
click at [115, 225] on button "View Summary" at bounding box center [94, 222] width 119 height 32
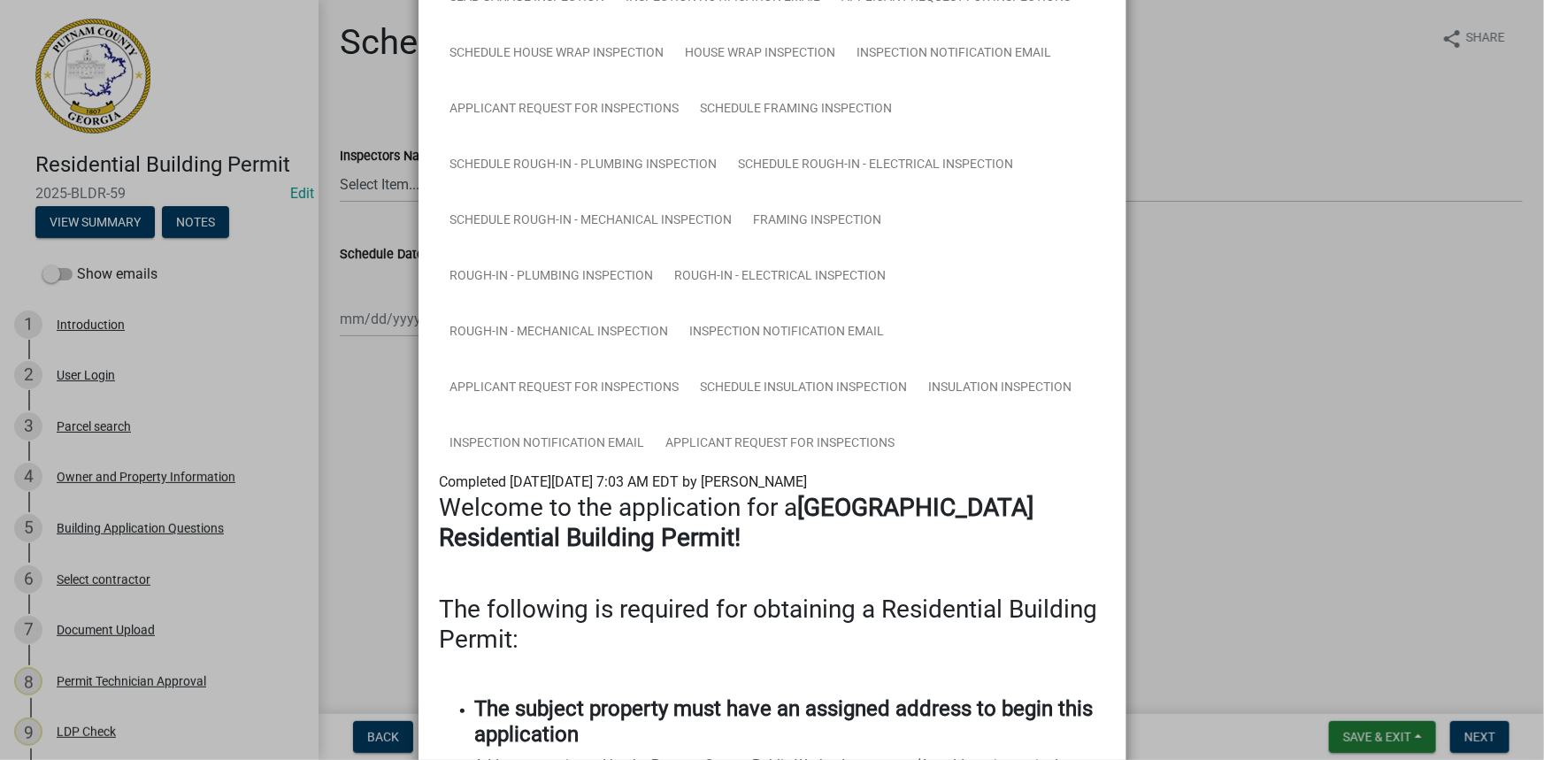
scroll to position [1447, 0]
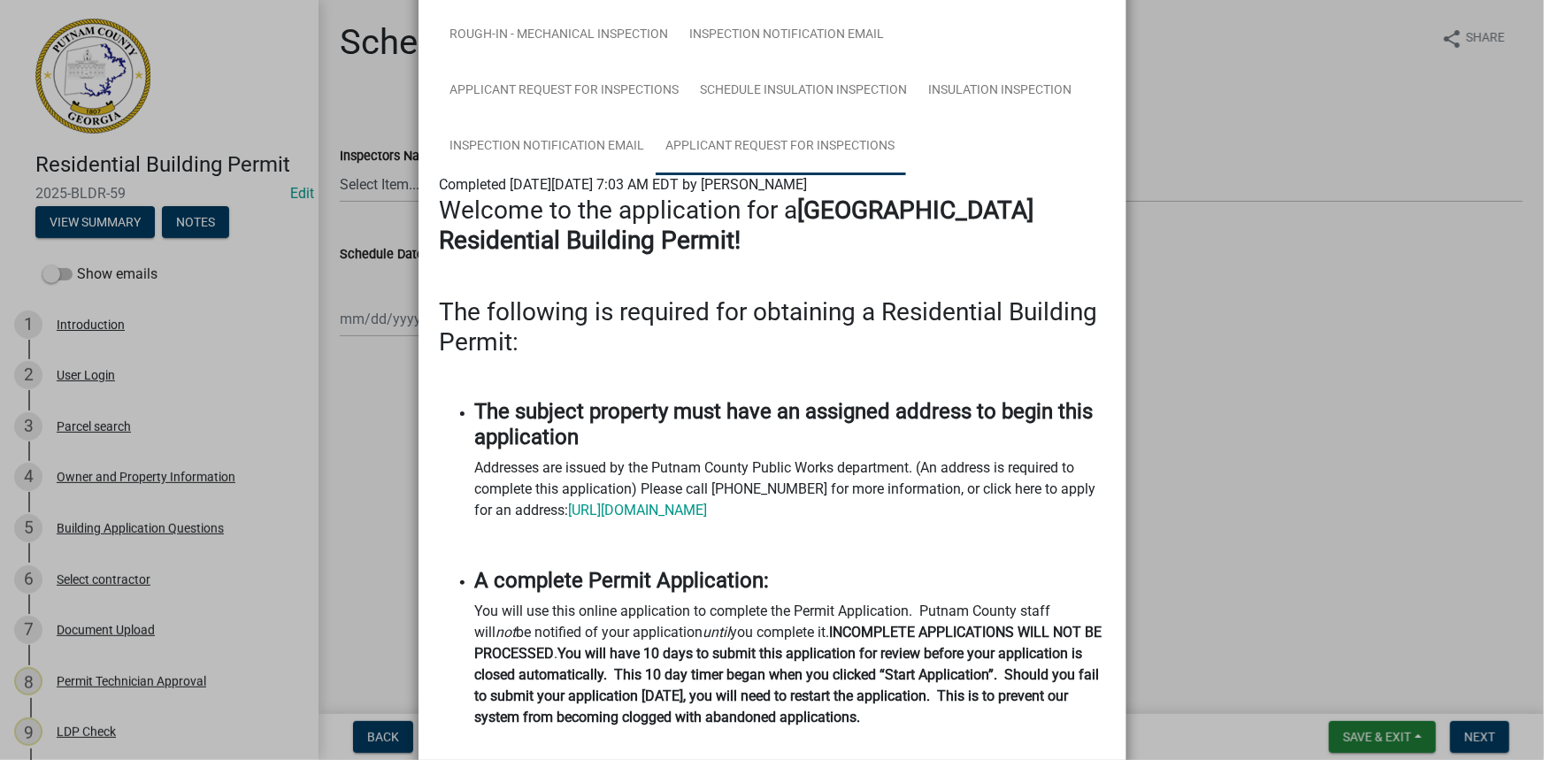
click at [725, 152] on link "Applicant Request for Inspections" at bounding box center [781, 147] width 250 height 57
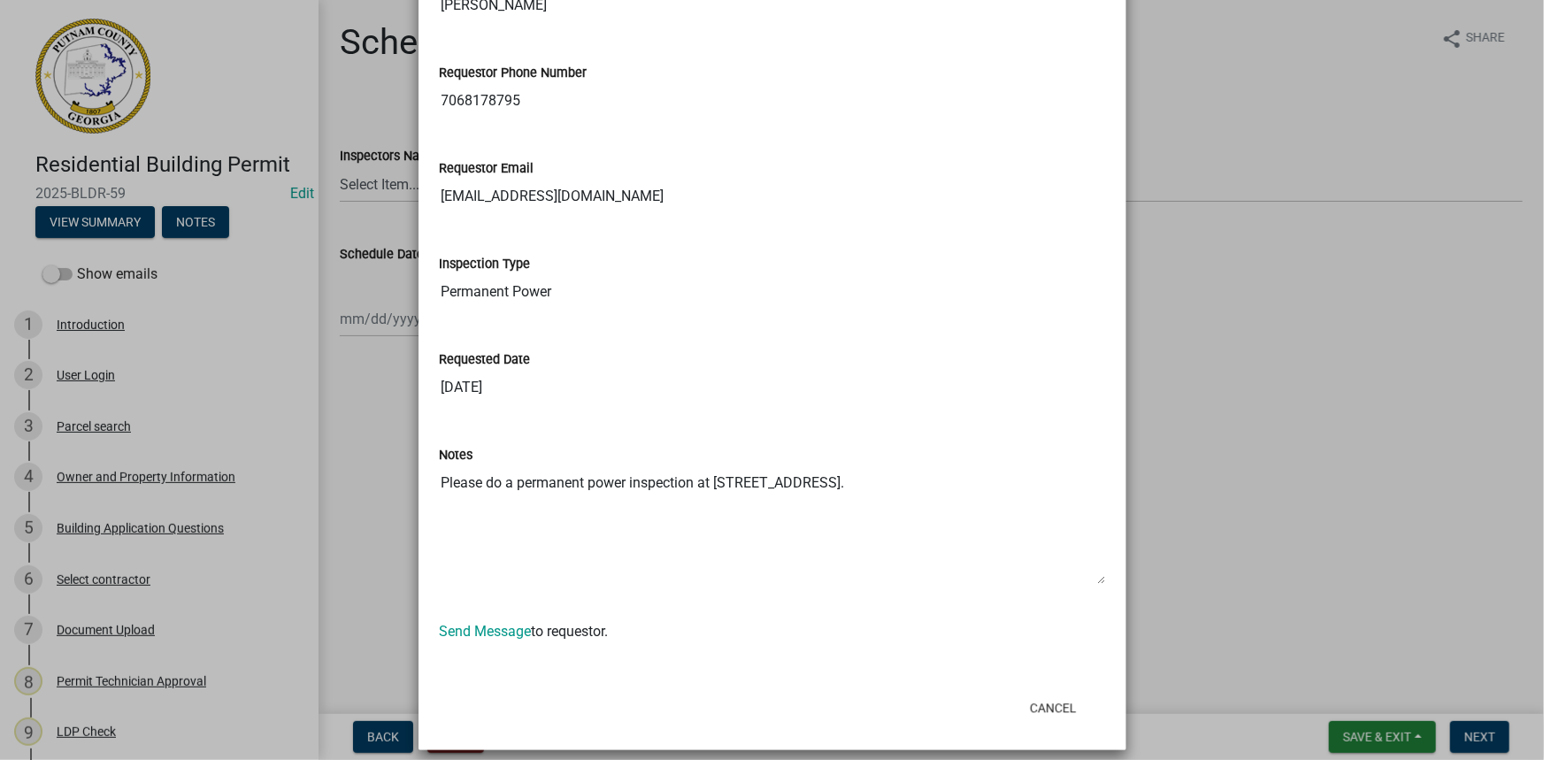
scroll to position [1708, 0]
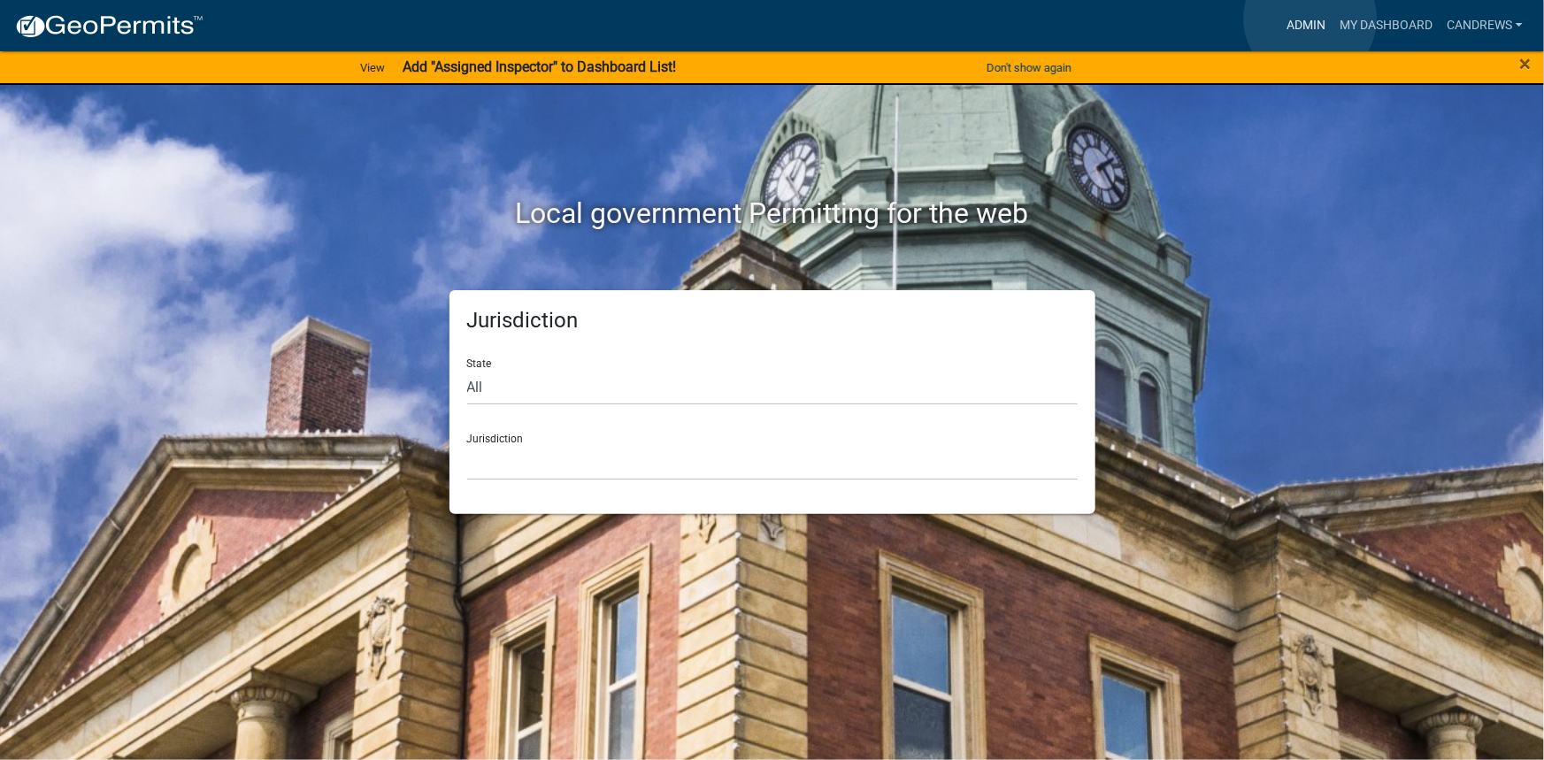
click at [1310, 19] on link "Admin" at bounding box center [1305, 26] width 53 height 34
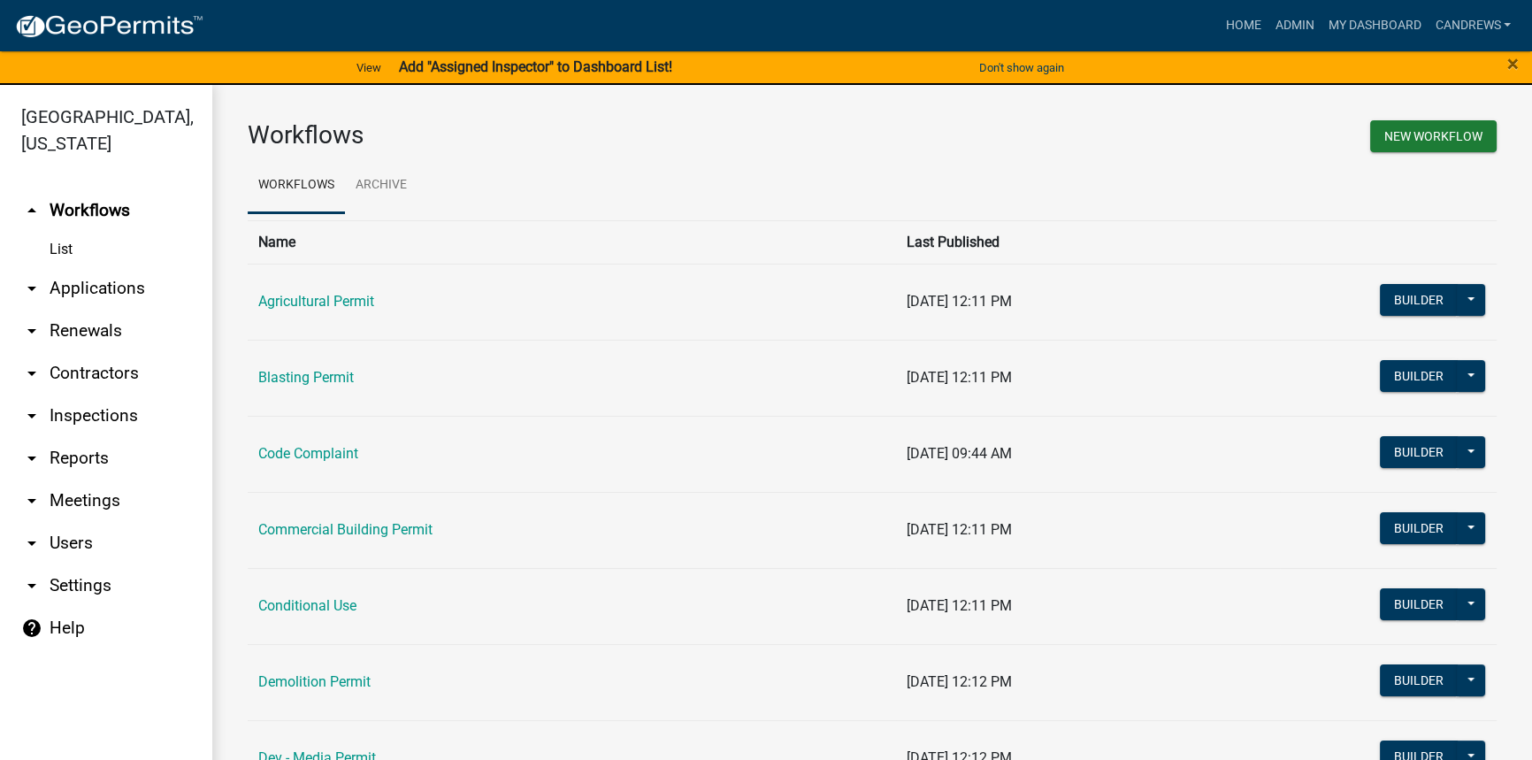
click at [73, 295] on link "arrow_drop_down Applications" at bounding box center [106, 288] width 212 height 42
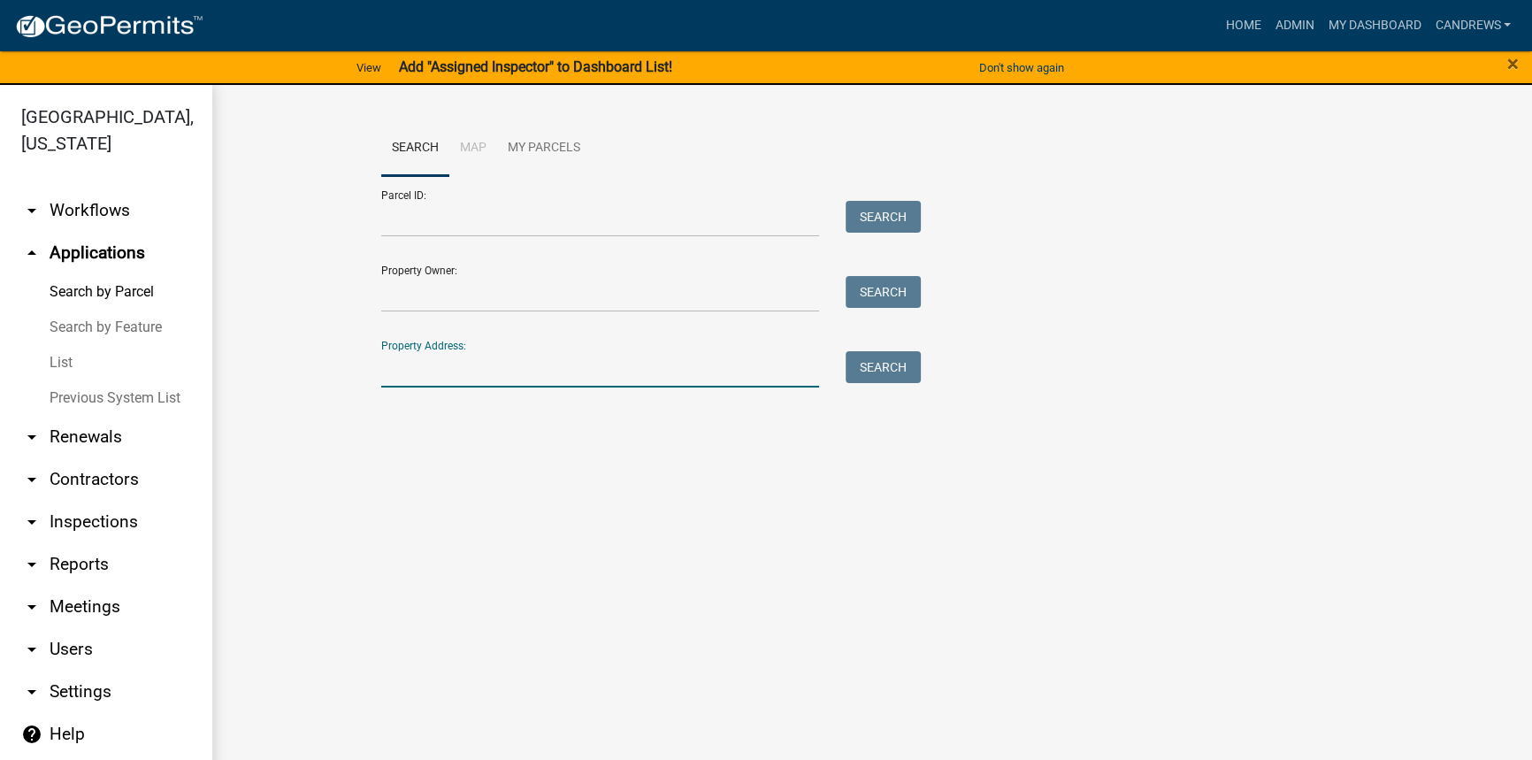
click at [481, 359] on input "Property Address:" at bounding box center [600, 369] width 438 height 36
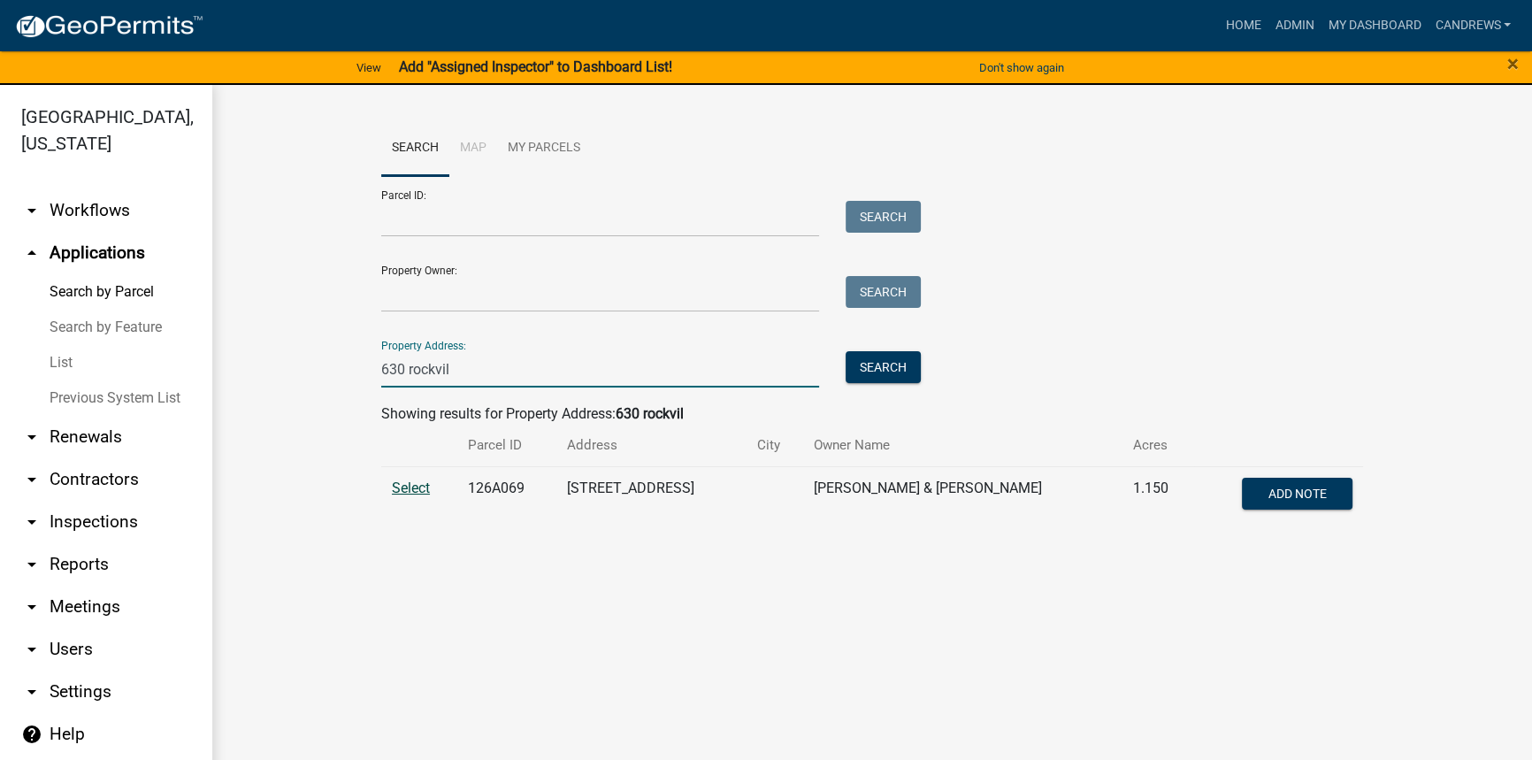
type input "630 rockvil"
click at [417, 480] on span "Select" at bounding box center [411, 488] width 38 height 17
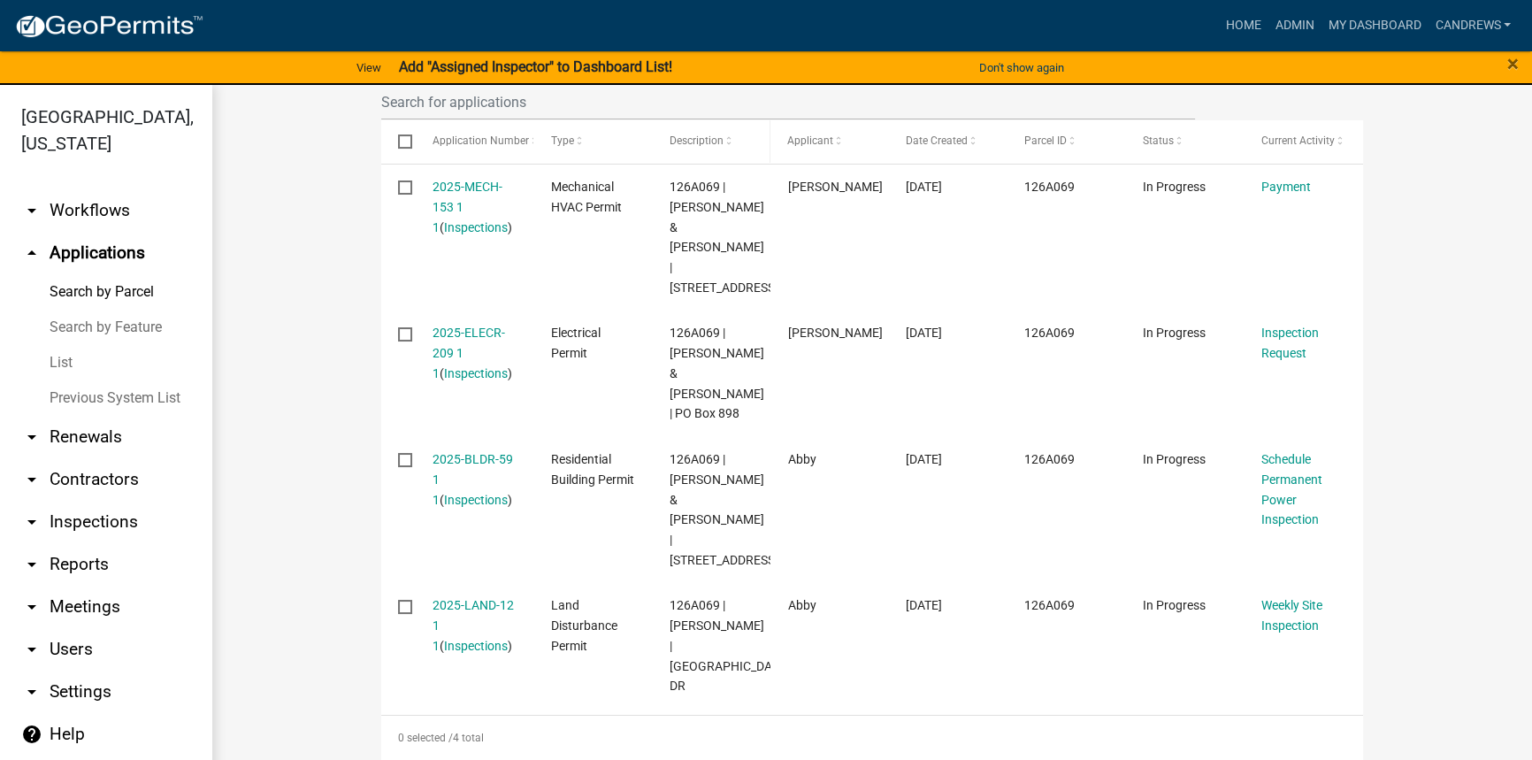
scroll to position [480, 0]
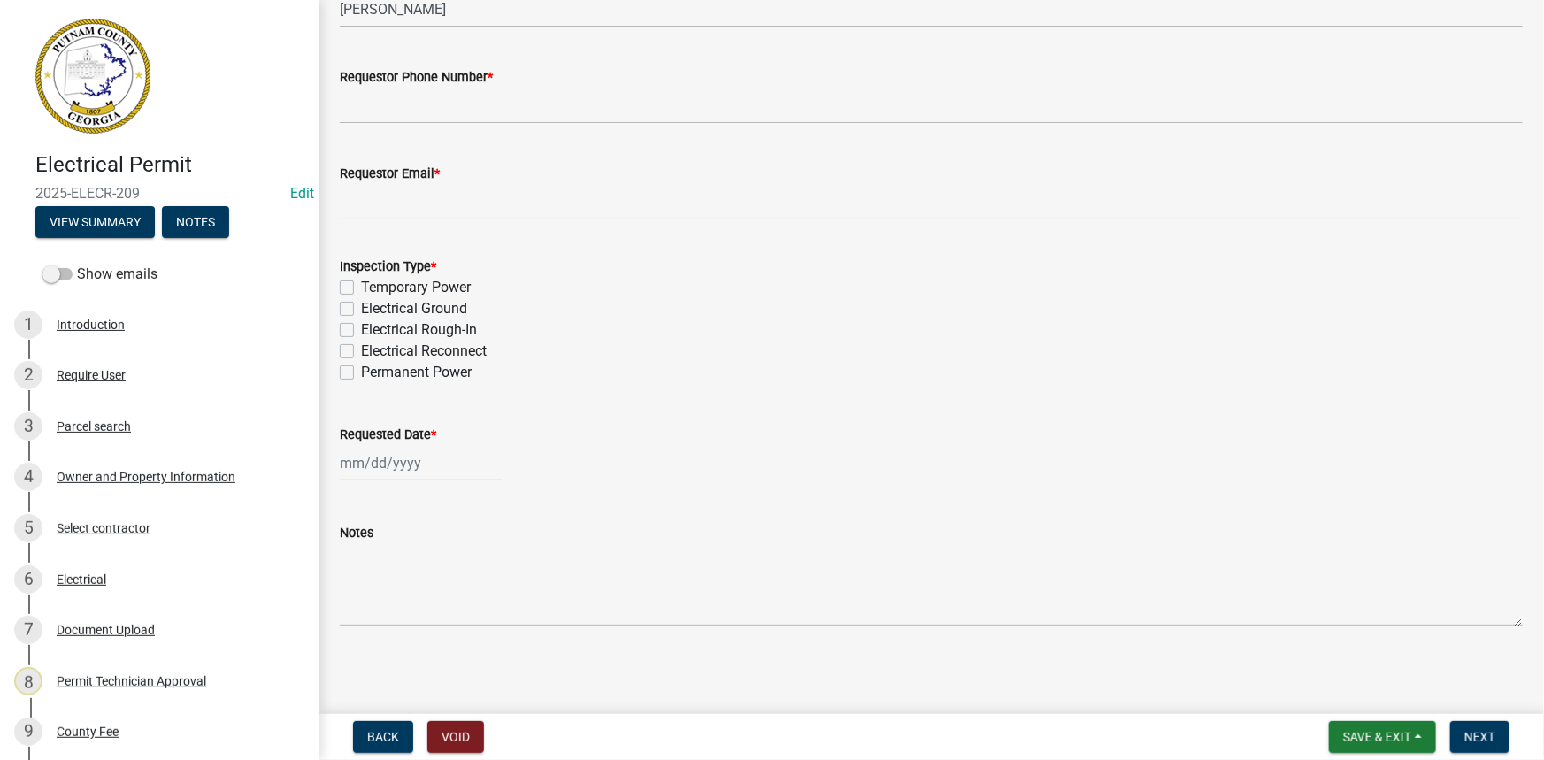
scroll to position [156, 0]
click at [86, 224] on button "View Summary" at bounding box center [94, 222] width 119 height 32
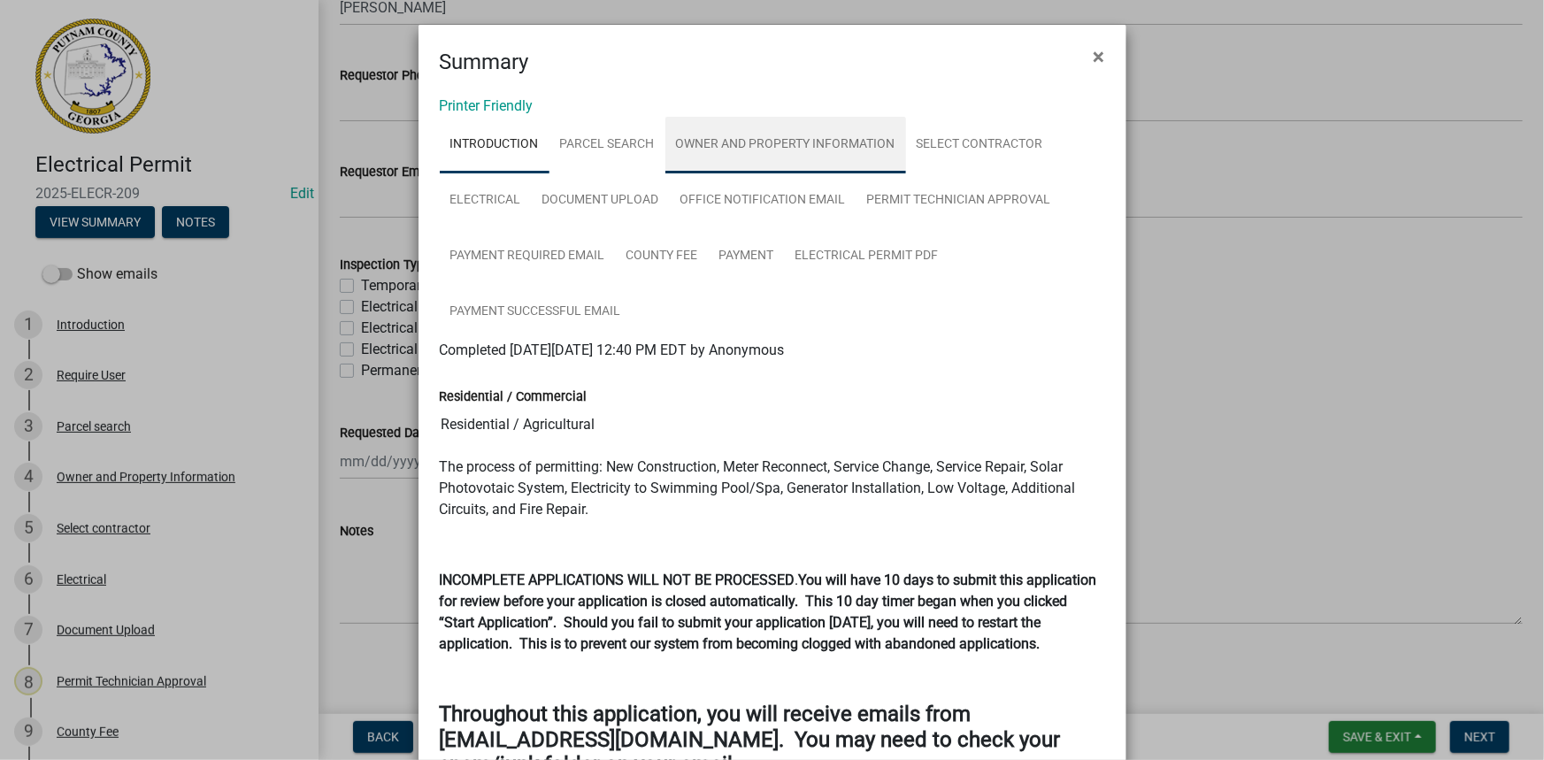
click at [745, 143] on link "Owner and Property Information" at bounding box center [785, 145] width 241 height 57
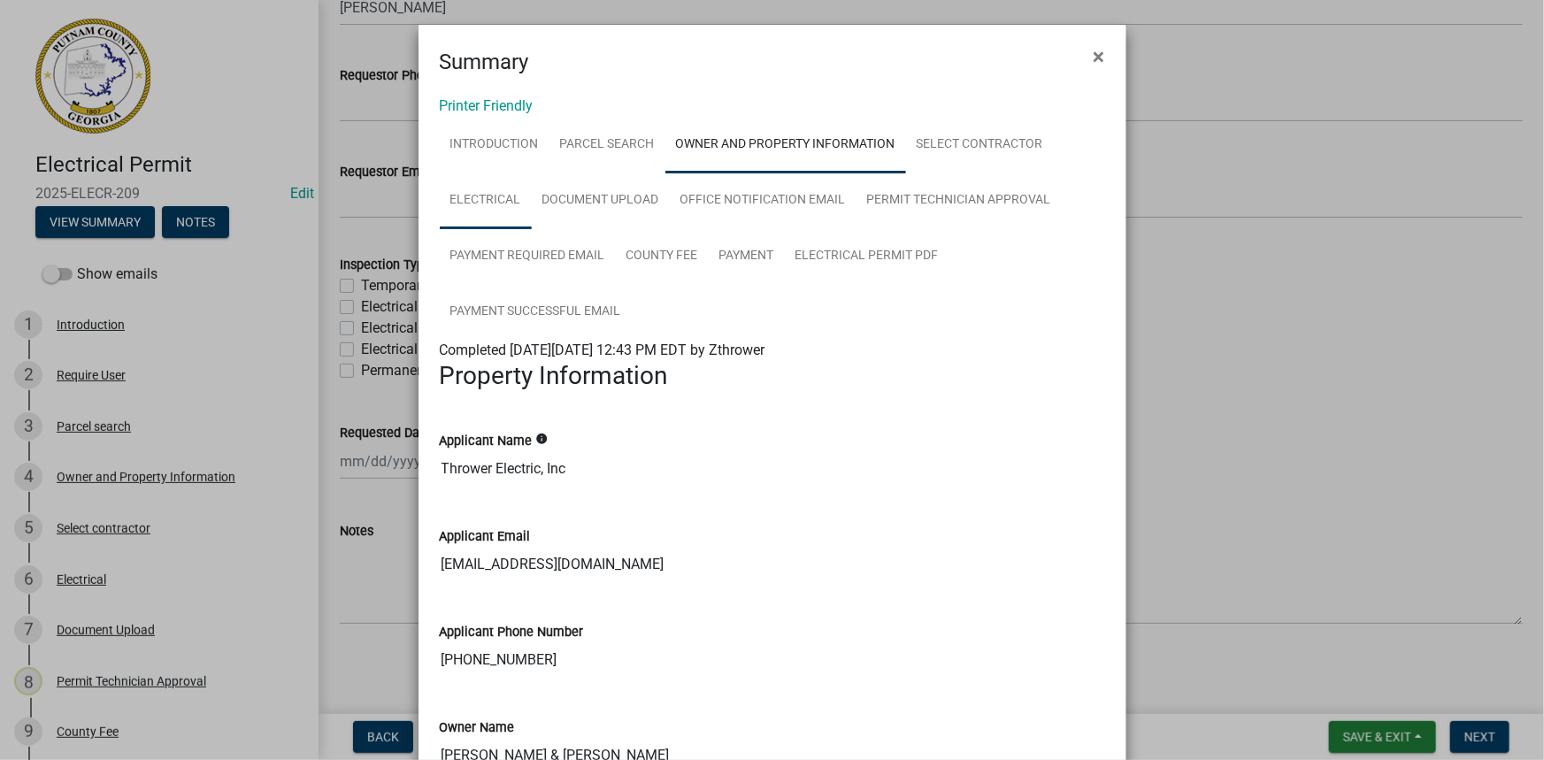
click at [488, 201] on link "Electrical" at bounding box center [486, 201] width 92 height 57
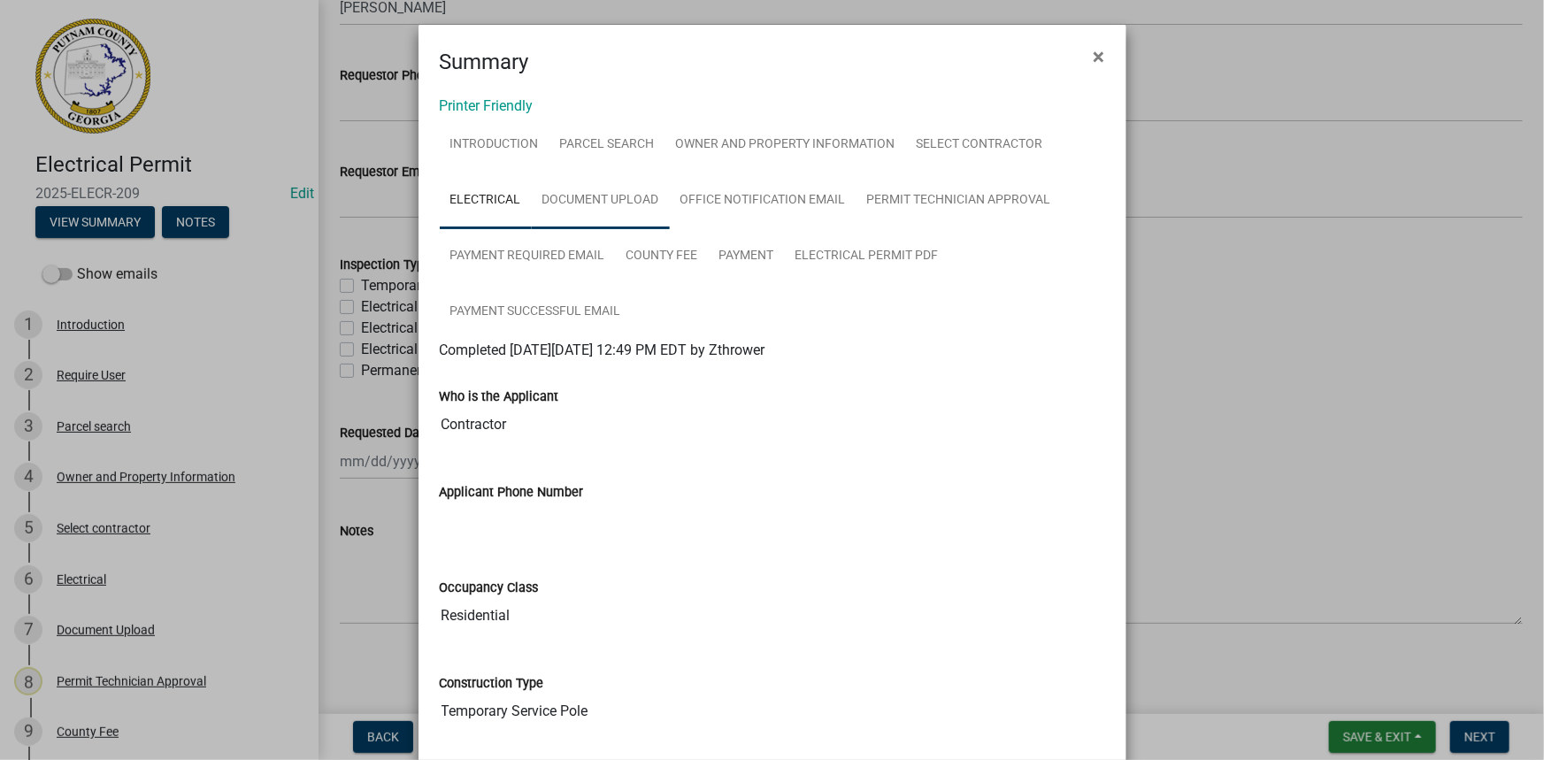
scroll to position [80, 0]
